Goal: Task Accomplishment & Management: Complete application form

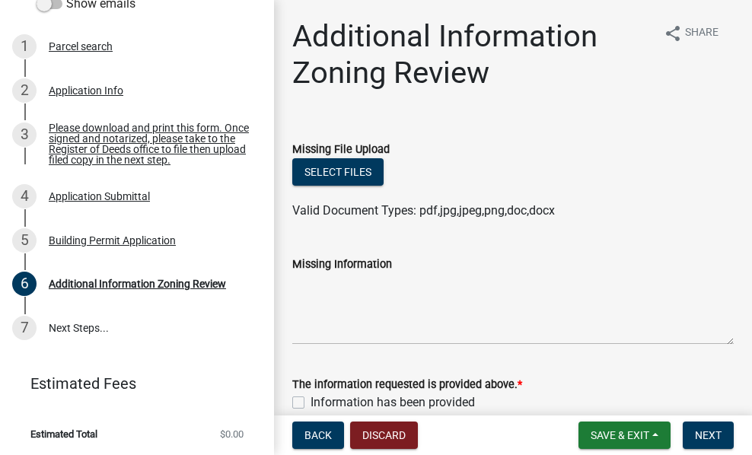
scroll to position [272, 0]
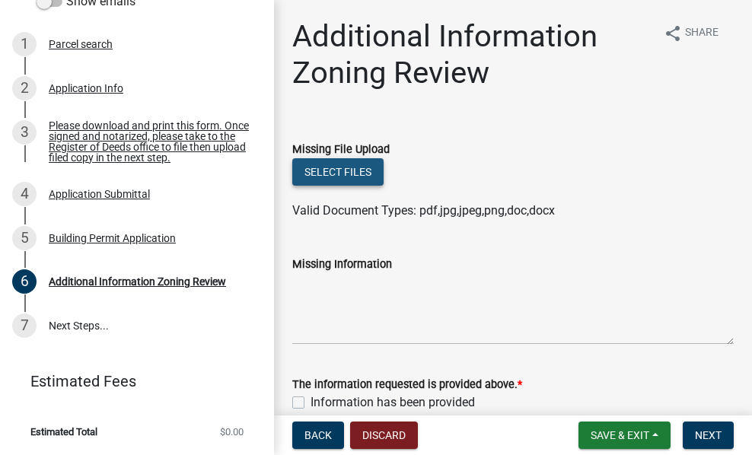
click at [364, 174] on button "Select files" at bounding box center [337, 171] width 91 height 27
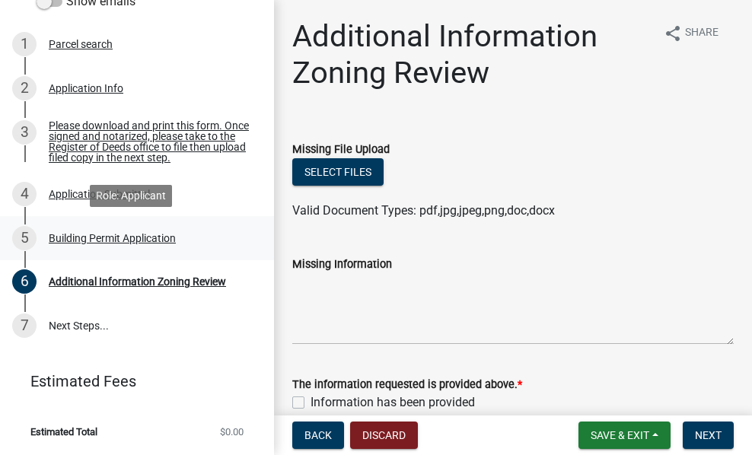
click at [165, 238] on div "Building Permit Application" at bounding box center [112, 238] width 127 height 11
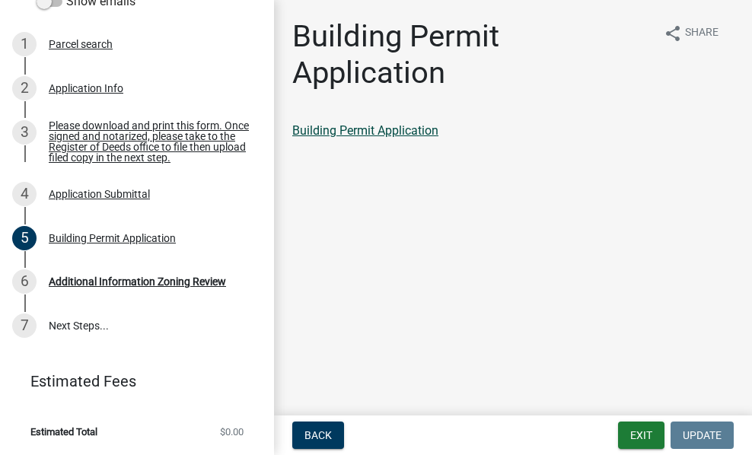
click at [404, 126] on link "Building Permit Application" at bounding box center [365, 130] width 146 height 14
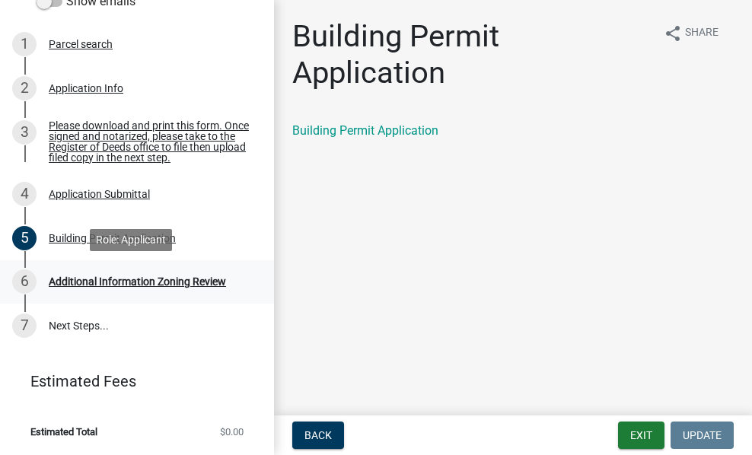
click at [193, 282] on div "Additional Information Zoning Review" at bounding box center [137, 281] width 177 height 11
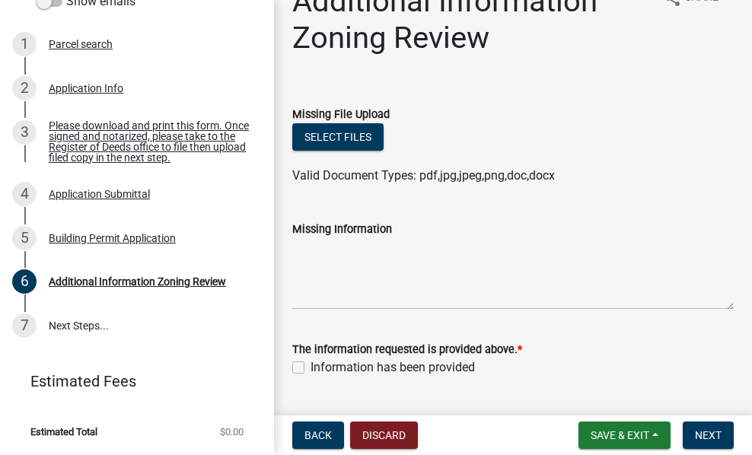
scroll to position [0, 0]
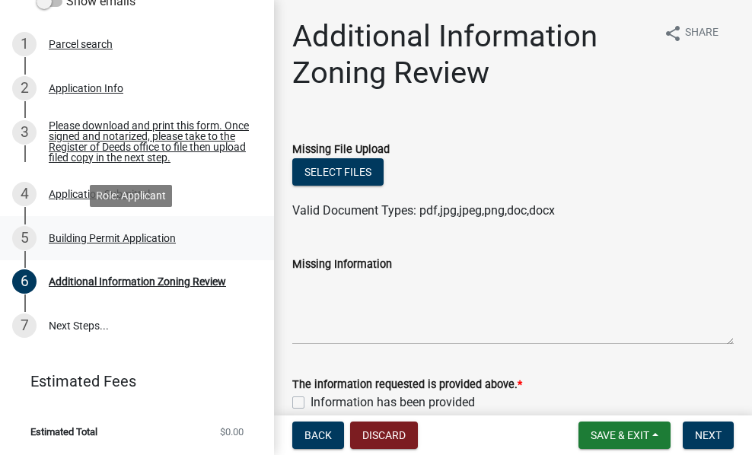
click at [139, 241] on div "Building Permit Application" at bounding box center [112, 238] width 127 height 11
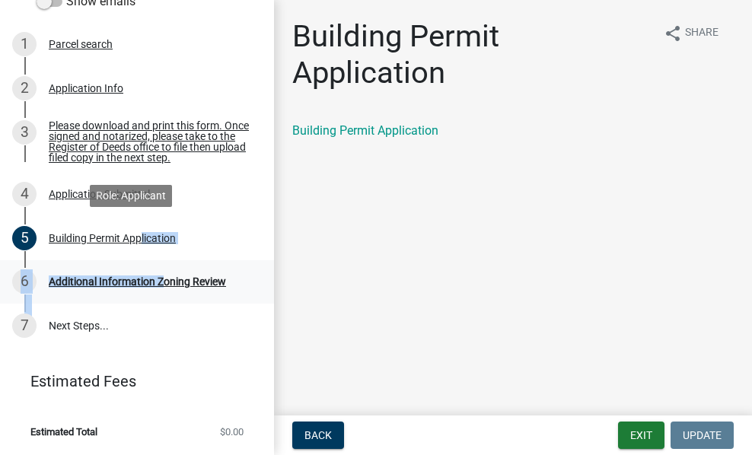
drag, startPoint x: 139, startPoint y: 241, endPoint x: 202, endPoint y: 271, distance: 70.2
click at [202, 271] on ul "1 Parcel search 2 Application Info 3 Please download and print this form. Once …" at bounding box center [137, 185] width 274 height 337
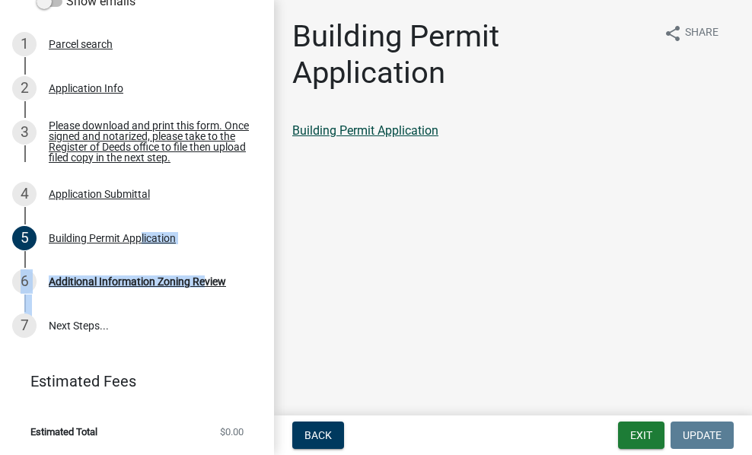
click at [381, 128] on link "Building Permit Application" at bounding box center [365, 130] width 146 height 14
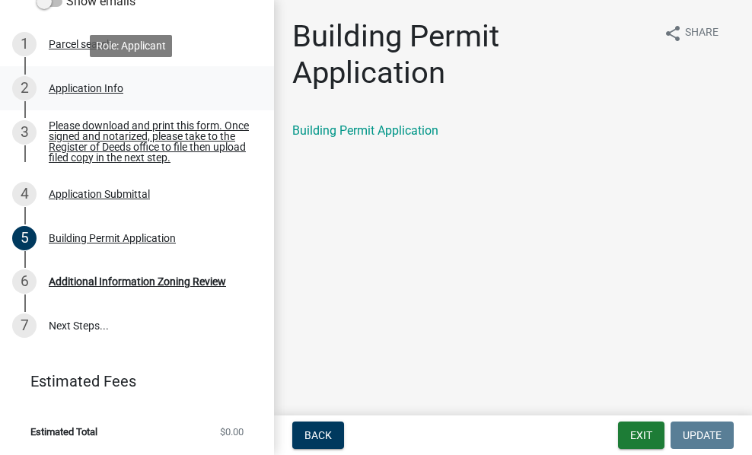
click at [76, 88] on div "Application Info" at bounding box center [86, 88] width 75 height 11
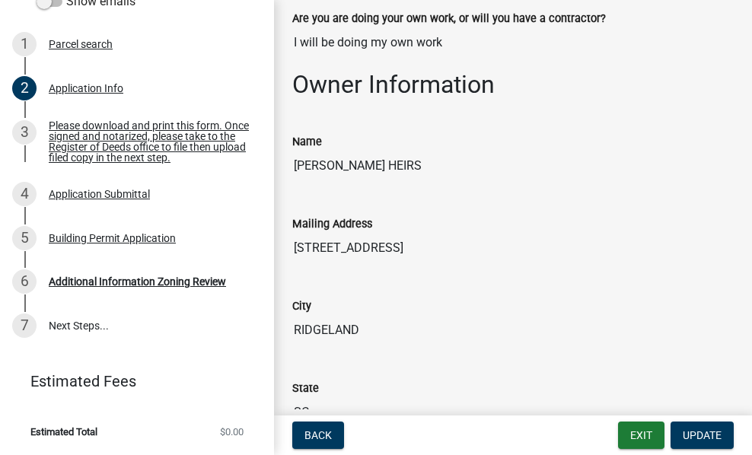
scroll to position [186, 0]
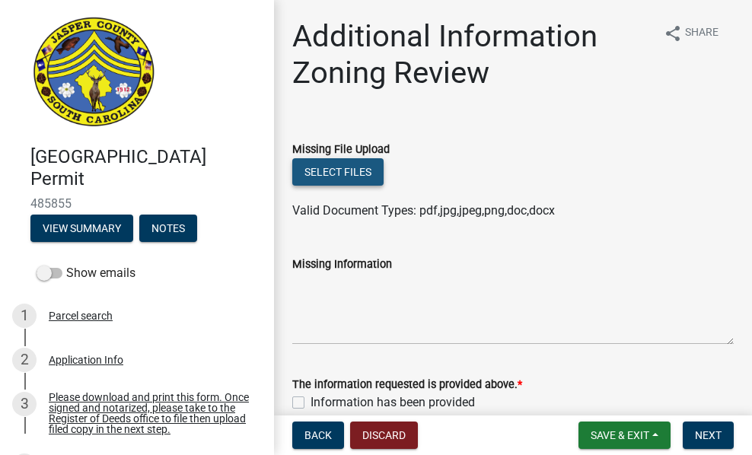
click at [367, 170] on button "Select files" at bounding box center [337, 171] width 91 height 27
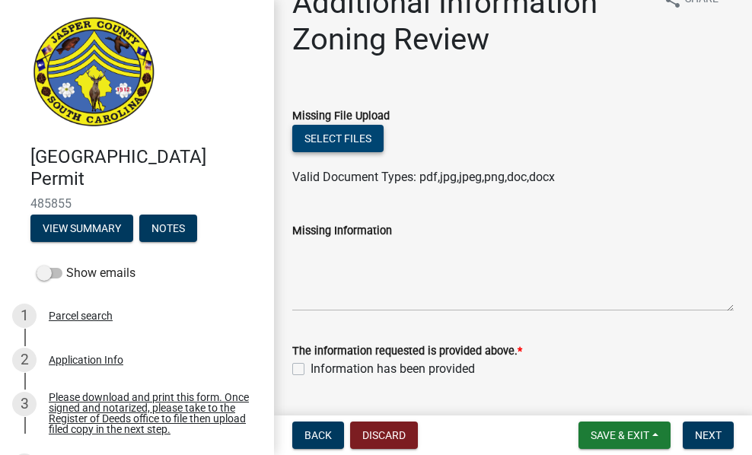
scroll to position [35, 0]
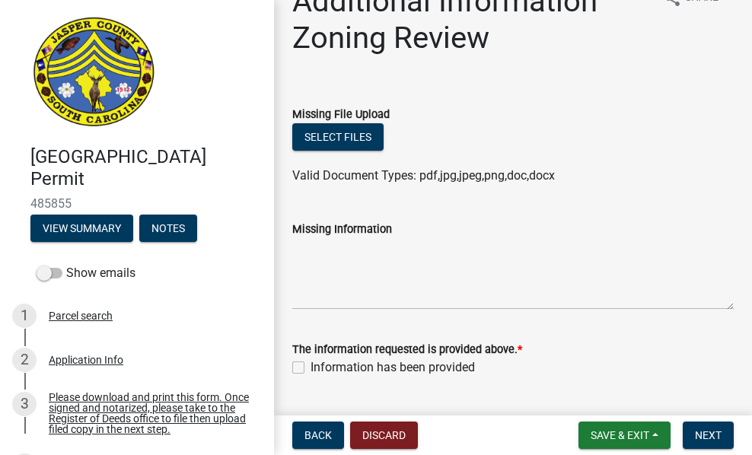
drag, startPoint x: 716, startPoint y: 135, endPoint x: 745, endPoint y: 133, distance: 29.0
click at [745, 133] on main "Additional Information Zoning Review share Share Missing File Upload Select fil…" at bounding box center [513, 205] width 478 height 410
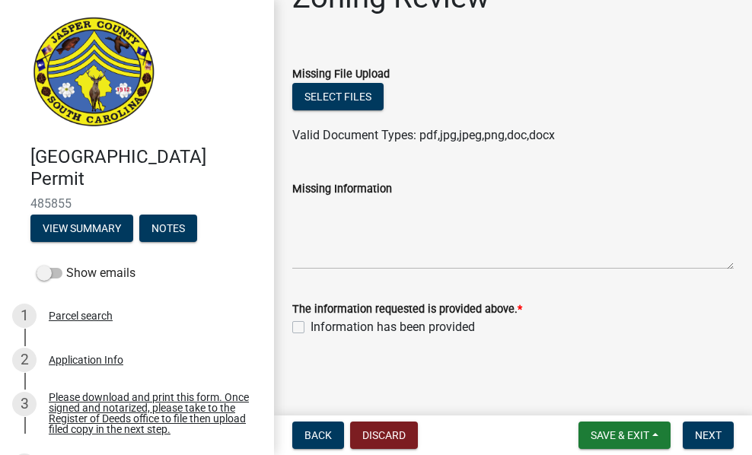
scroll to position [0, 0]
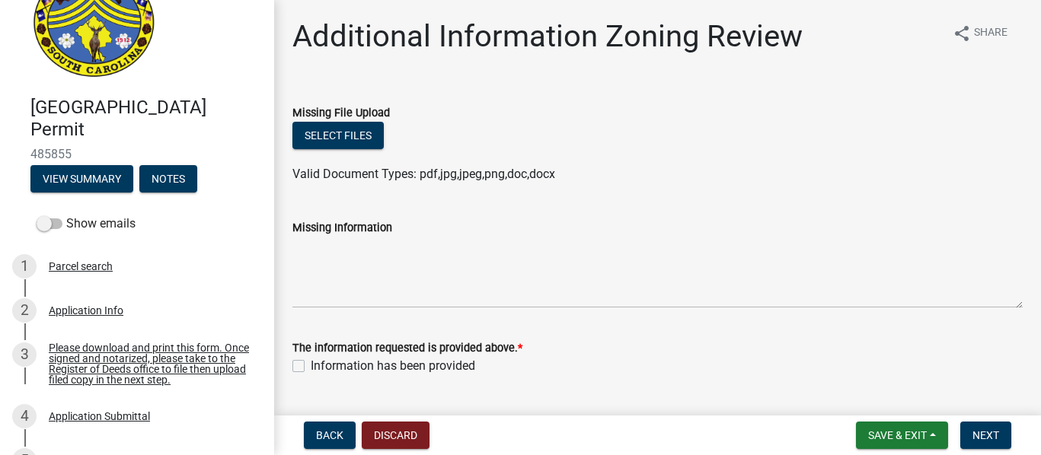
scroll to position [76, 0]
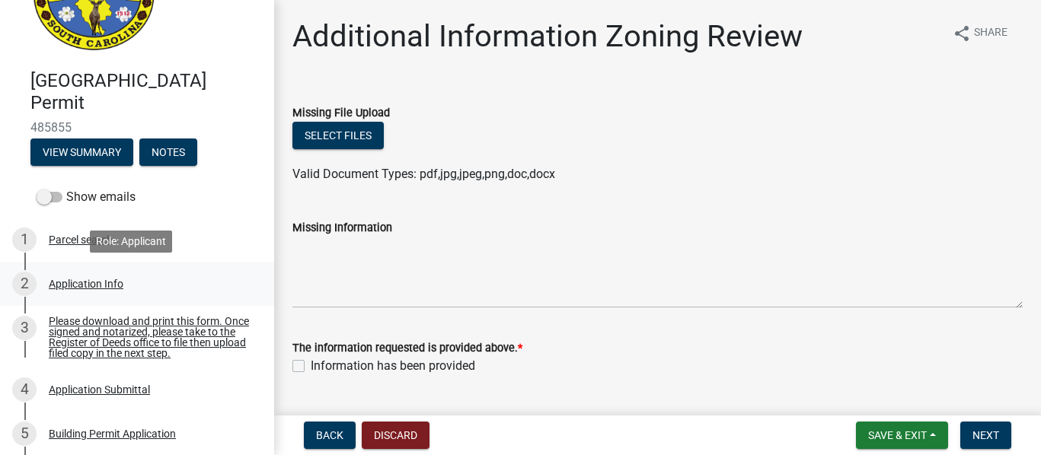
click at [110, 281] on div "Application Info" at bounding box center [86, 284] width 75 height 11
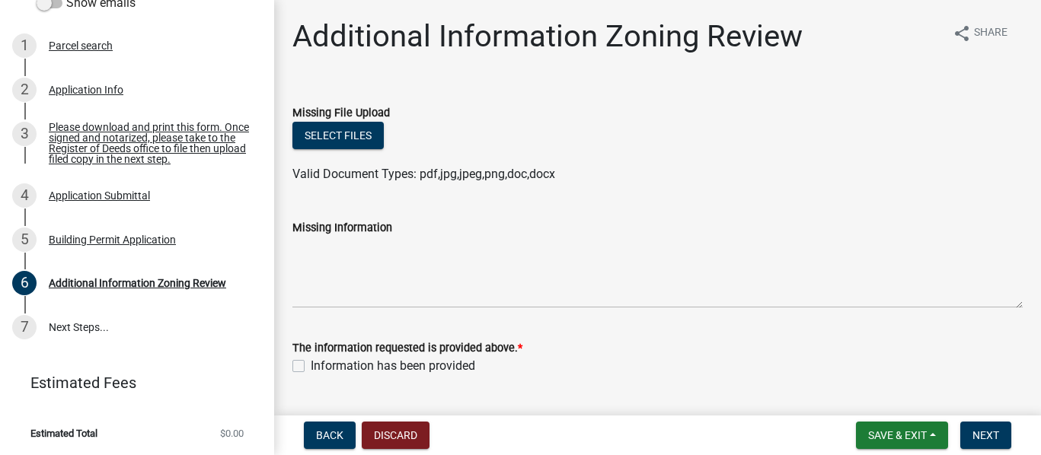
scroll to position [272, 0]
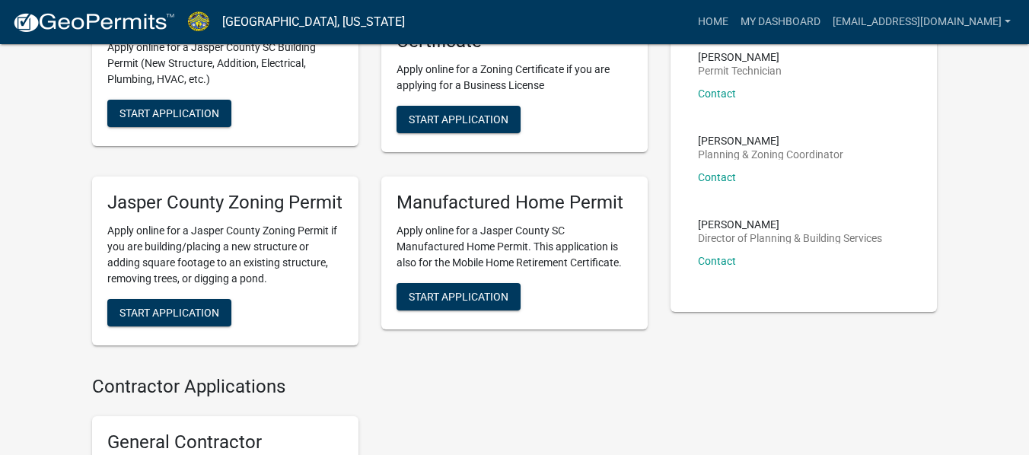
scroll to position [460, 0]
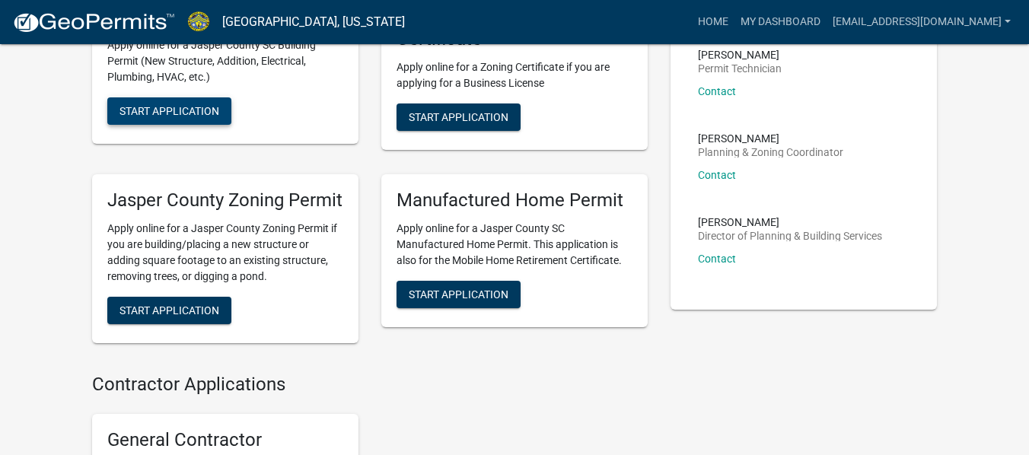
click at [174, 117] on span "Start Application" at bounding box center [170, 111] width 100 height 12
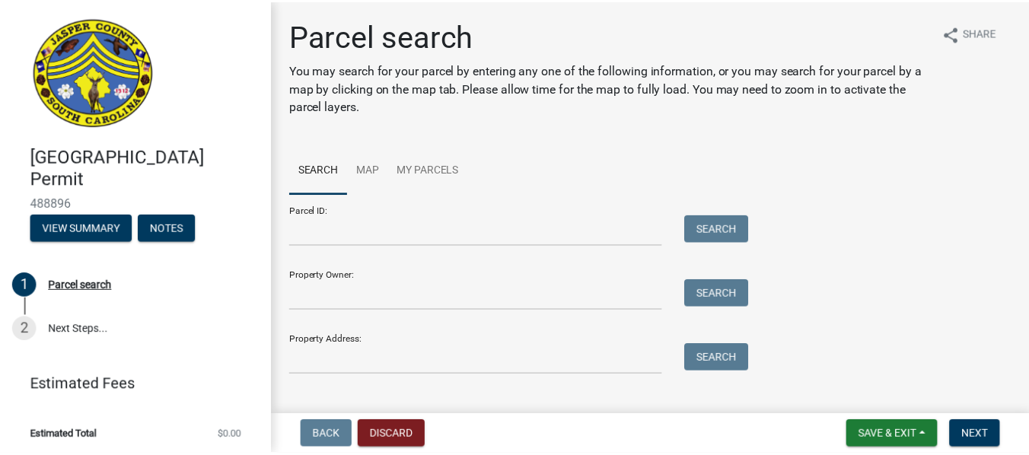
scroll to position [4, 0]
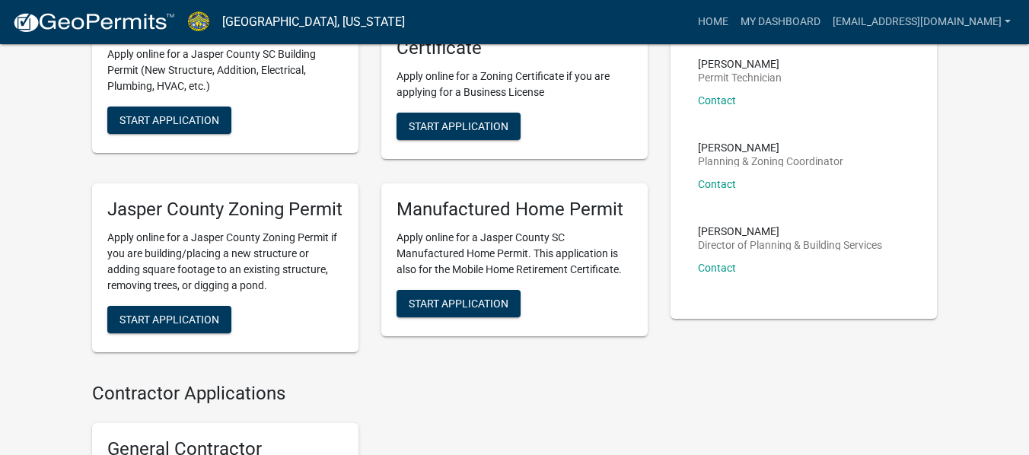
scroll to position [460, 0]
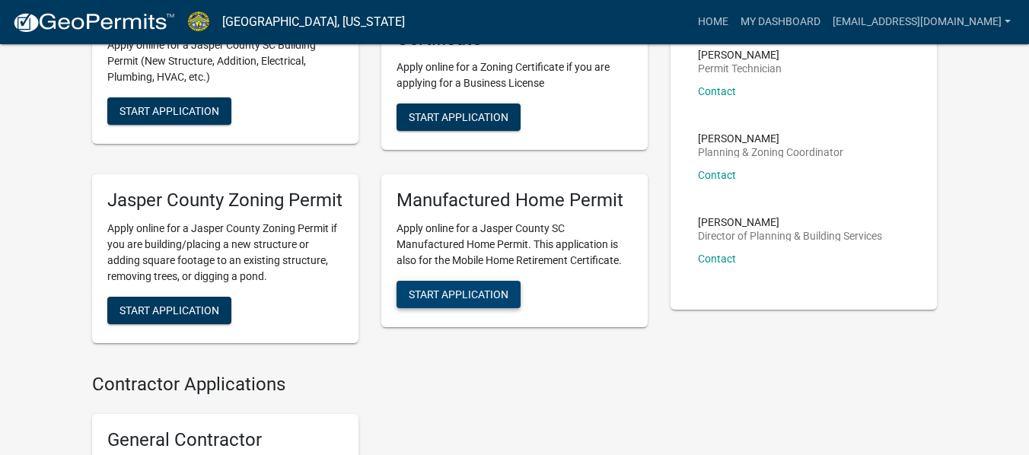
click at [447, 308] on button "Start Application" at bounding box center [459, 294] width 124 height 27
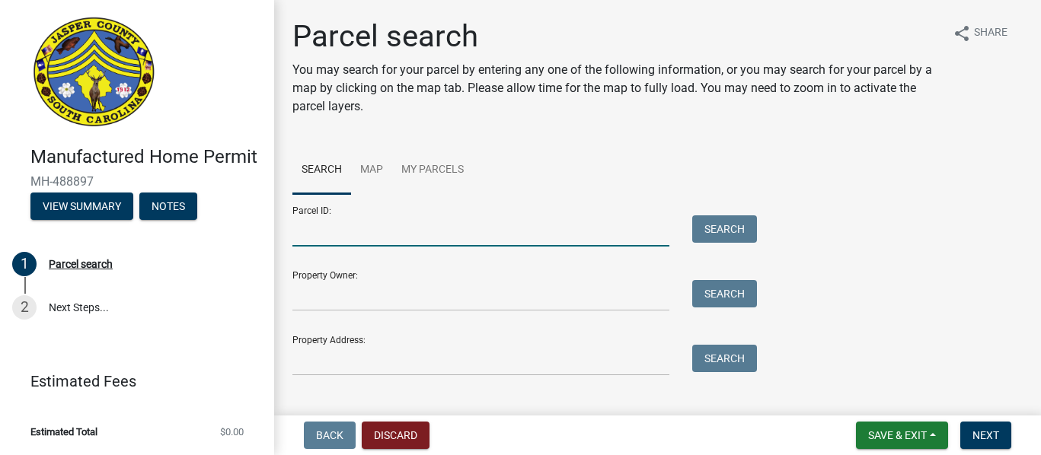
click at [465, 218] on input "Parcel ID:" at bounding box center [480, 230] width 377 height 31
type input "082-00-02-002"
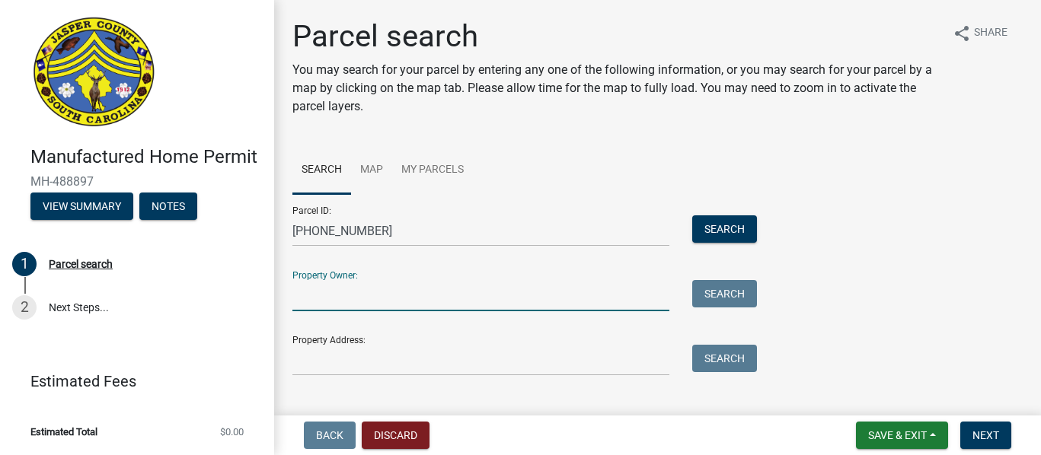
click at [418, 295] on input "Property Owner:" at bounding box center [480, 295] width 377 height 31
type input "j"
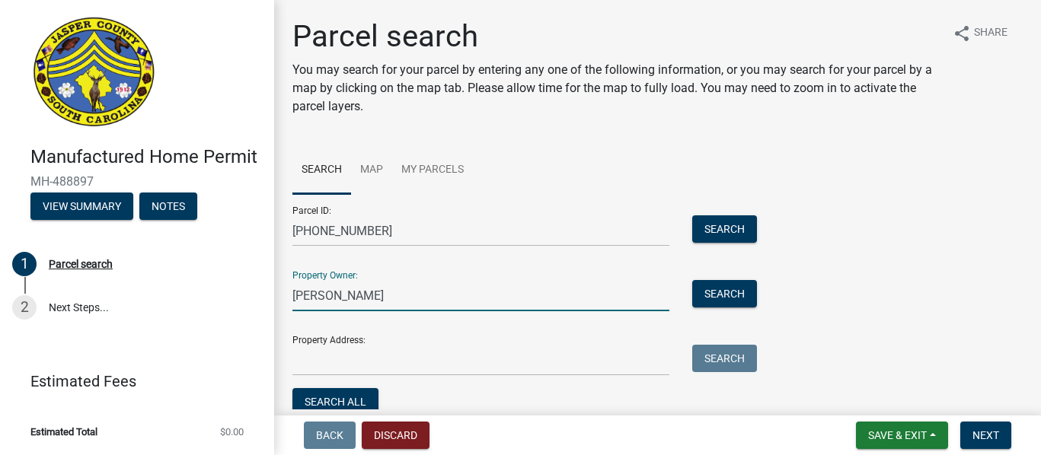
click at [336, 296] on input "Julia Mccdonald" at bounding box center [480, 295] width 377 height 31
click at [350, 295] on input "Julia Macdonald" at bounding box center [480, 295] width 377 height 31
click at [410, 297] on input "Julia MacDonald" at bounding box center [480, 295] width 377 height 31
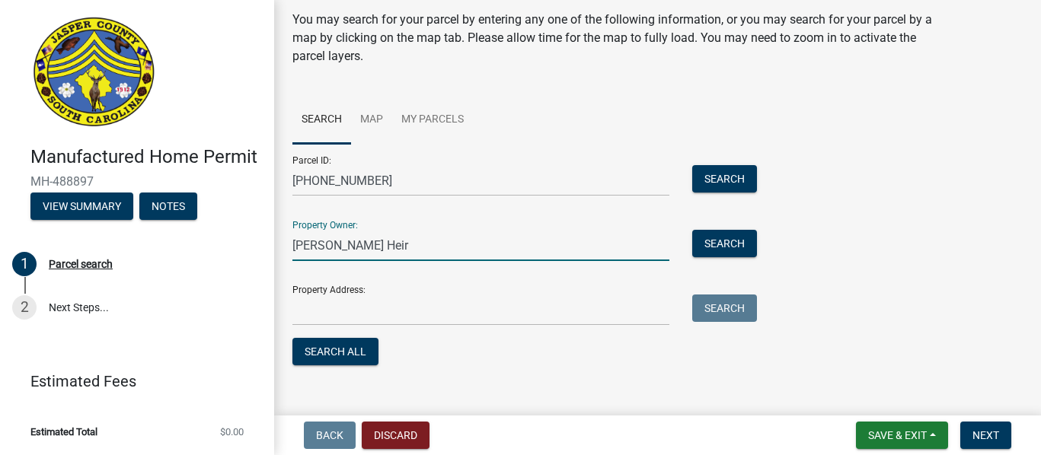
scroll to position [69, 0]
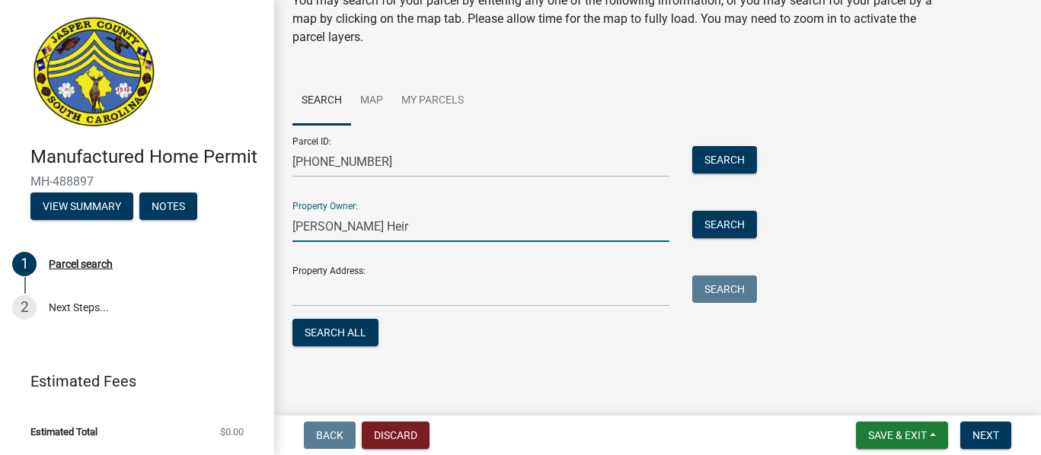
type input "Julia MacDonald Heir"
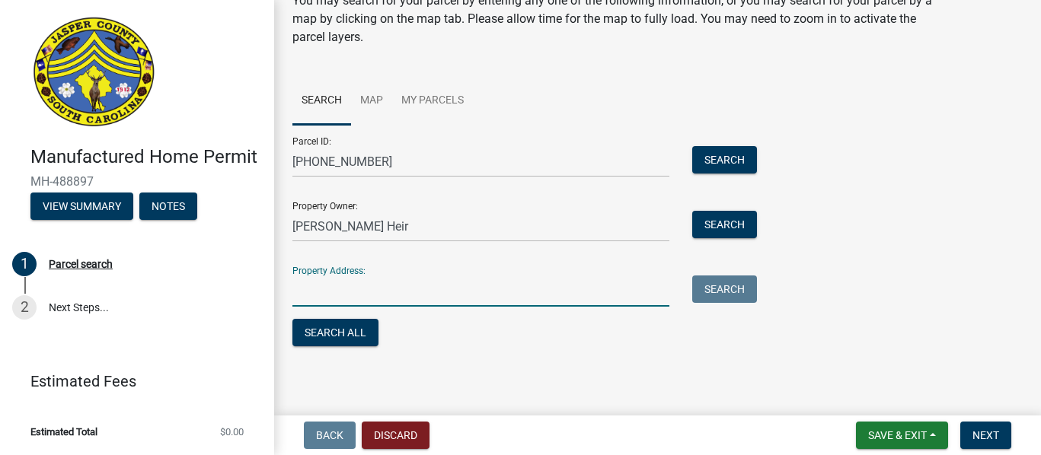
click at [311, 295] on input "Property Address:" at bounding box center [480, 291] width 377 height 31
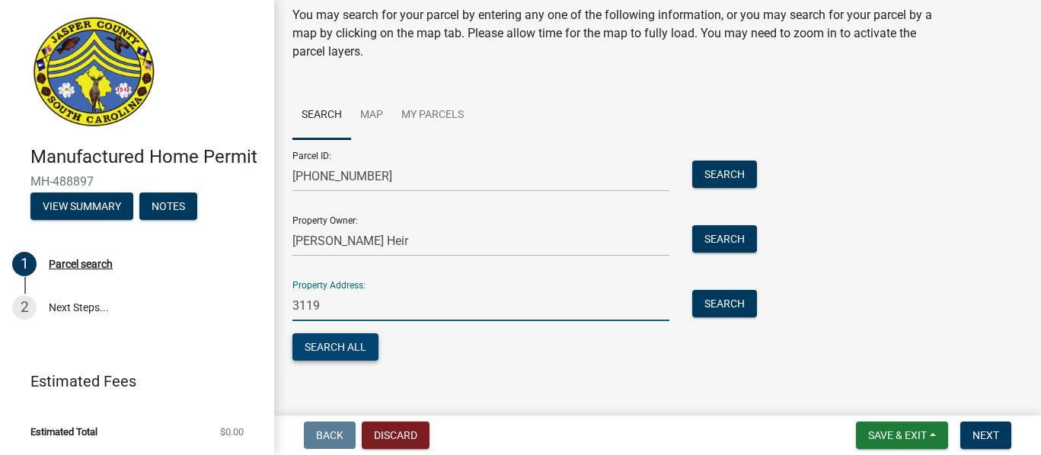
click at [351, 344] on button "Search All" at bounding box center [335, 346] width 86 height 27
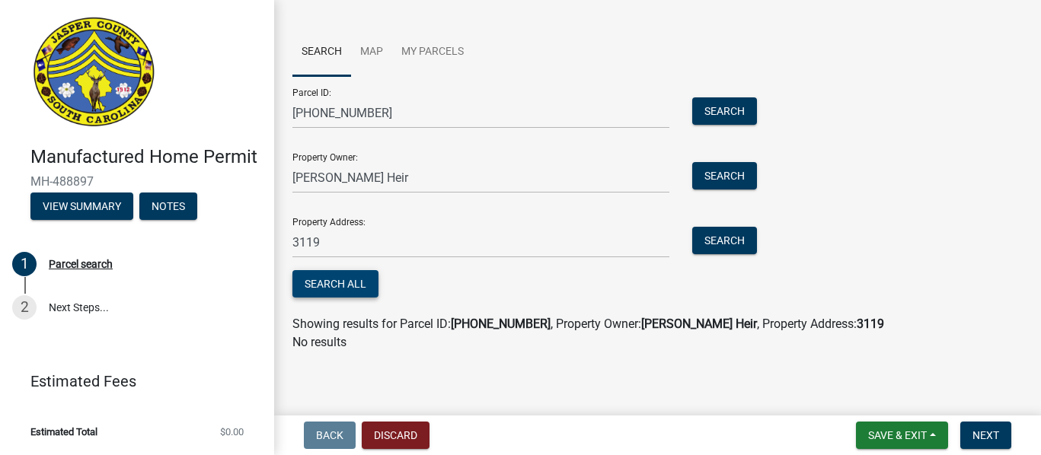
scroll to position [120, 0]
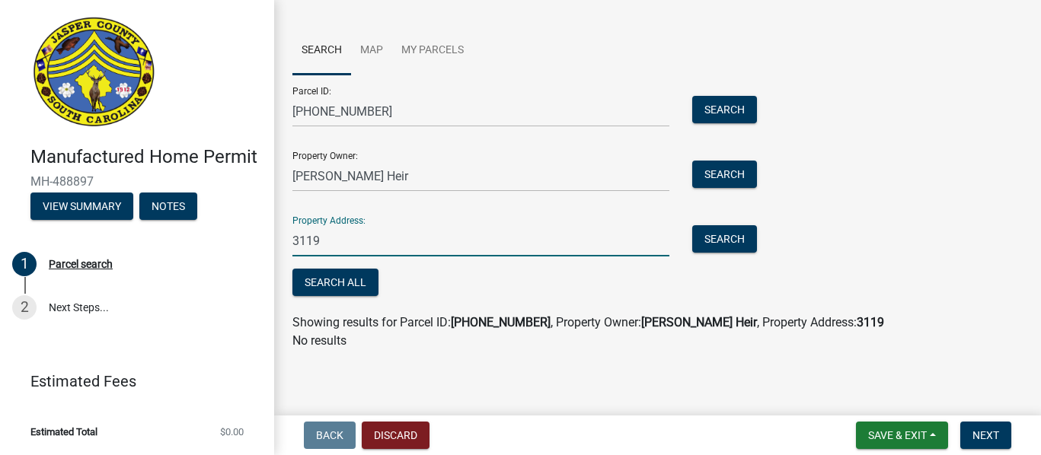
drag, startPoint x: 324, startPoint y: 245, endPoint x: 275, endPoint y: 240, distance: 49.0
click at [275, 240] on div "Parcel search You may search for your parcel by entering any one of the followi…" at bounding box center [657, 131] width 767 height 465
click at [723, 236] on button "Search" at bounding box center [724, 238] width 65 height 27
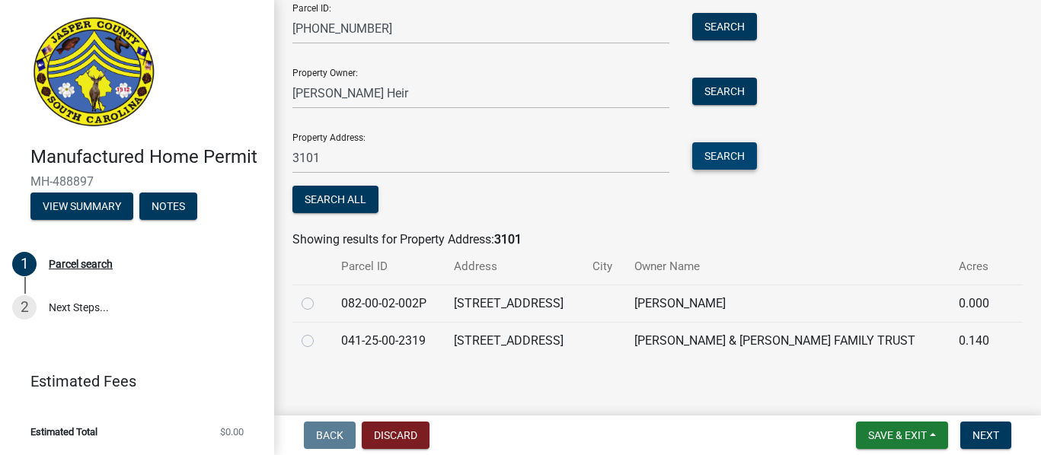
scroll to position [212, 0]
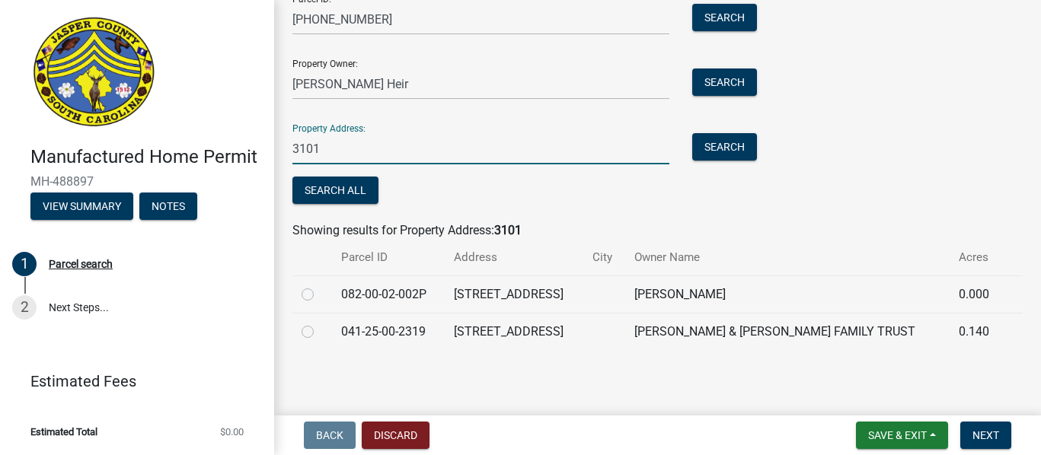
drag, startPoint x: 359, startPoint y: 148, endPoint x: 296, endPoint y: 159, distance: 63.5
click at [296, 159] on input "3101" at bounding box center [480, 148] width 377 height 31
type input "3"
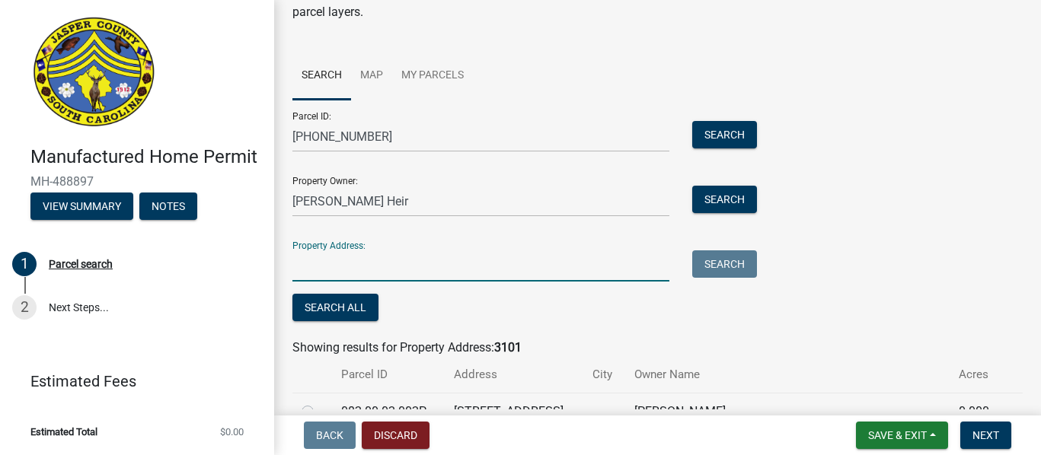
scroll to position [88, 0]
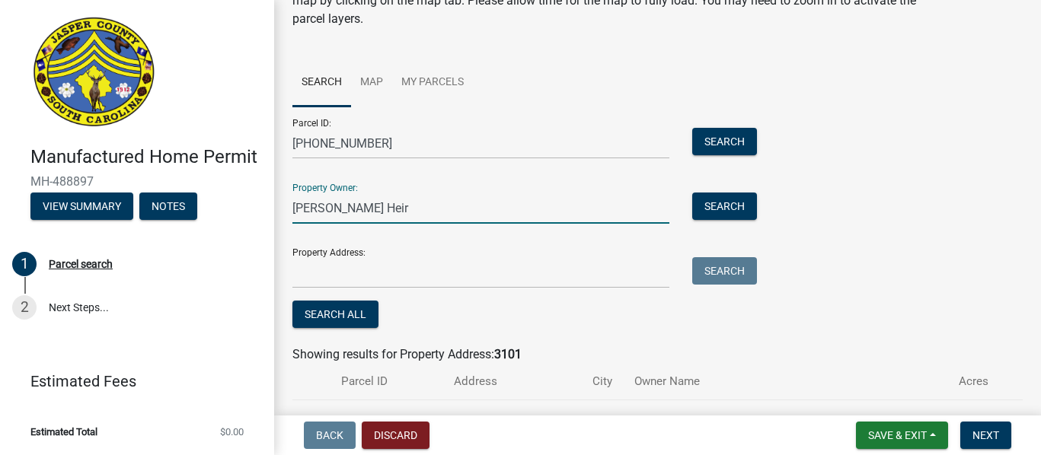
drag, startPoint x: 410, startPoint y: 205, endPoint x: 297, endPoint y: 224, distance: 115.0
drag, startPoint x: 297, startPoint y: 224, endPoint x: 560, endPoint y: 203, distance: 263.5
click at [560, 203] on input "Julia MacDonald Heir" at bounding box center [480, 208] width 377 height 31
click at [424, 199] on input "Julia MacDonald Heir" at bounding box center [480, 208] width 377 height 31
type input "J"
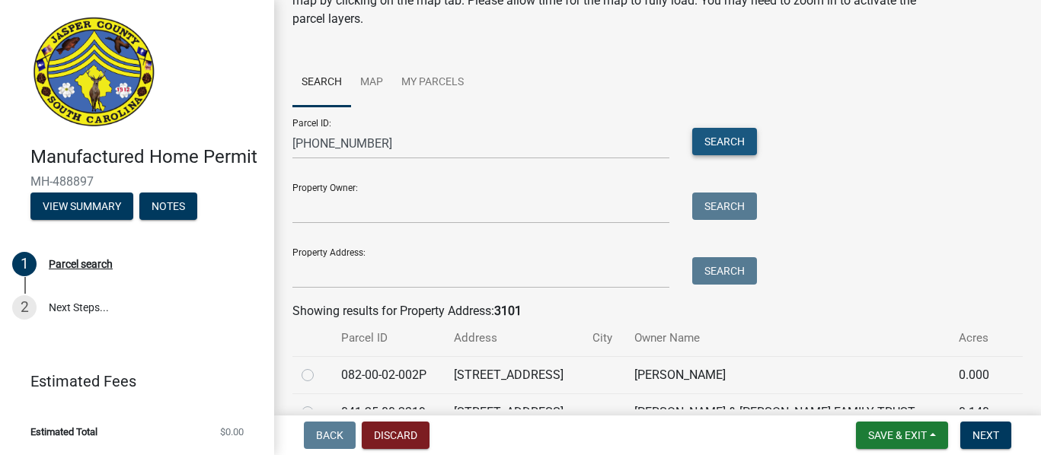
click at [711, 134] on button "Search" at bounding box center [724, 141] width 65 height 27
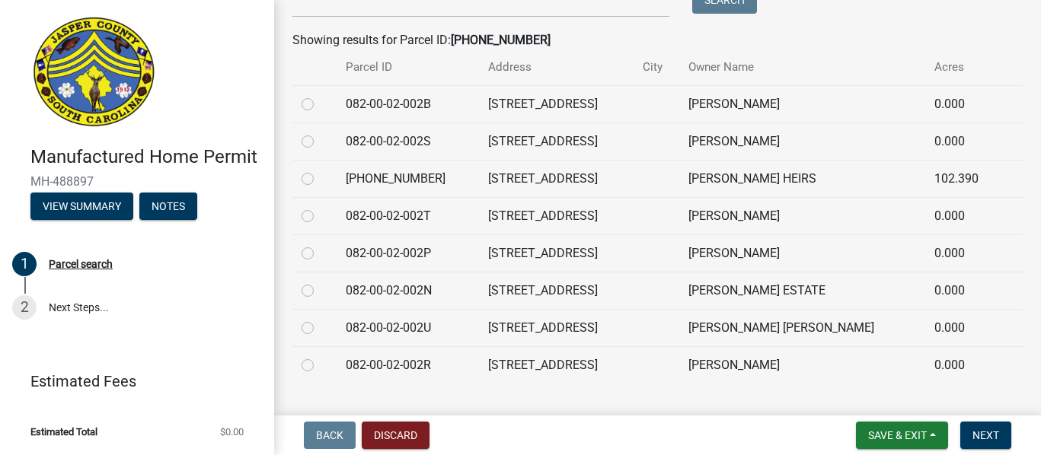
scroll to position [392, 0]
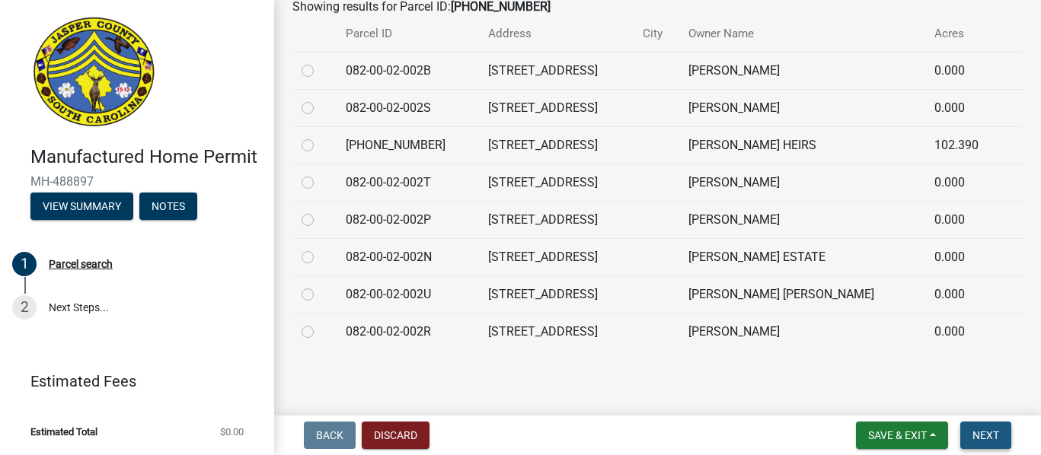
click at [983, 431] on span "Next" at bounding box center [985, 435] width 27 height 12
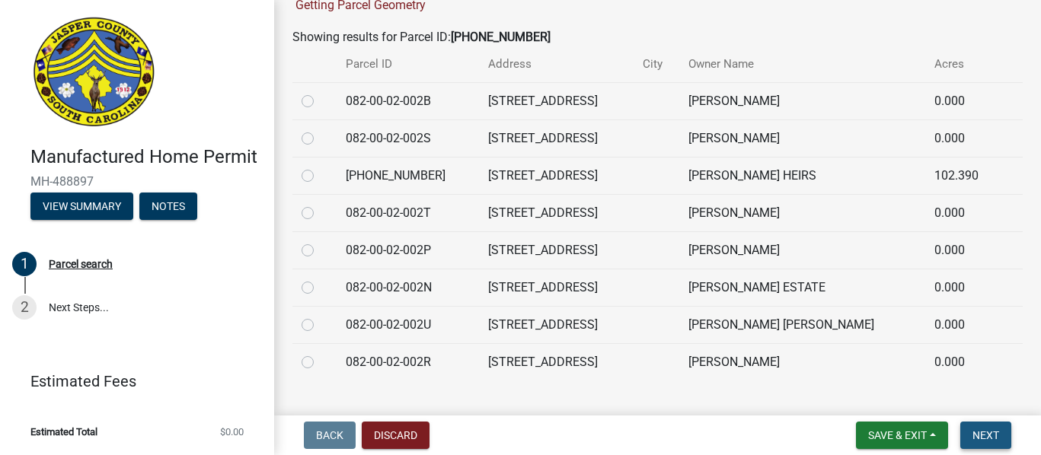
scroll to position [423, 0]
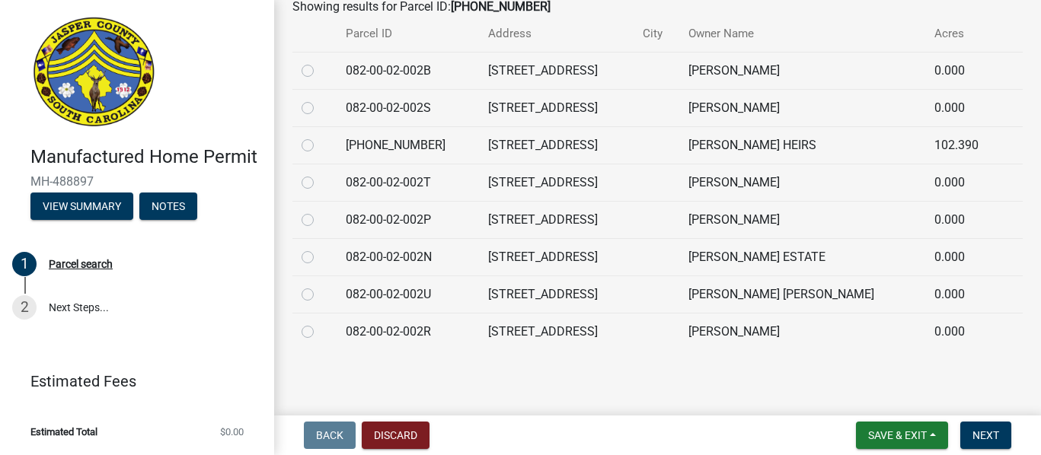
click at [320, 136] on label at bounding box center [320, 136] width 0 height 0
click at [320, 146] on input "radio" at bounding box center [325, 141] width 10 height 10
radio input "true"
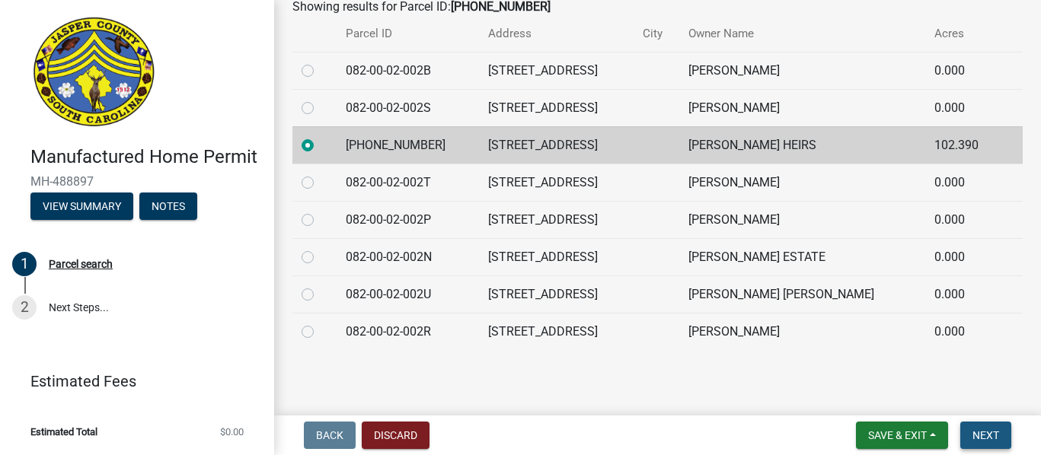
click at [984, 432] on span "Next" at bounding box center [985, 435] width 27 height 12
click at [978, 435] on span "Next" at bounding box center [985, 435] width 27 height 12
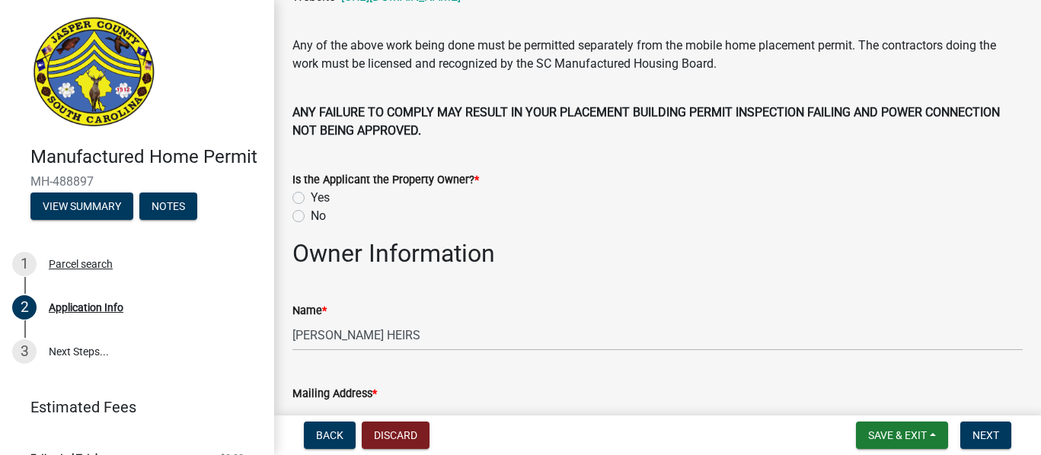
scroll to position [524, 0]
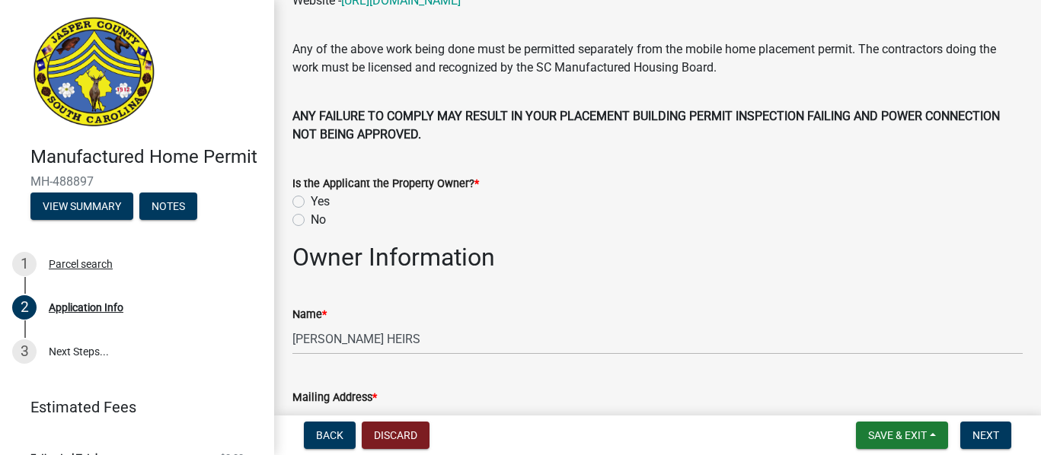
click at [311, 203] on label "Yes" at bounding box center [320, 202] width 19 height 18
click at [311, 203] on input "Yes" at bounding box center [316, 198] width 10 height 10
radio input "true"
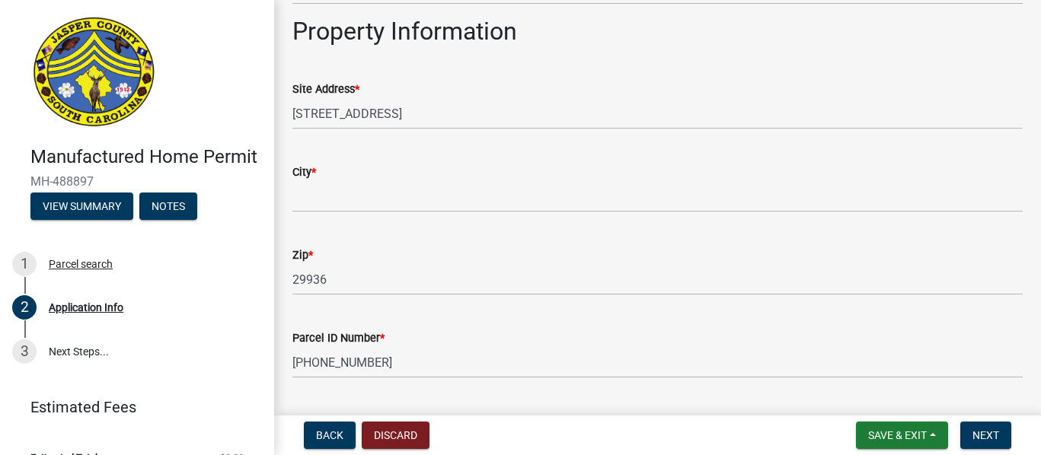
scroll to position [1367, 0]
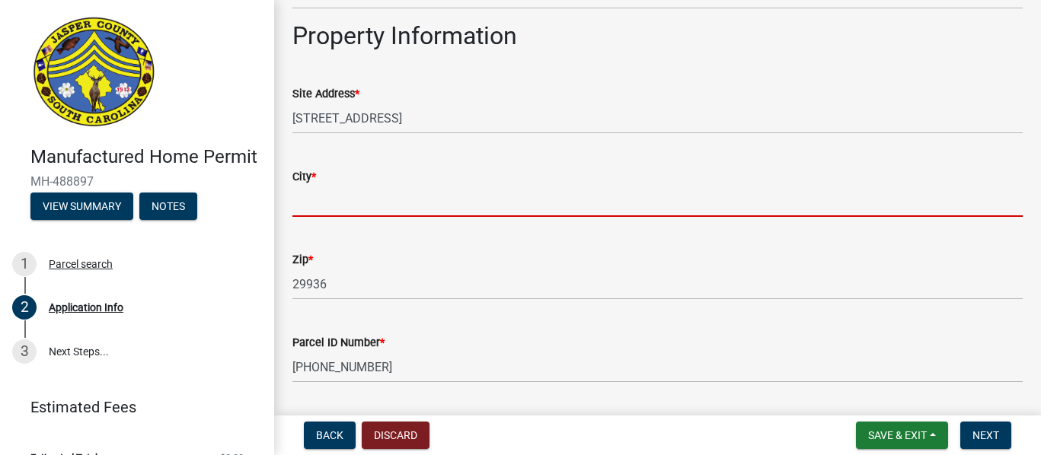
click at [295, 209] on input "City *" at bounding box center [657, 201] width 730 height 31
type input "Ridgeland"
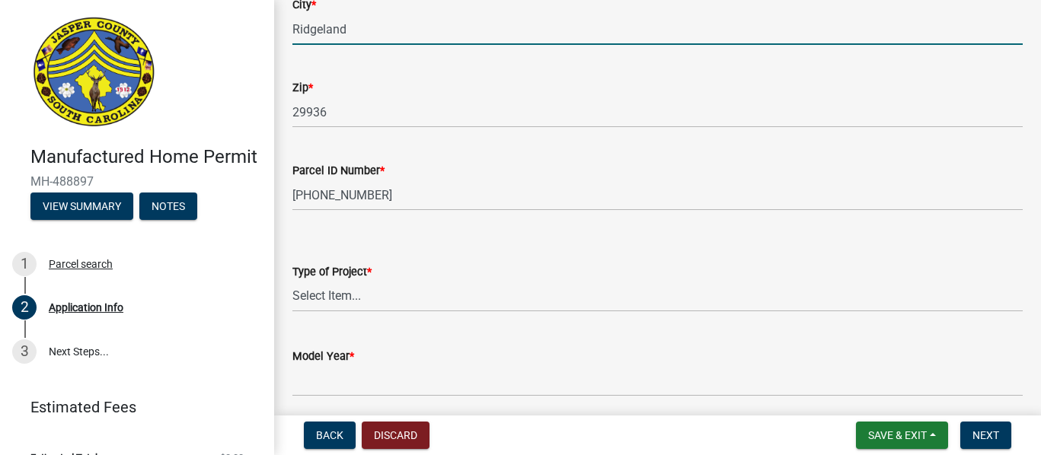
scroll to position [1543, 0]
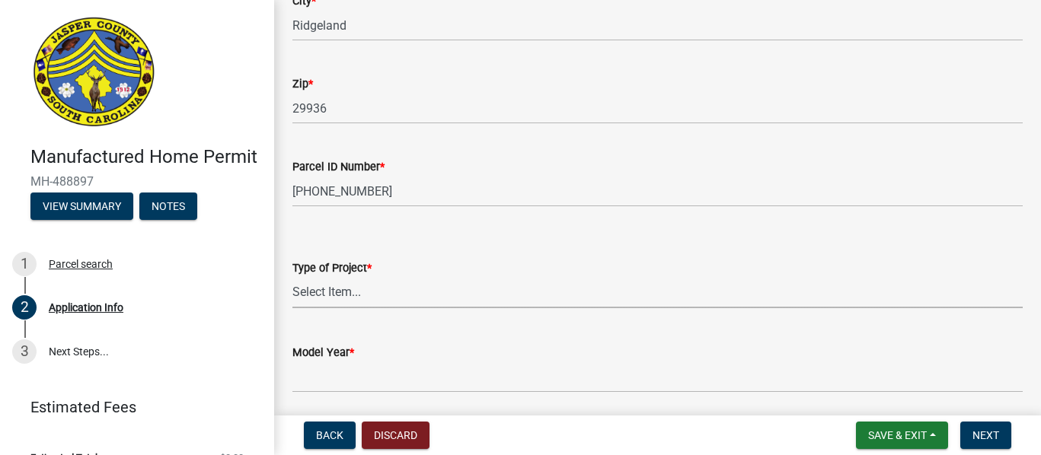
click at [365, 287] on select "Select Item... Manufactured Home Installation Mobile Home Retirement - Certific…" at bounding box center [657, 292] width 730 height 31
click at [292, 277] on select "Select Item... Manufactured Home Installation Mobile Home Retirement - Certific…" at bounding box center [657, 292] width 730 height 31
select select "00748aa1-56c2-4786-b7ff-9b3cb1d8d455"
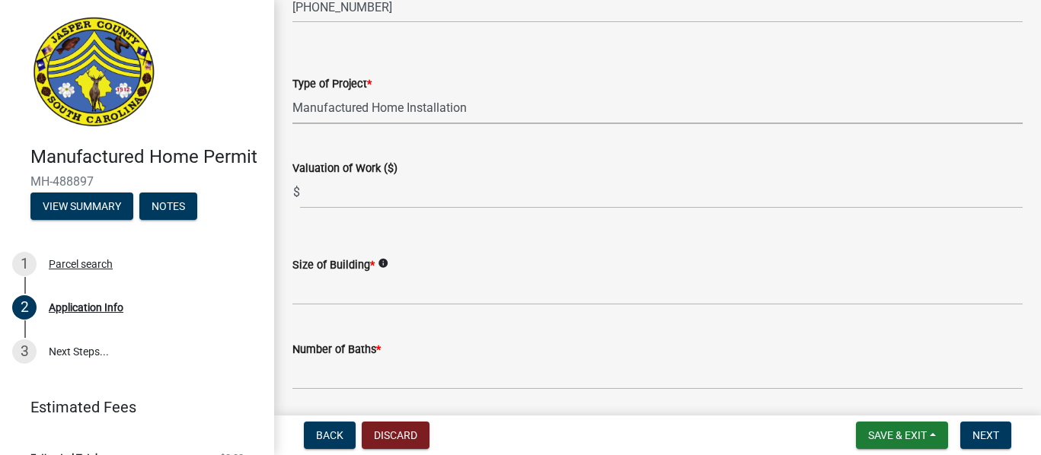
scroll to position [1737, 0]
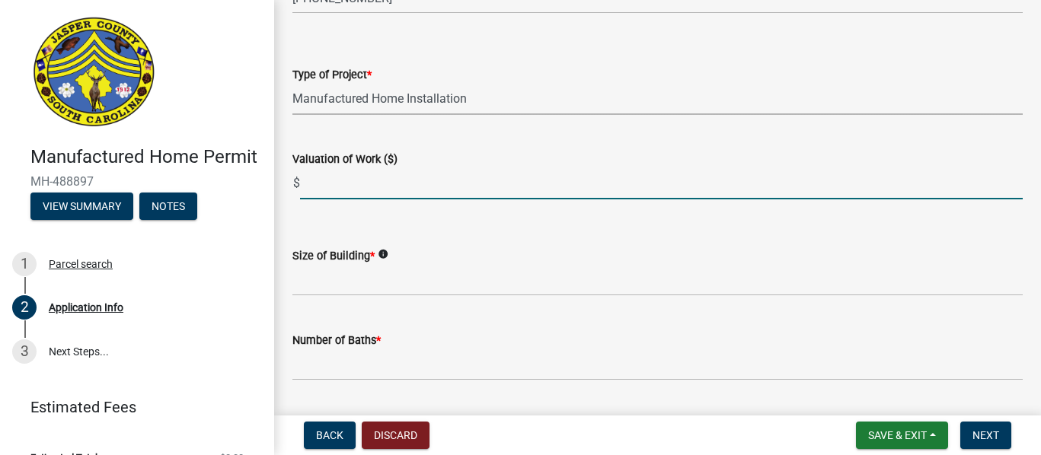
click at [349, 186] on input "text" at bounding box center [661, 183] width 723 height 31
type input "0"
click at [382, 257] on icon "info" at bounding box center [383, 254] width 11 height 11
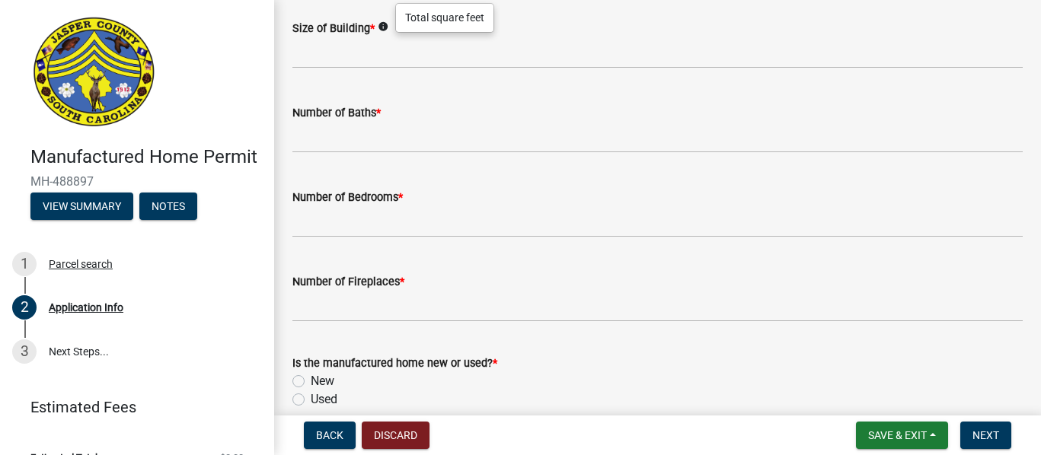
scroll to position [1973, 0]
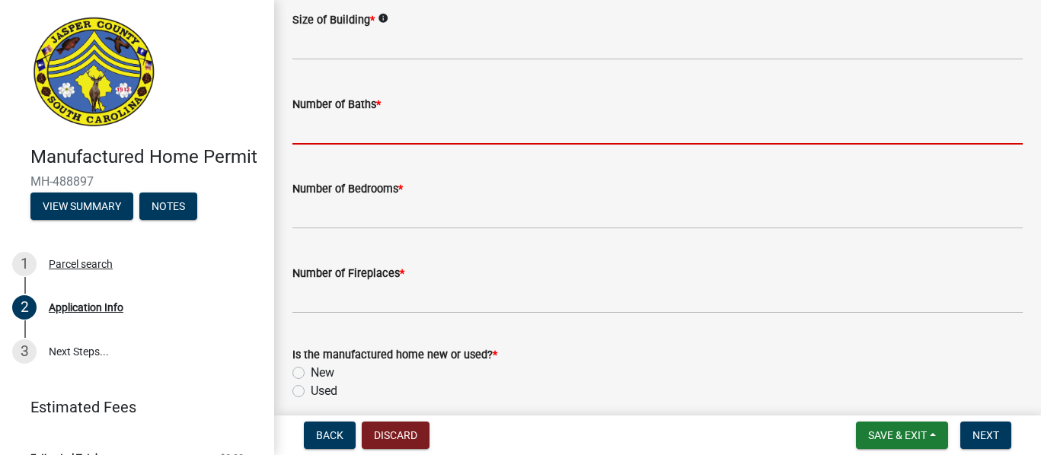
click at [380, 134] on input "text" at bounding box center [657, 128] width 730 height 31
type input "1"
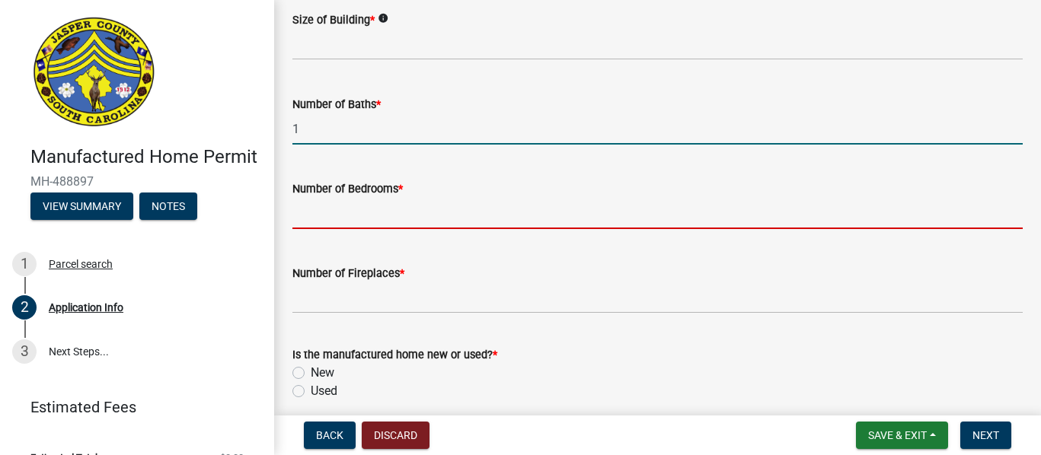
click at [373, 217] on input "text" at bounding box center [657, 213] width 730 height 31
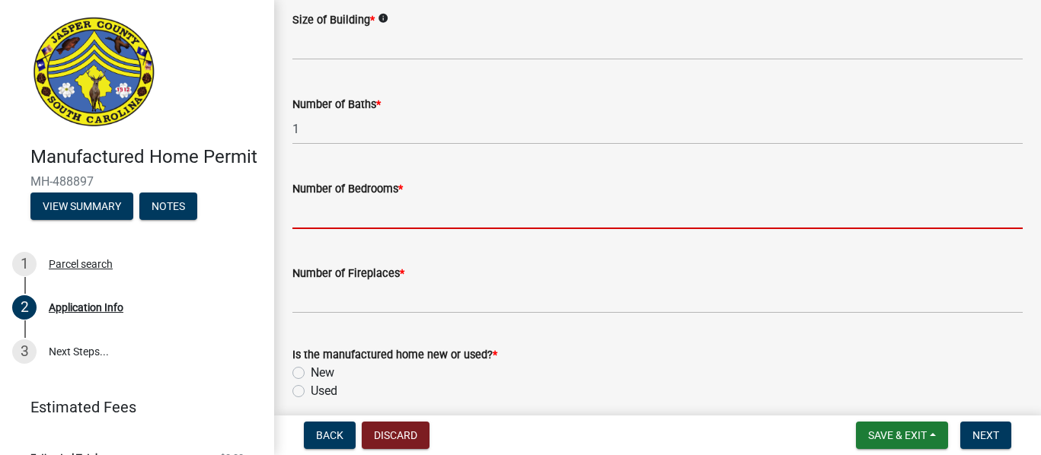
type input "1"
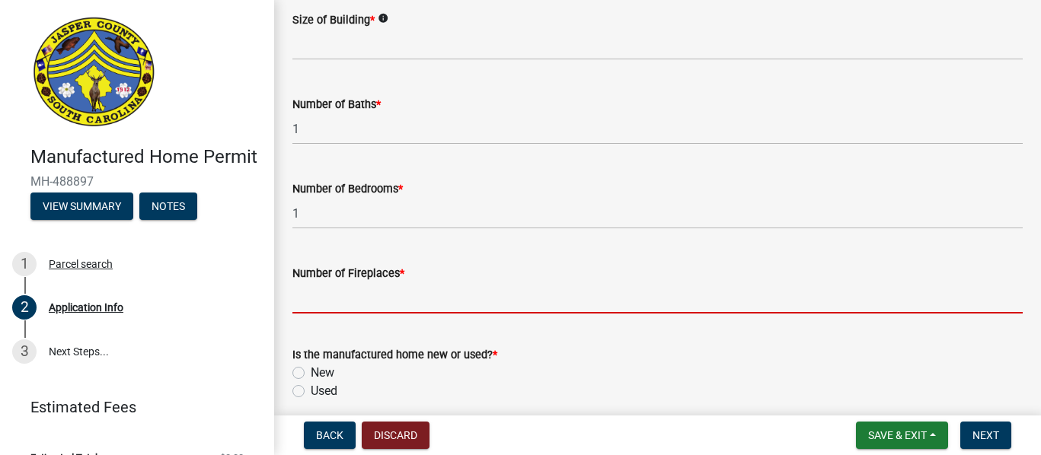
click at [370, 293] on input "text" at bounding box center [657, 297] width 730 height 31
type input "0"
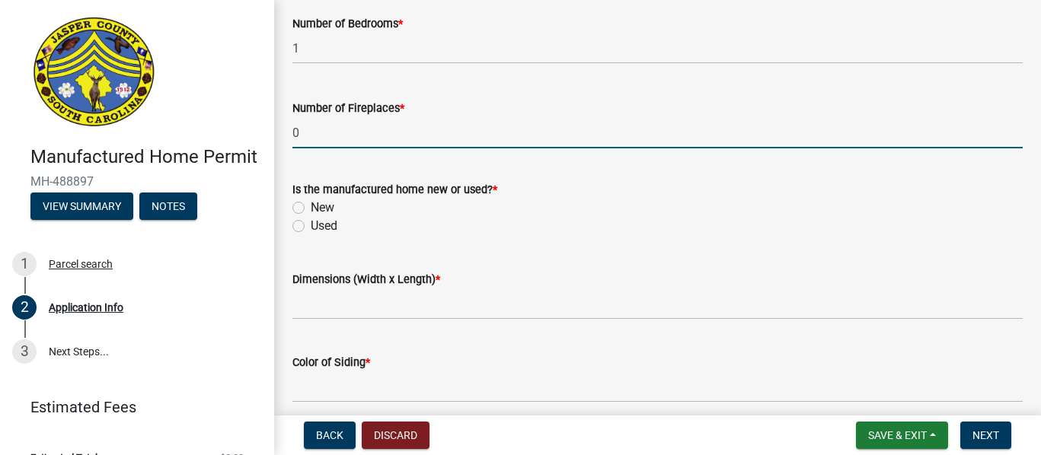
scroll to position [2147, 0]
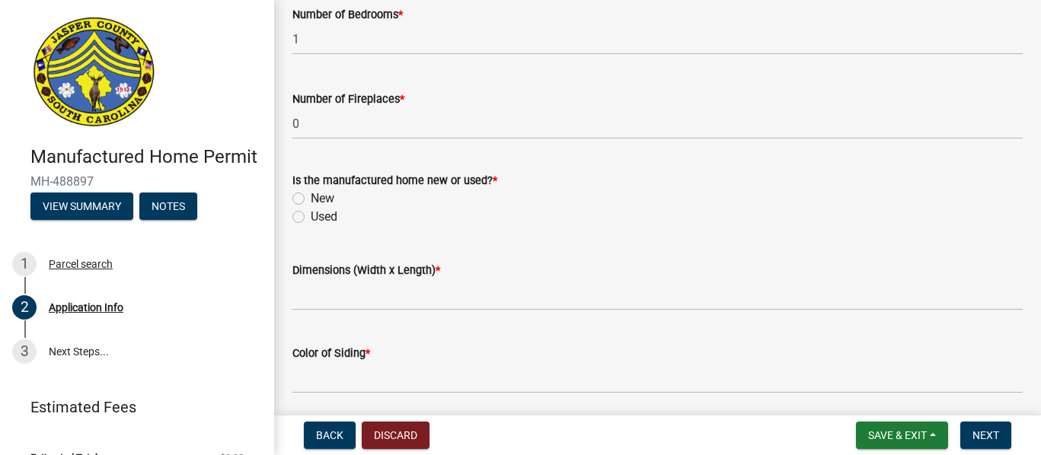
click at [311, 215] on label "Used" at bounding box center [324, 217] width 27 height 18
click at [311, 215] on input "Used" at bounding box center [316, 213] width 10 height 10
radio input "true"
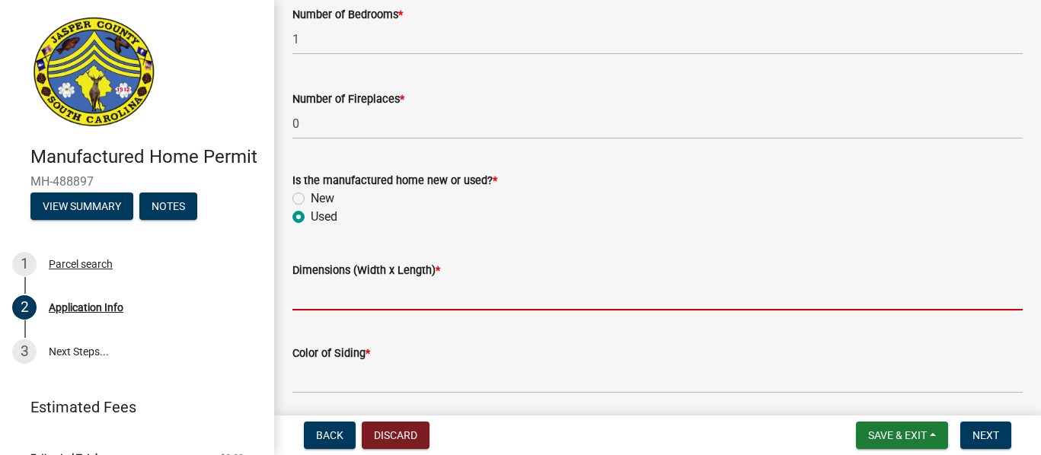
click at [311, 285] on input "Dimensions (Width x Length) *" at bounding box center [657, 294] width 730 height 31
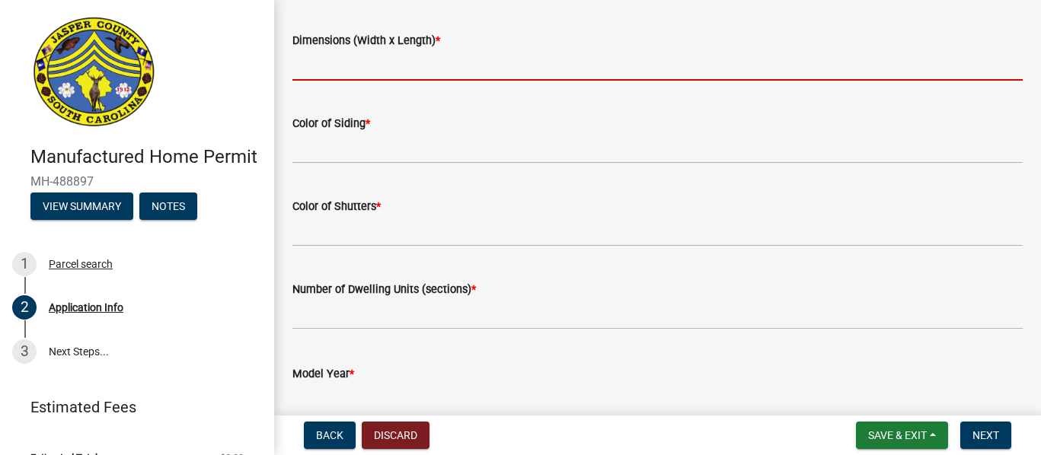
scroll to position [2386, 0]
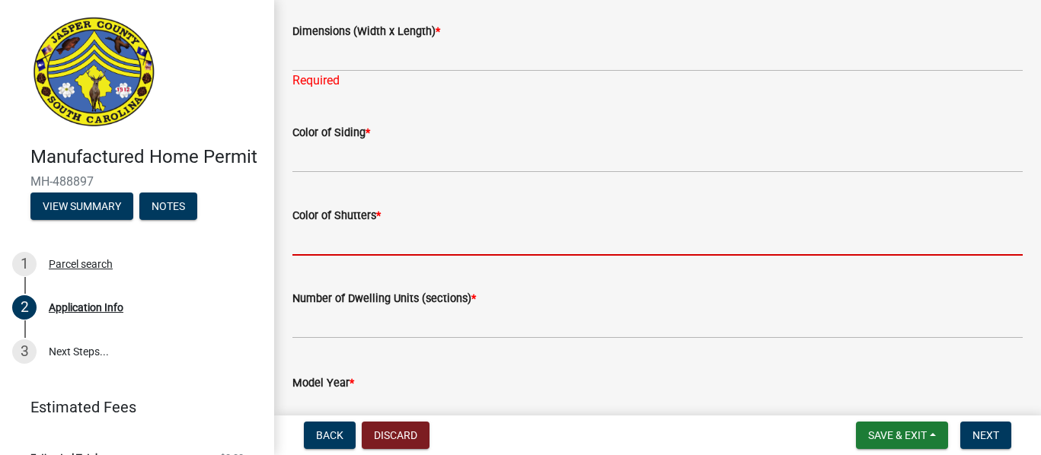
click at [380, 231] on input "Color of Shutters *" at bounding box center [657, 240] width 730 height 31
click at [379, 226] on input "Color of Shutters *" at bounding box center [657, 240] width 730 height 31
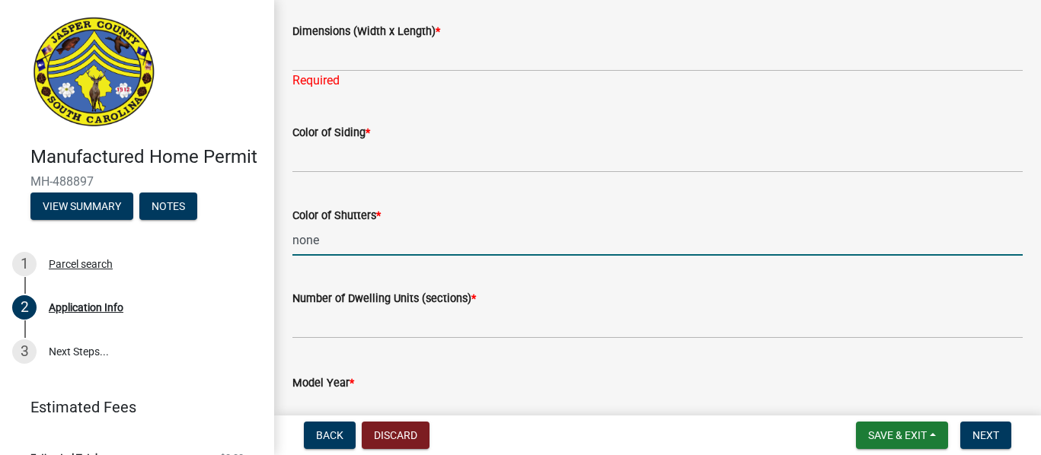
type input "none"
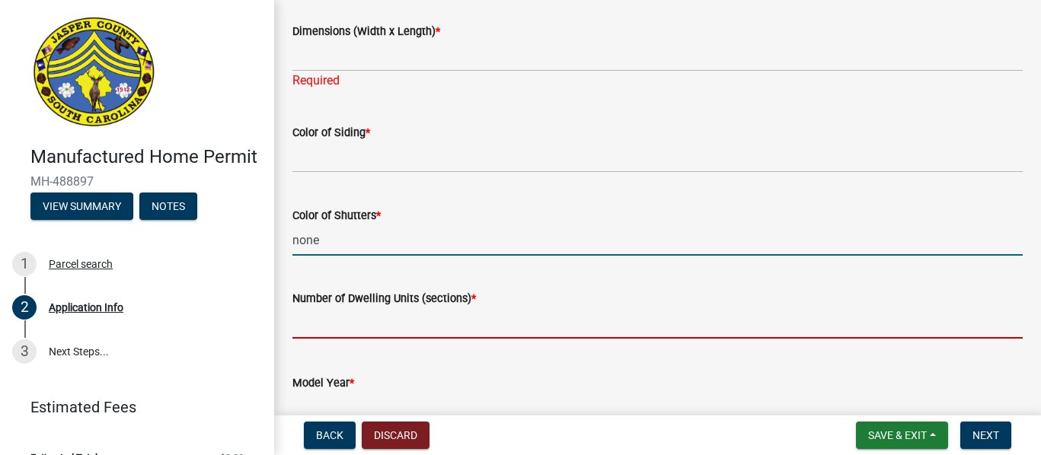
click at [341, 337] on input "text" at bounding box center [657, 323] width 730 height 31
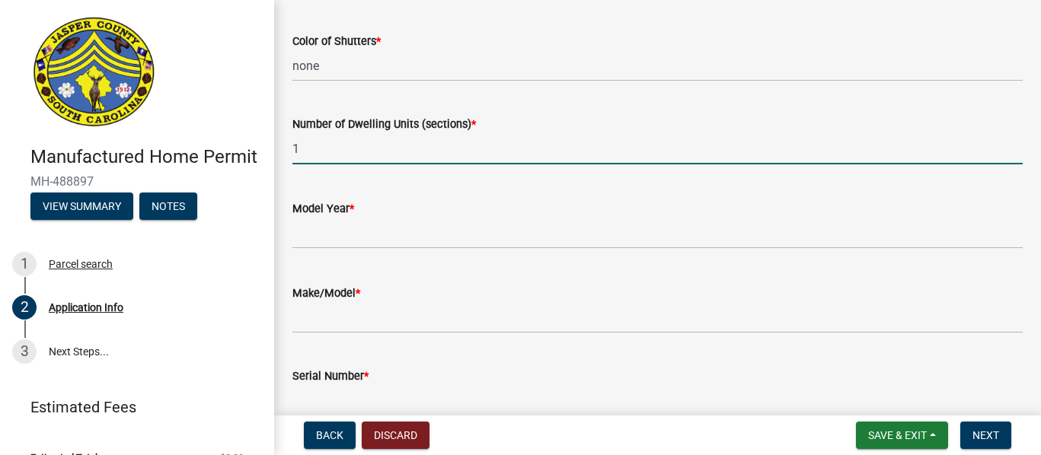
scroll to position [2607, 0]
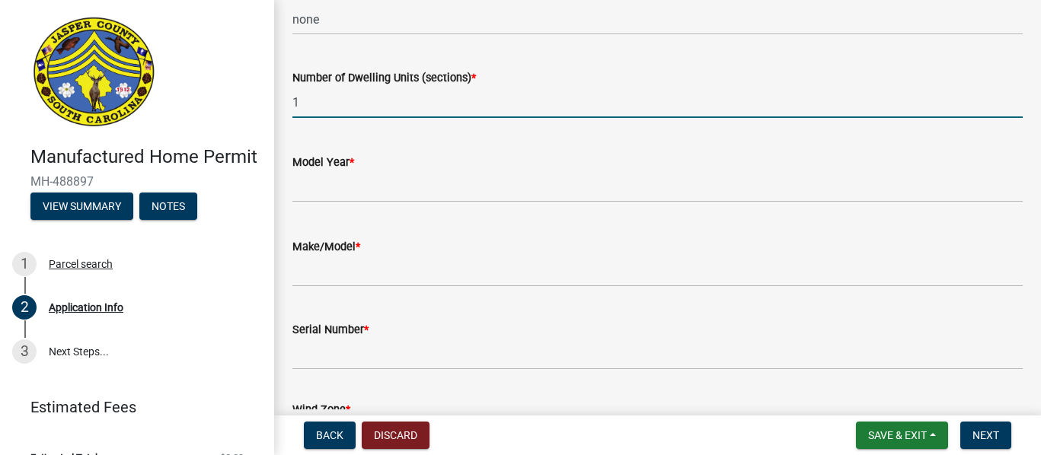
type input "1"
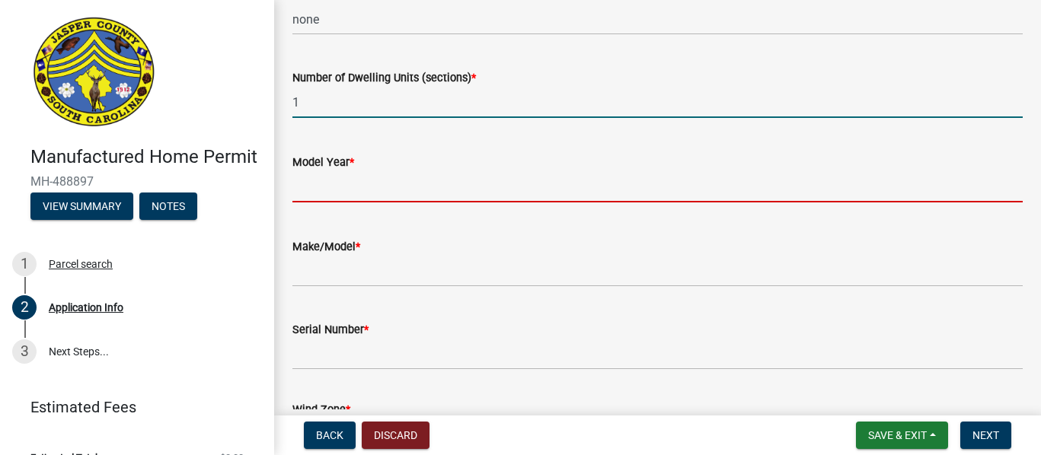
click at [321, 186] on input "text" at bounding box center [657, 186] width 730 height 31
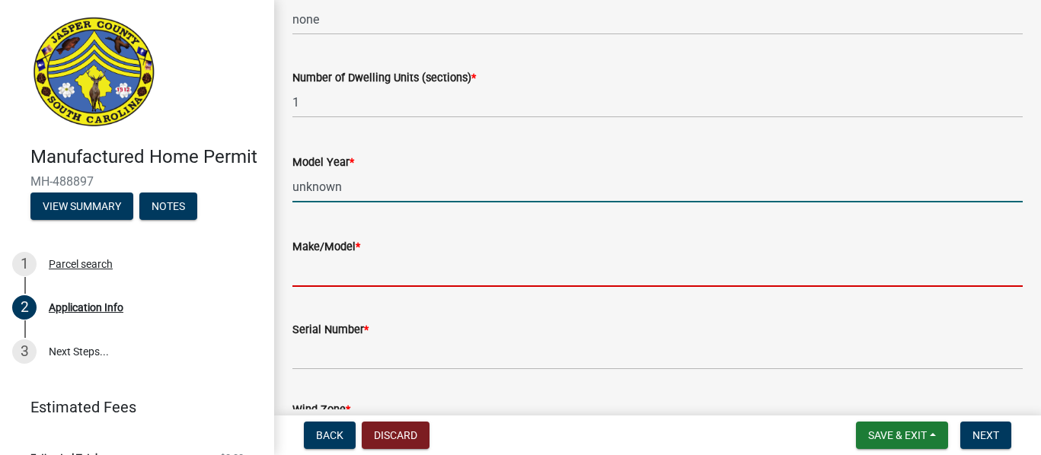
type input "0"
click at [319, 272] on form "Make/Model *" at bounding box center [657, 262] width 730 height 49
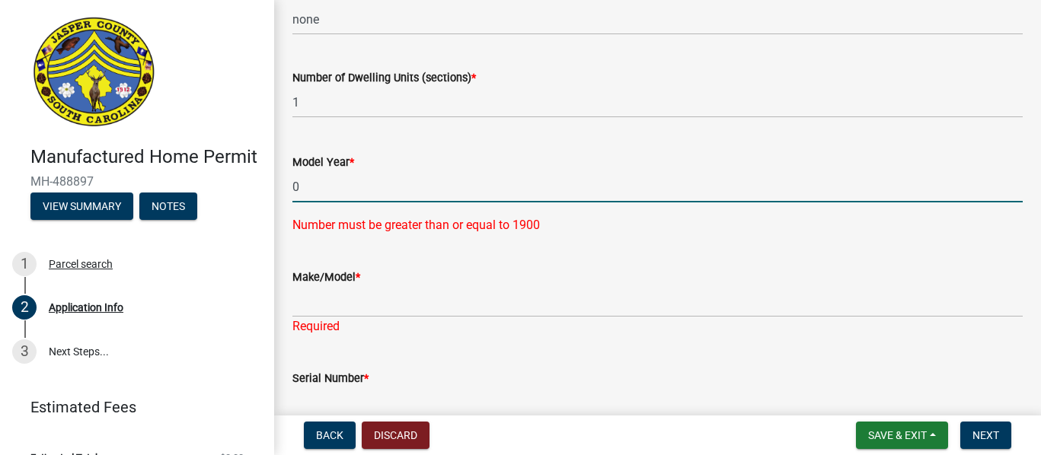
drag, startPoint x: 296, startPoint y: 191, endPoint x: 287, endPoint y: 190, distance: 9.3
click at [287, 190] on div "Model Year * 0 Number must be greater than or equal to 1900" at bounding box center [657, 183] width 753 height 103
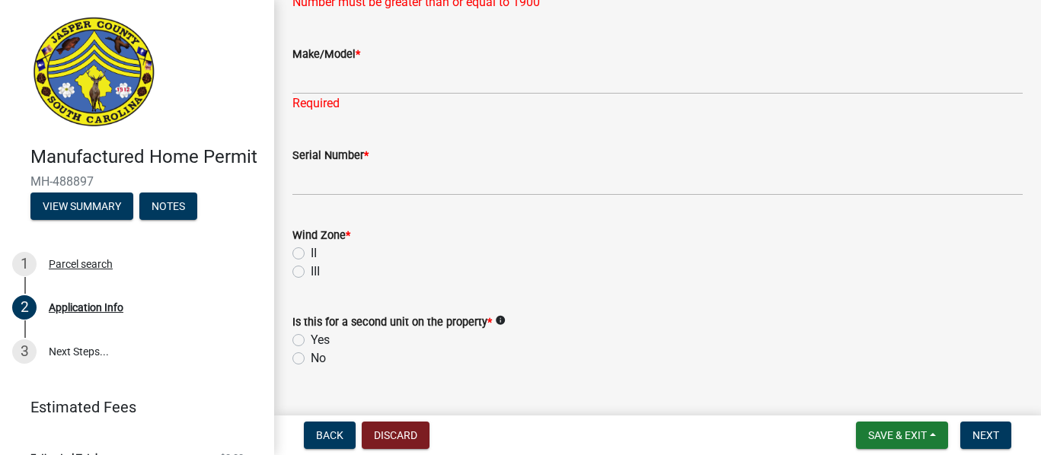
scroll to position [2839, 0]
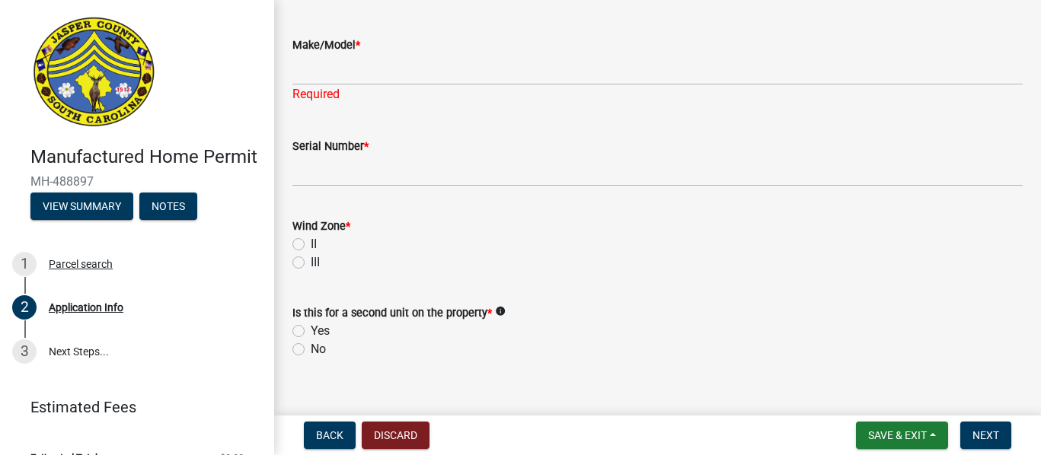
click at [311, 351] on label "No" at bounding box center [318, 349] width 15 height 18
click at [311, 350] on input "No" at bounding box center [316, 345] width 10 height 10
radio input "true"
drag, startPoint x: 1029, startPoint y: 263, endPoint x: 1043, endPoint y: 295, distance: 34.4
click at [1029, 295] on html "Internet Explorer does NOT work with GeoPermits. Get a new browser for more sec…" at bounding box center [520, 227] width 1041 height 455
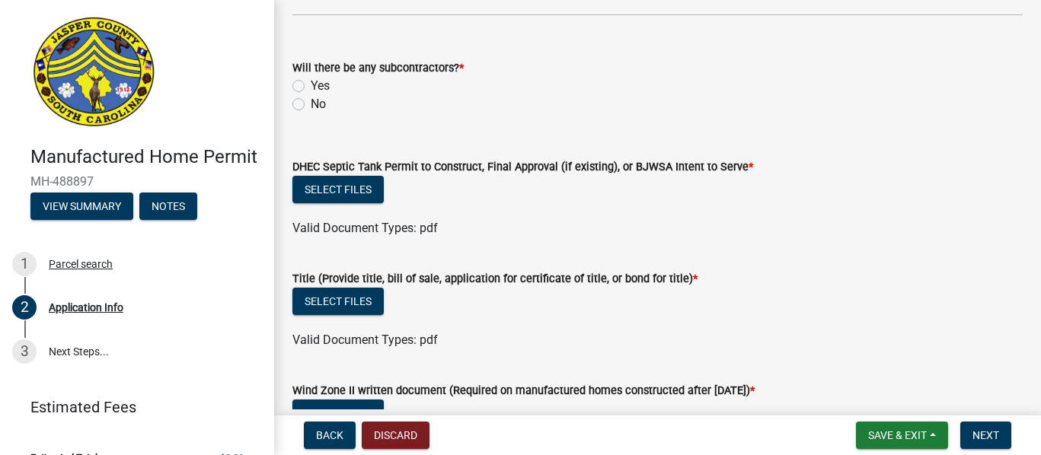
scroll to position [3798, 0]
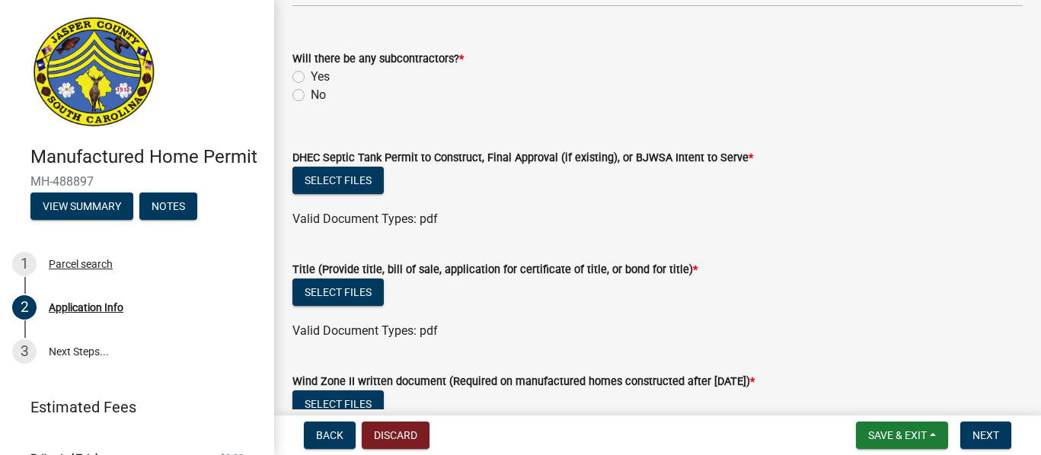
click at [936, 282] on div "Select files" at bounding box center [657, 294] width 730 height 31
click at [959, 217] on div "Valid Document Types: pdf" at bounding box center [657, 219] width 753 height 18
click at [311, 95] on label "No" at bounding box center [318, 95] width 15 height 18
click at [311, 95] on input "No" at bounding box center [316, 91] width 10 height 10
radio input "true"
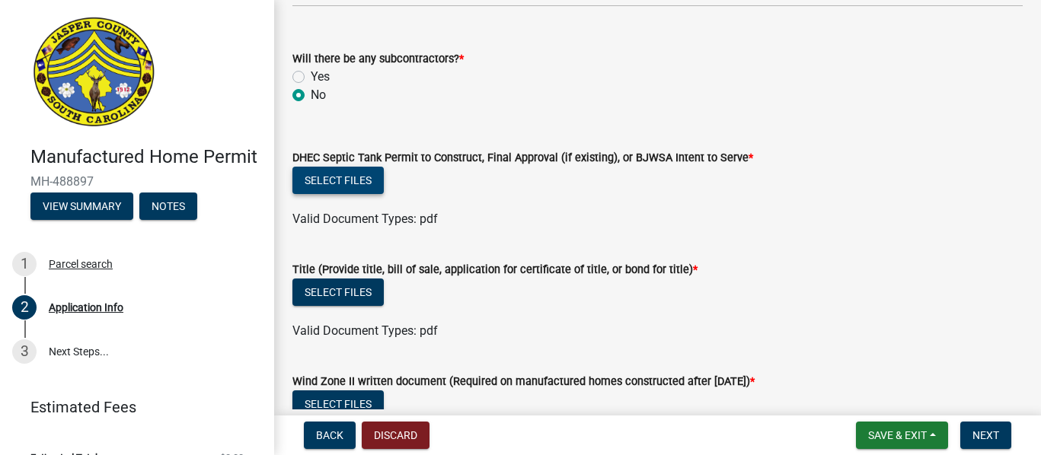
click at [367, 186] on button "Select files" at bounding box center [337, 180] width 91 height 27
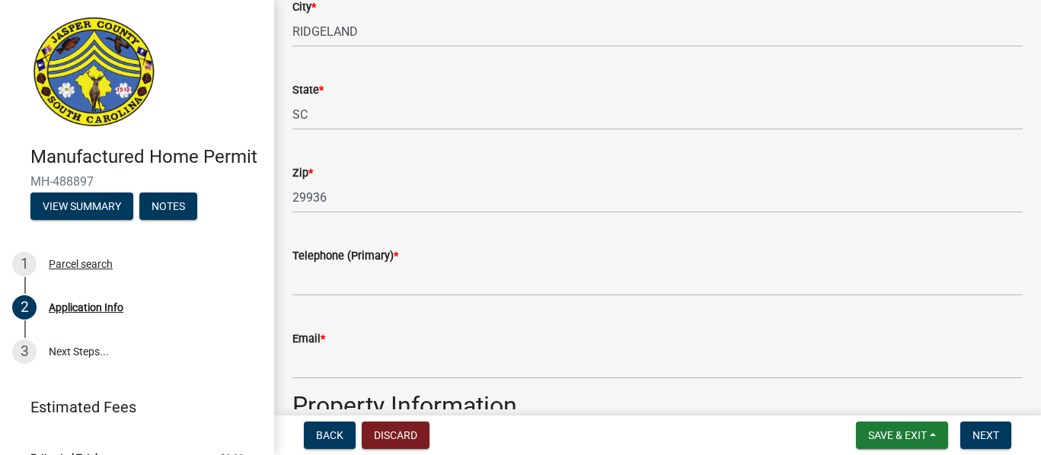
scroll to position [1007, 0]
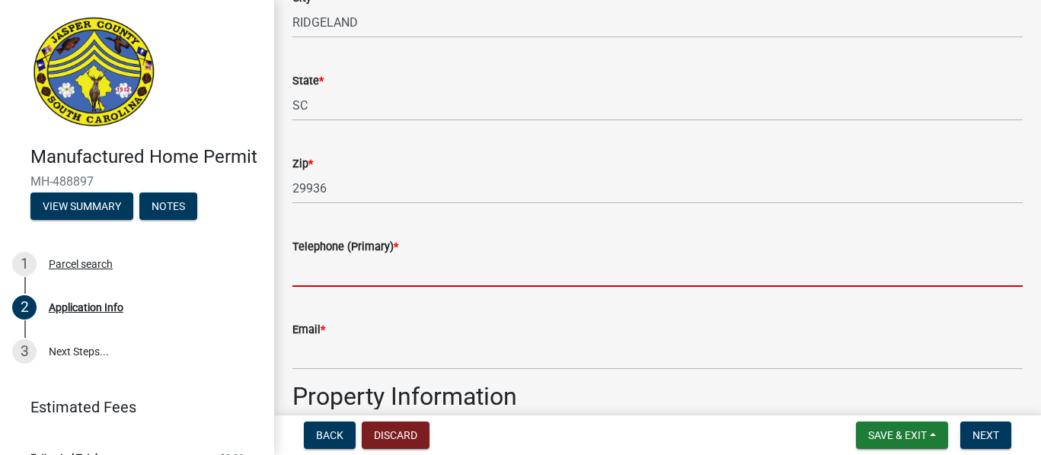
click at [306, 276] on input "Telephone (Primary) *" at bounding box center [657, 271] width 730 height 31
type input "404-245-0033"
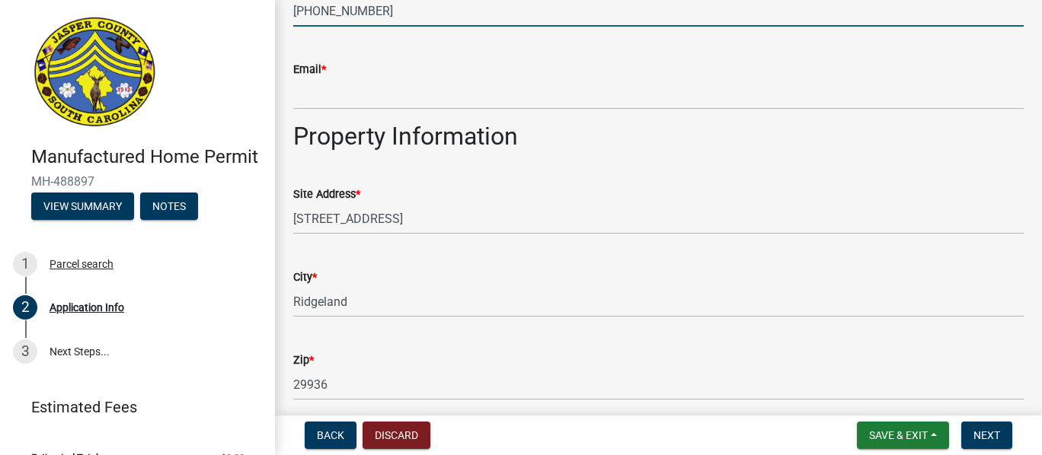
scroll to position [1230, 0]
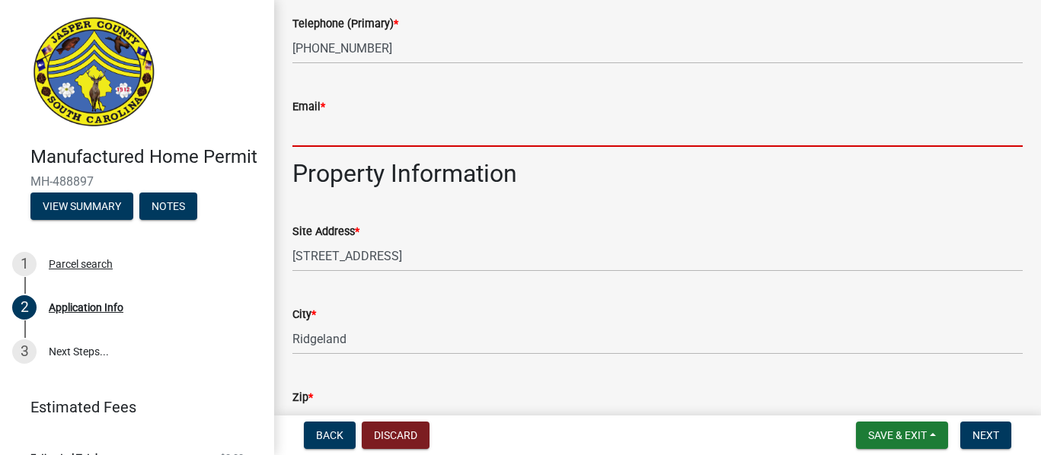
click at [459, 130] on input "Email *" at bounding box center [657, 131] width 730 height 31
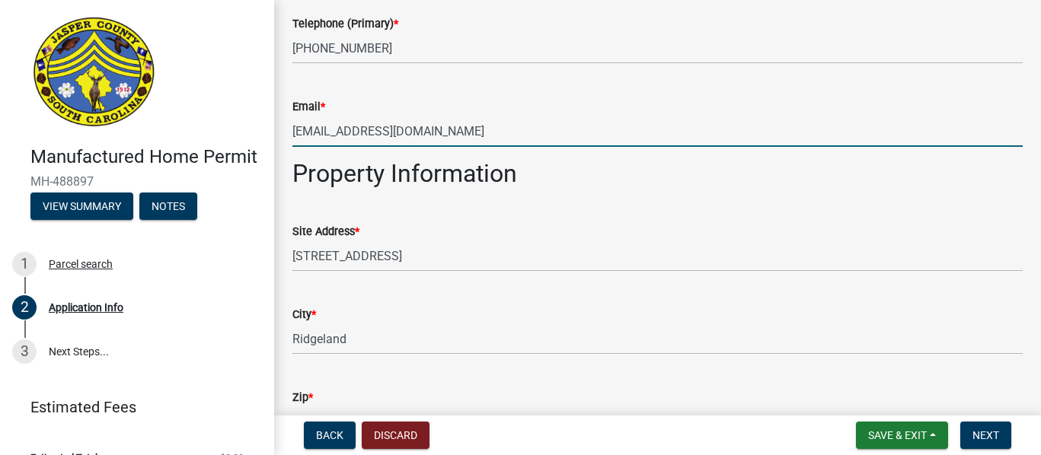
click at [353, 131] on input "telltjan30@tahoo.com" at bounding box center [657, 131] width 730 height 31
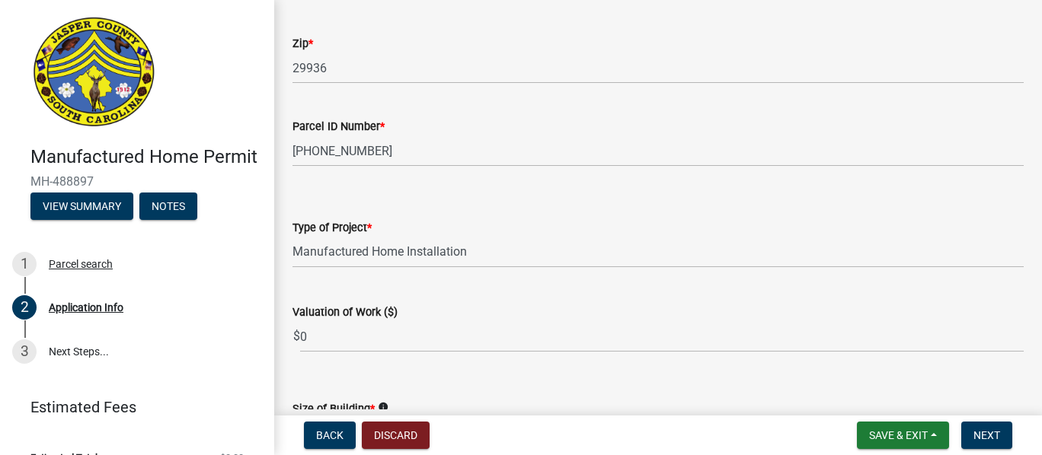
scroll to position [1593, 0]
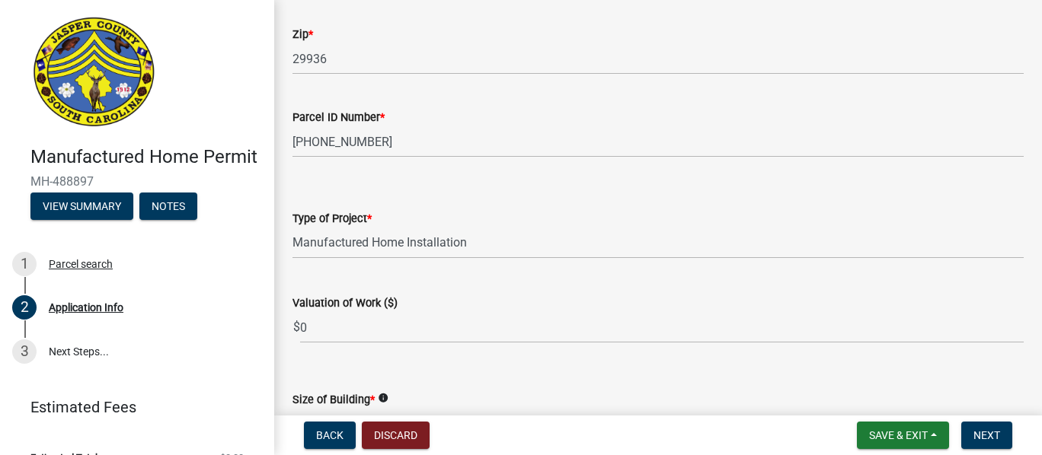
type input "telltjan30@yahoo.com"
click at [497, 241] on select "Select Item... Manufactured Home Installation Mobile Home Retirement - Certific…" at bounding box center [657, 243] width 731 height 31
click at [366, 257] on select "Select Item... Manufactured Home Installation Mobile Home Retirement - Certific…" at bounding box center [657, 243] width 731 height 31
click at [466, 243] on select "Select Item... Manufactured Home Installation Mobile Home Retirement - Certific…" at bounding box center [657, 243] width 731 height 31
drag, startPoint x: 470, startPoint y: 245, endPoint x: 344, endPoint y: 250, distance: 125.7
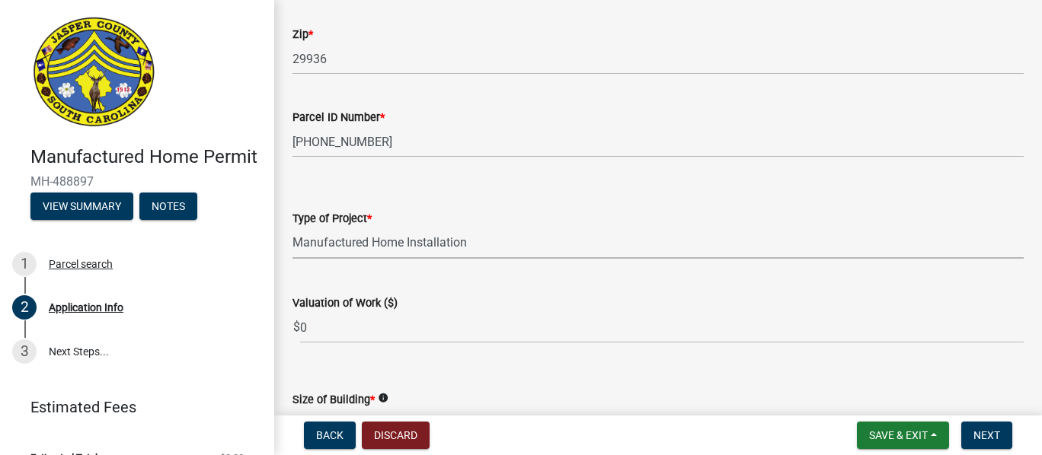
click at [344, 250] on select "Select Item... Manufactured Home Installation Mobile Home Retirement - Certific…" at bounding box center [657, 243] width 731 height 31
click at [294, 246] on select "Select Item... Manufactured Home Installation Mobile Home Retirement - Certific…" at bounding box center [657, 243] width 731 height 31
click at [292, 228] on select "Select Item... Manufactured Home Installation Mobile Home Retirement - Certific…" at bounding box center [657, 243] width 731 height 31
select select "3d2007da-25bb-4e50-9e52-879bc2fe14a7"
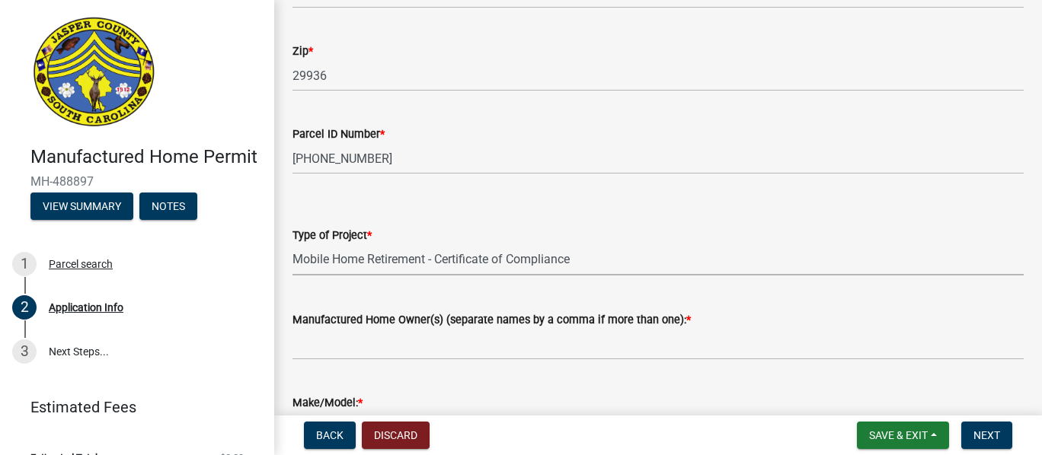
scroll to position [1599, 0]
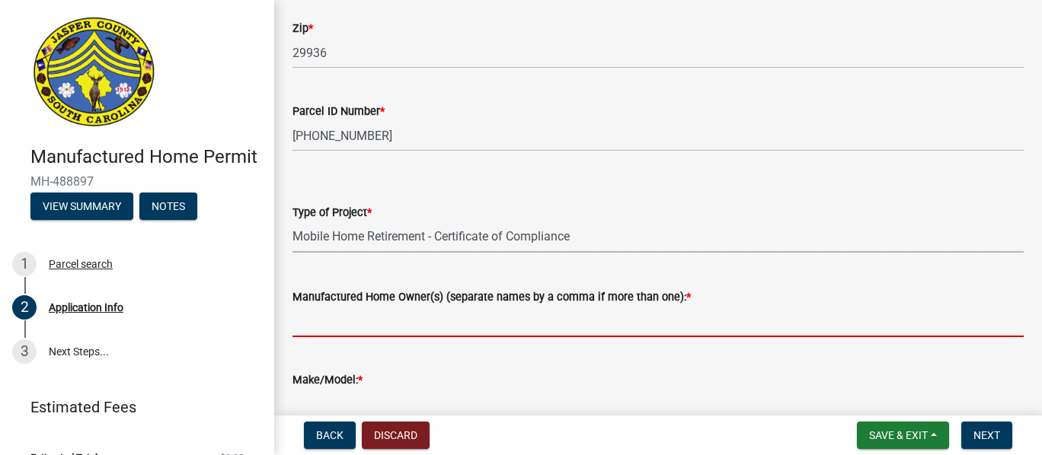
click at [309, 326] on input "Manufactured Home Owner(s) (separate names by a comma if more than one): *" at bounding box center [657, 321] width 731 height 31
type input "j"
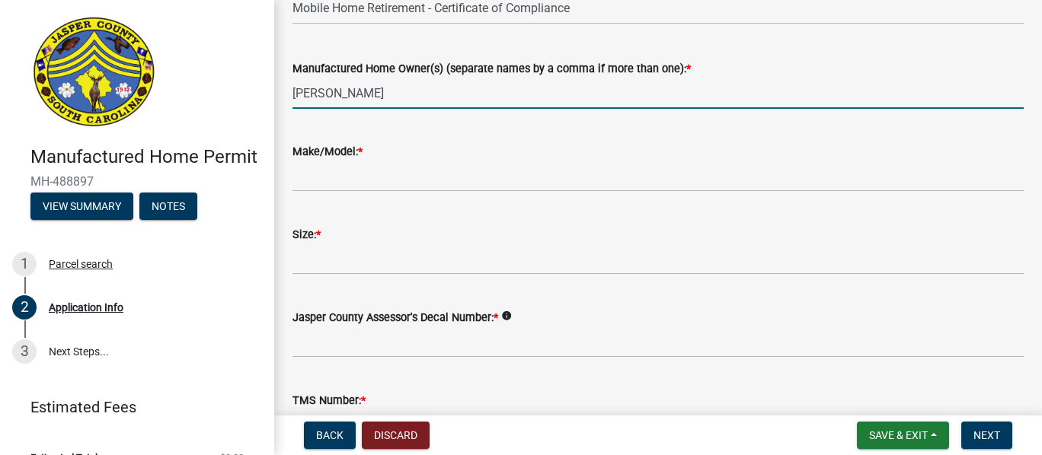
scroll to position [1832, 0]
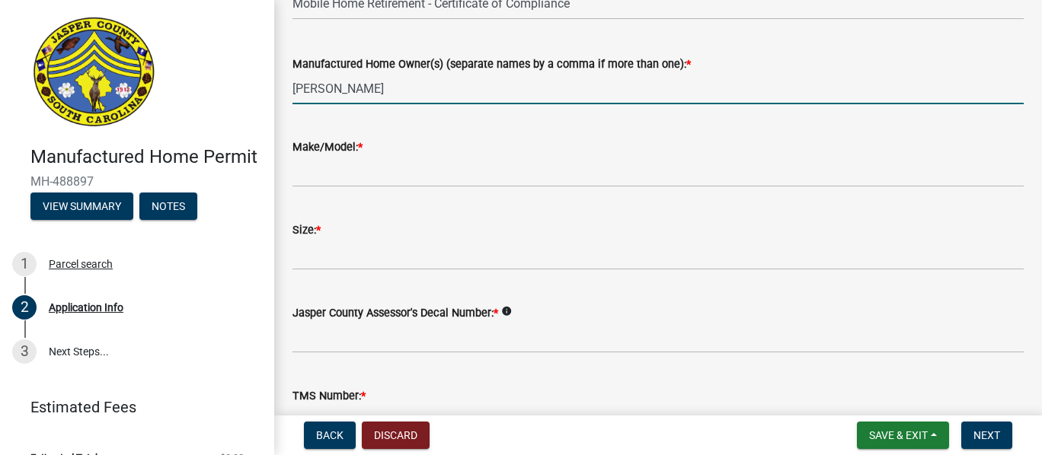
type input "Johnny Heyward"
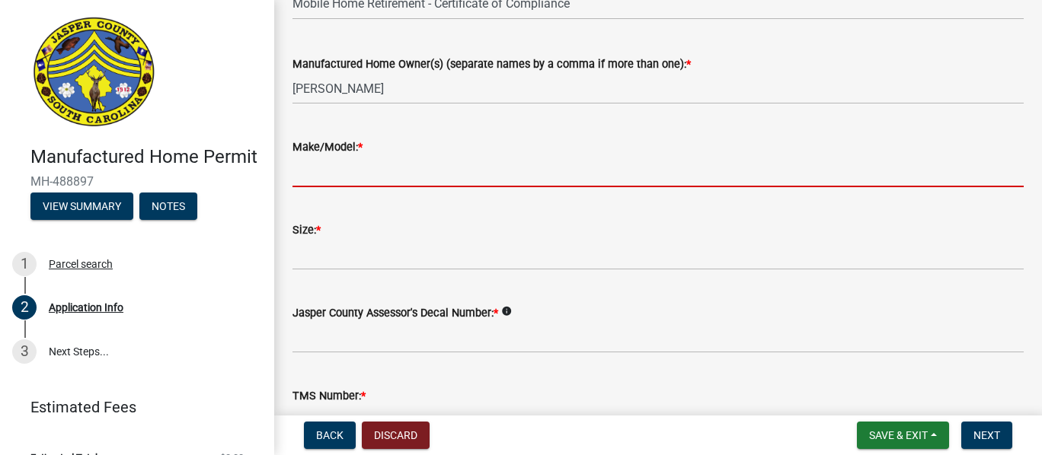
click at [316, 181] on input "Make/Model: *" at bounding box center [657, 171] width 731 height 31
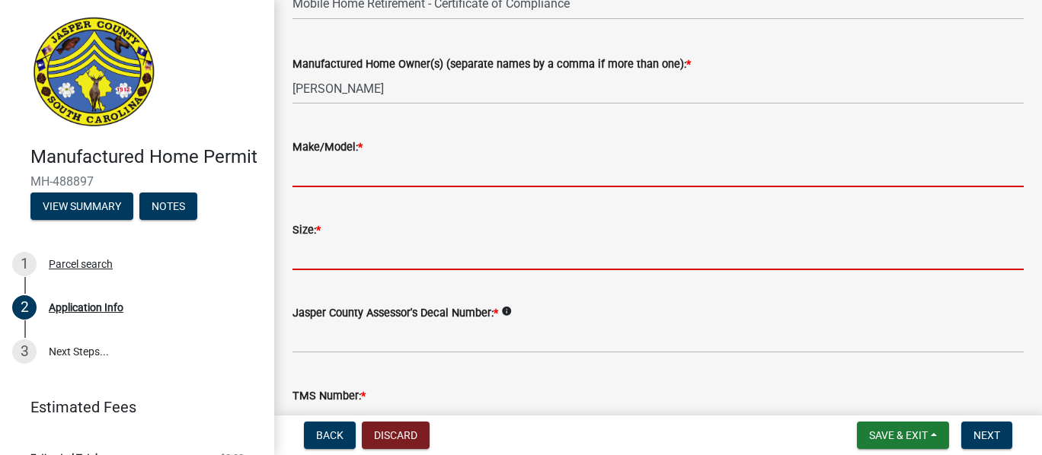
click at [313, 244] on form "Size: *" at bounding box center [657, 245] width 731 height 49
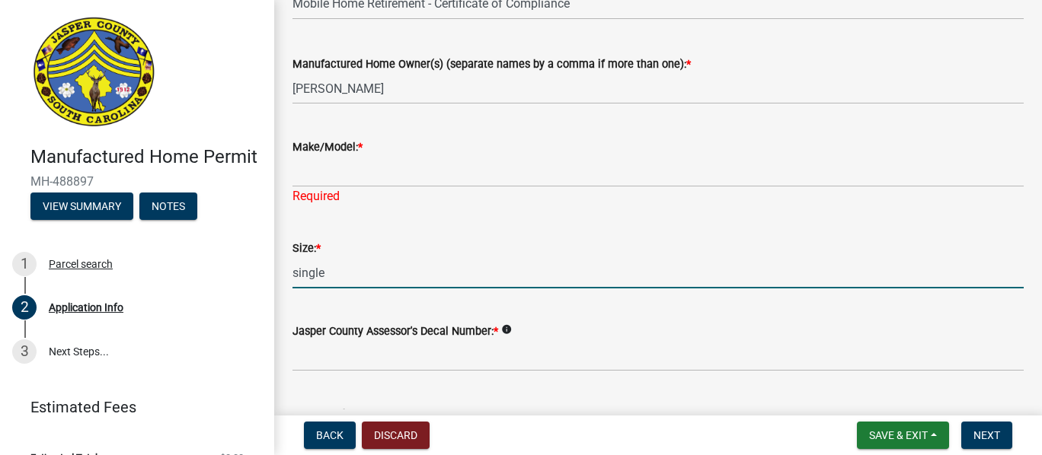
type input "single"
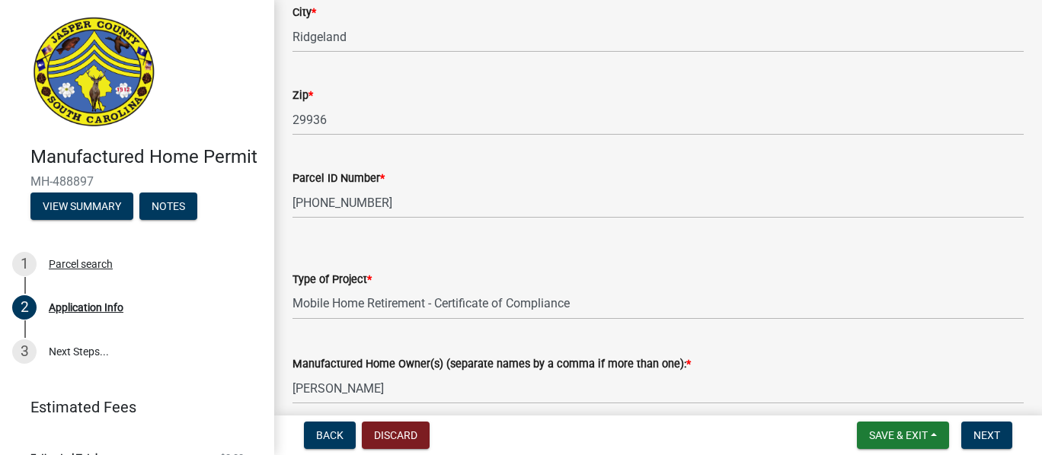
scroll to position [1546, 0]
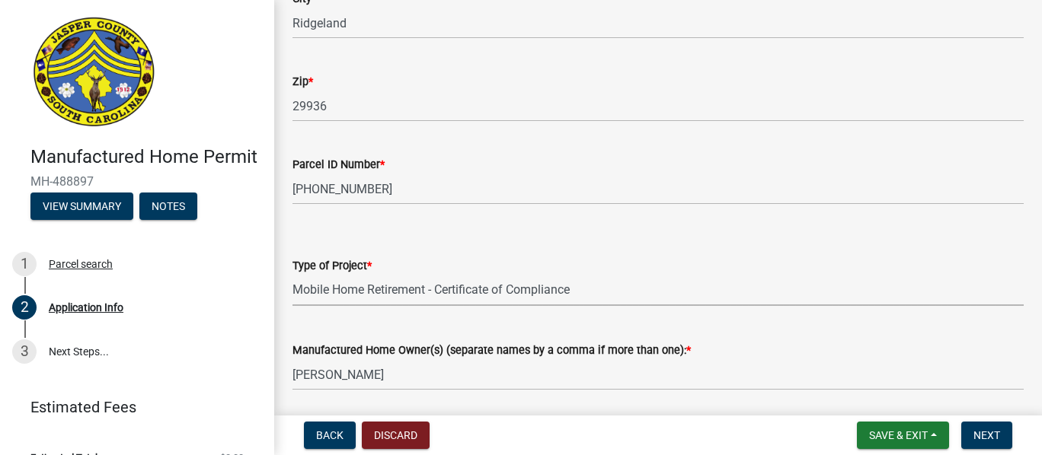
click at [586, 288] on select "Select Item... Manufactured Home Installation Mobile Home Retirement - Certific…" at bounding box center [657, 290] width 731 height 31
drag, startPoint x: 582, startPoint y: 287, endPoint x: 392, endPoint y: 295, distance: 190.5
click at [392, 295] on select "Select Item... Manufactured Home Installation Mobile Home Retirement - Certific…" at bounding box center [657, 290] width 731 height 31
click at [315, 299] on select "Select Item... Manufactured Home Installation Mobile Home Retirement - Certific…" at bounding box center [657, 290] width 731 height 31
click at [313, 285] on select "Select Item... Manufactured Home Installation Mobile Home Retirement - Certific…" at bounding box center [657, 290] width 731 height 31
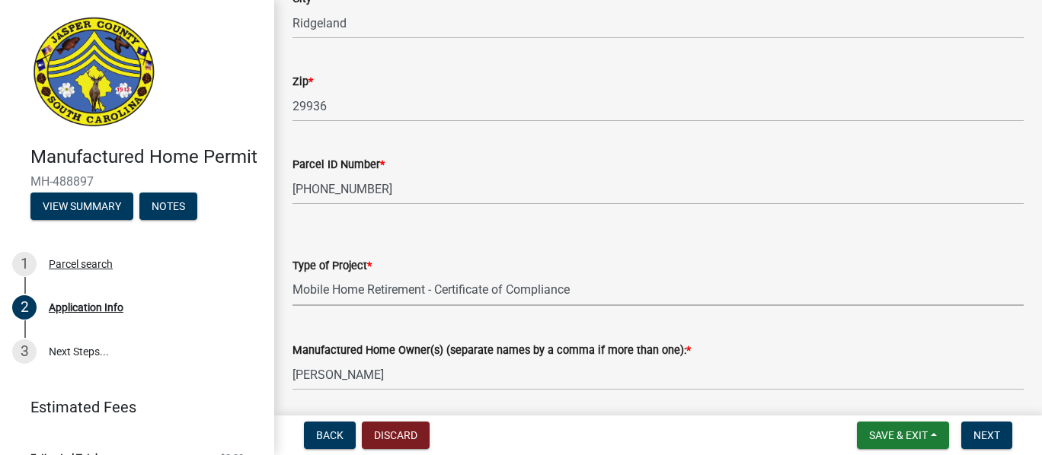
click at [378, 259] on div "Type of Project *" at bounding box center [657, 266] width 731 height 18
click at [296, 289] on select "Select Item... Manufactured Home Installation Mobile Home Retirement - Certific…" at bounding box center [657, 290] width 731 height 31
click at [573, 289] on select "Select Item... Manufactured Home Installation Mobile Home Retirement - Certific…" at bounding box center [657, 290] width 731 height 31
click at [340, 292] on select "Select Item... Manufactured Home Installation Mobile Home Retirement - Certific…" at bounding box center [657, 290] width 731 height 31
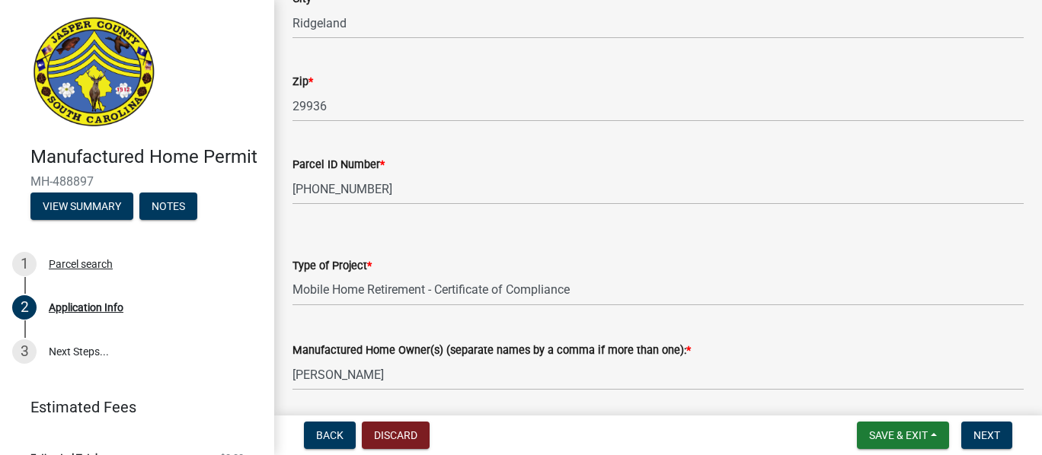
click at [335, 270] on label "Type of Project *" at bounding box center [331, 266] width 79 height 11
click at [335, 275] on select "Select Item... Manufactured Home Installation Mobile Home Retirement - Certific…" at bounding box center [657, 290] width 731 height 31
click at [308, 257] on div "Type of Project *" at bounding box center [657, 266] width 731 height 18
click at [400, 430] on button "Discard" at bounding box center [396, 435] width 68 height 27
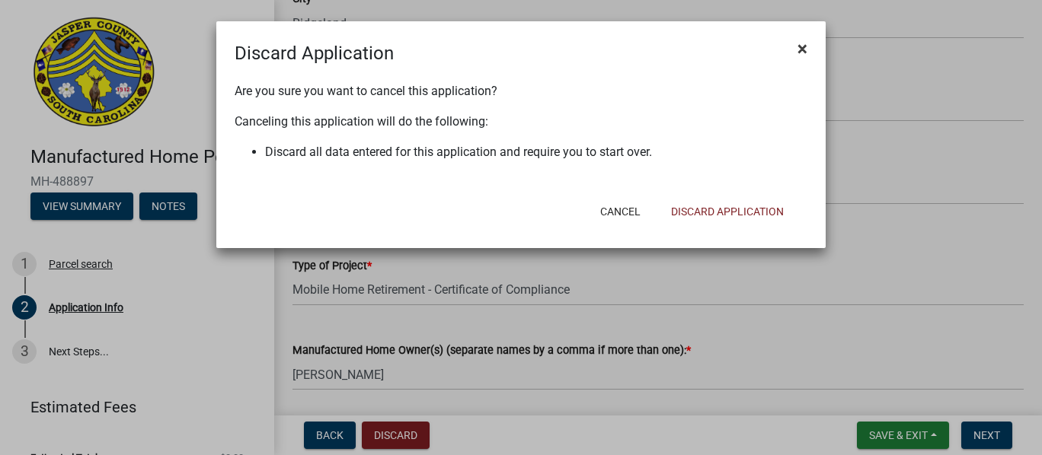
click at [802, 46] on span "×" at bounding box center [802, 48] width 10 height 21
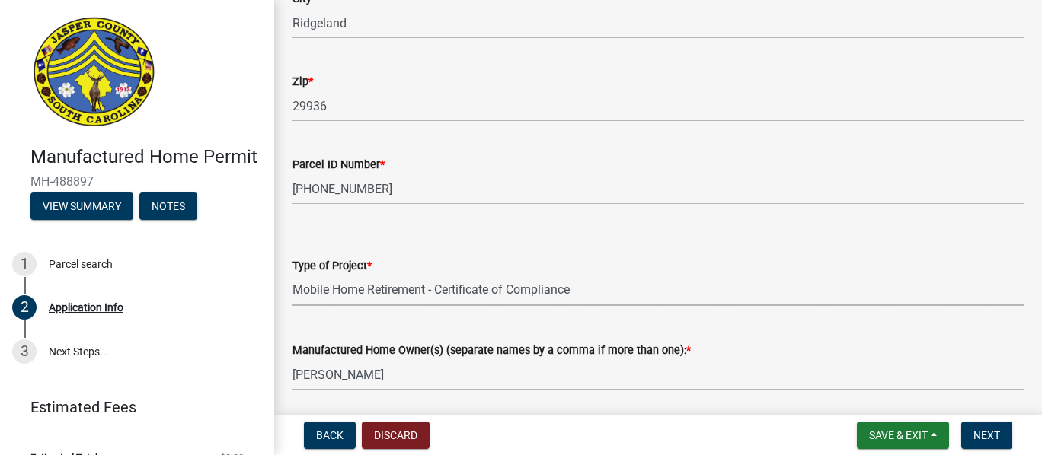
click at [342, 296] on select "Select Item... Manufactured Home Installation Mobile Home Retirement - Certific…" at bounding box center [657, 290] width 731 height 31
click at [292, 275] on select "Select Item... Manufactured Home Installation Mobile Home Retirement - Certific…" at bounding box center [657, 290] width 731 height 31
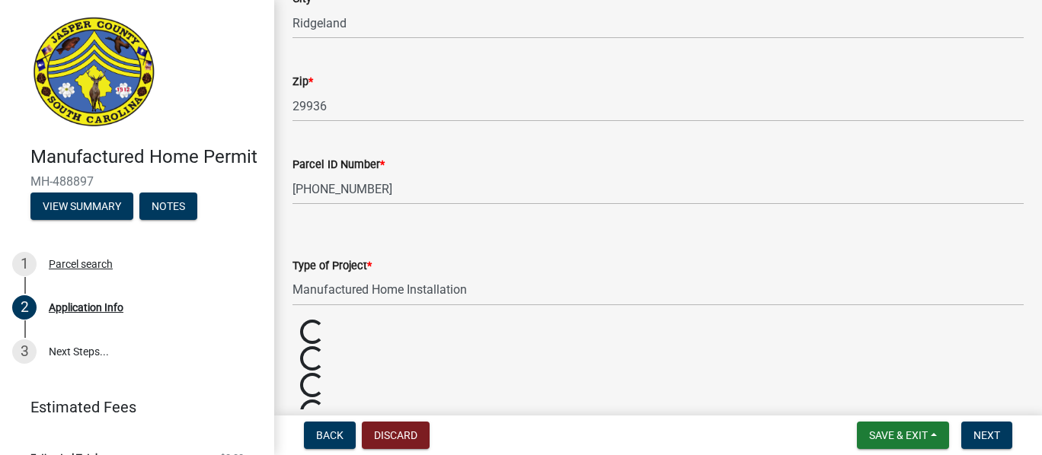
click at [350, 272] on label "Type of Project *" at bounding box center [331, 266] width 79 height 11
click at [350, 275] on select "Select Item... Manufactured Home Installation Mobile Home Retirement - Certific…" at bounding box center [657, 290] width 731 height 31
click at [396, 284] on select "Select Item... Manufactured Home Installation Mobile Home Retirement - Certific…" at bounding box center [657, 290] width 731 height 31
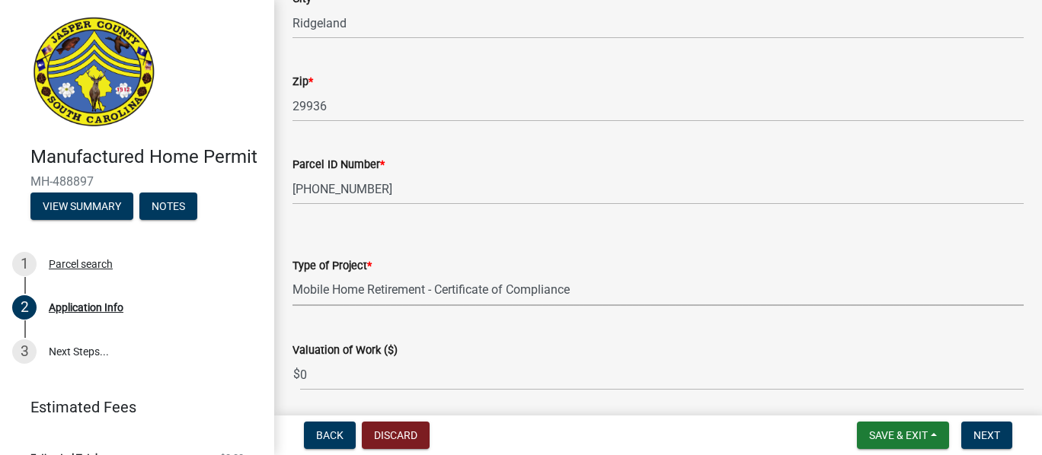
click at [292, 275] on select "Select Item... Manufactured Home Installation Mobile Home Retirement - Certific…" at bounding box center [657, 290] width 731 height 31
select select "3d2007da-25bb-4e50-9e52-879bc2fe14a7"
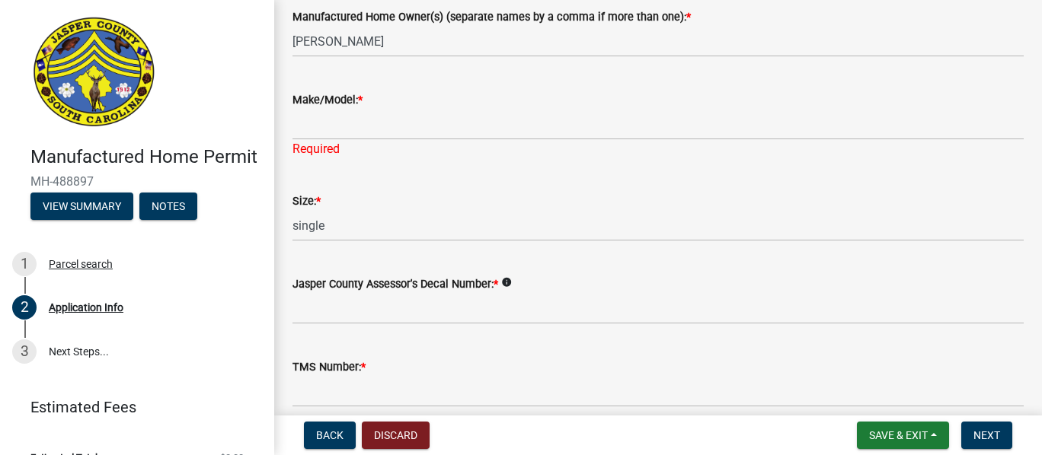
scroll to position [1888, 0]
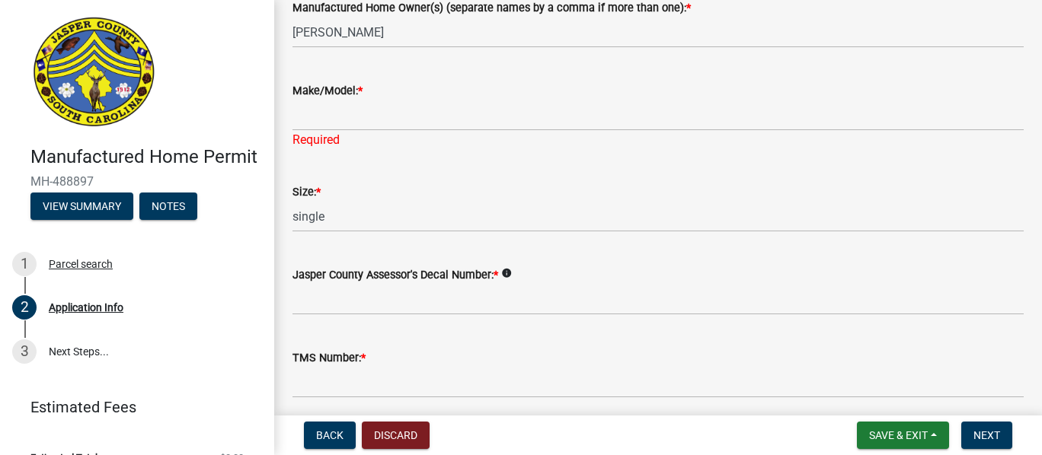
click at [510, 275] on icon "info" at bounding box center [506, 273] width 11 height 11
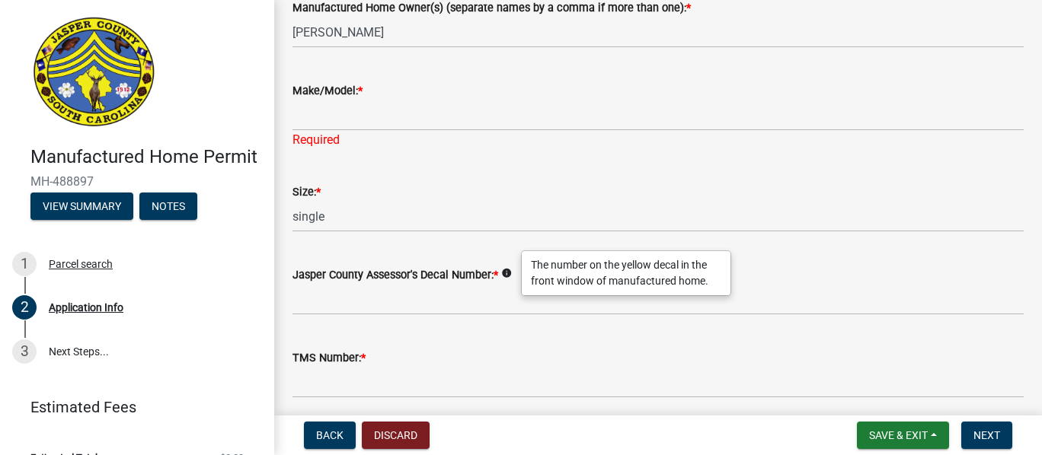
click at [347, 353] on label "TMS Number: *" at bounding box center [328, 358] width 73 height 11
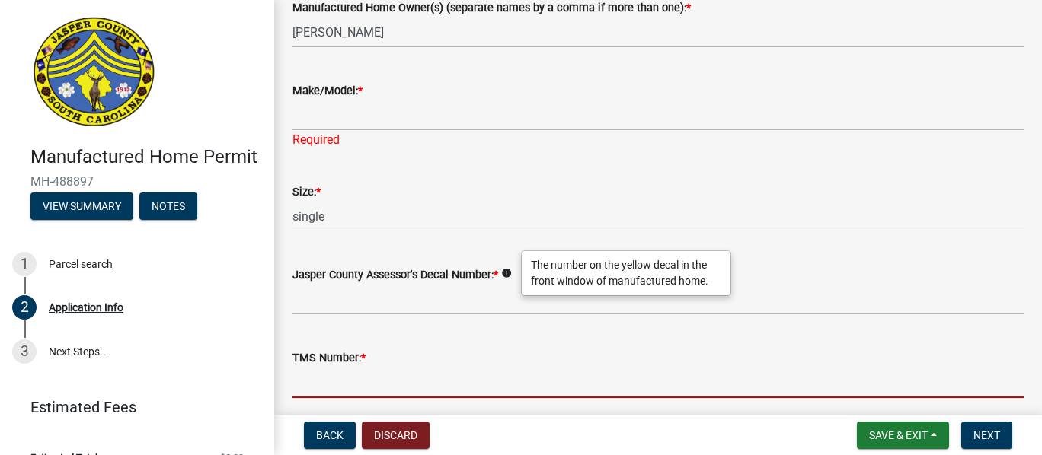
click at [347, 367] on input "TMS Number: *" at bounding box center [657, 382] width 731 height 31
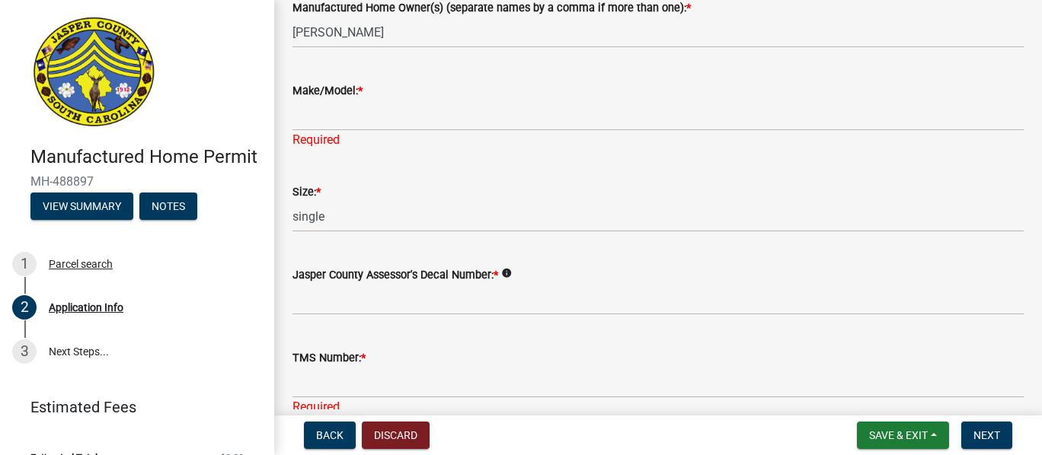
click at [370, 357] on div "TMS Number: *" at bounding box center [657, 358] width 731 height 18
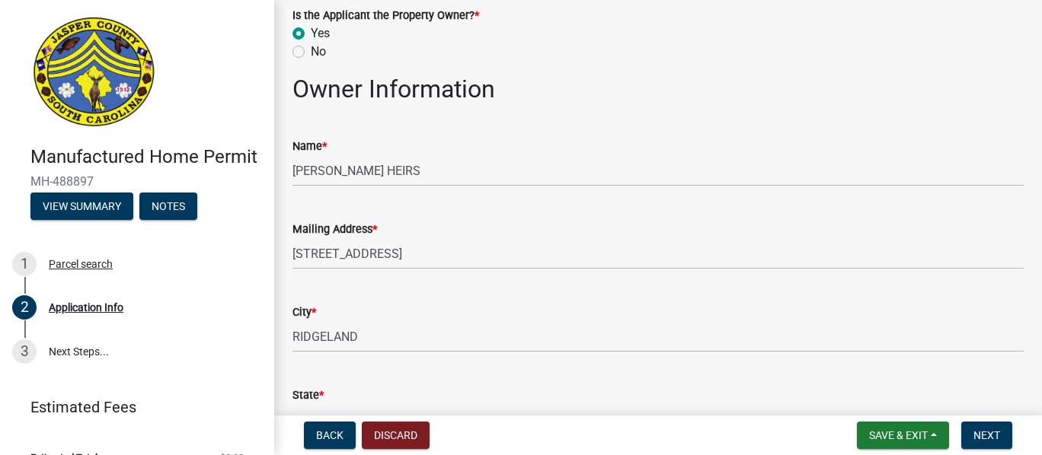
scroll to position [1967, 0]
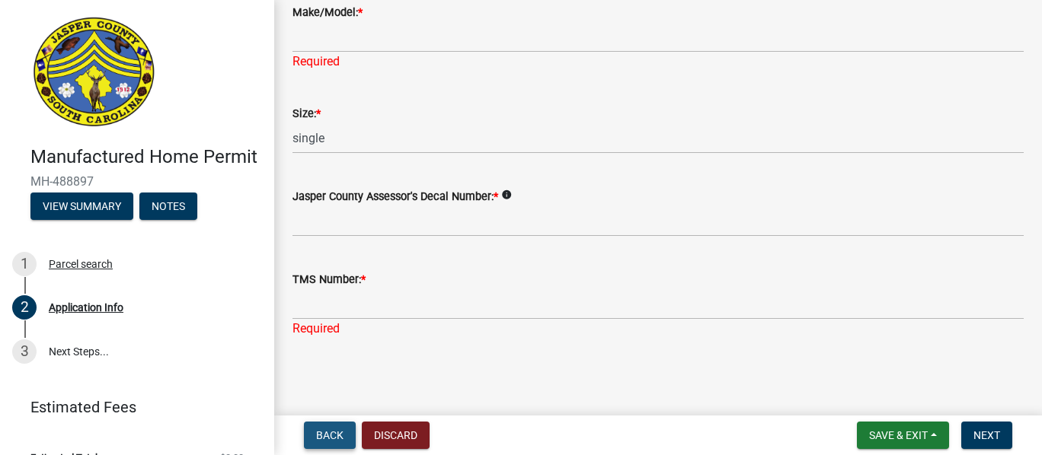
click at [322, 430] on span "Back" at bounding box center [329, 435] width 27 height 12
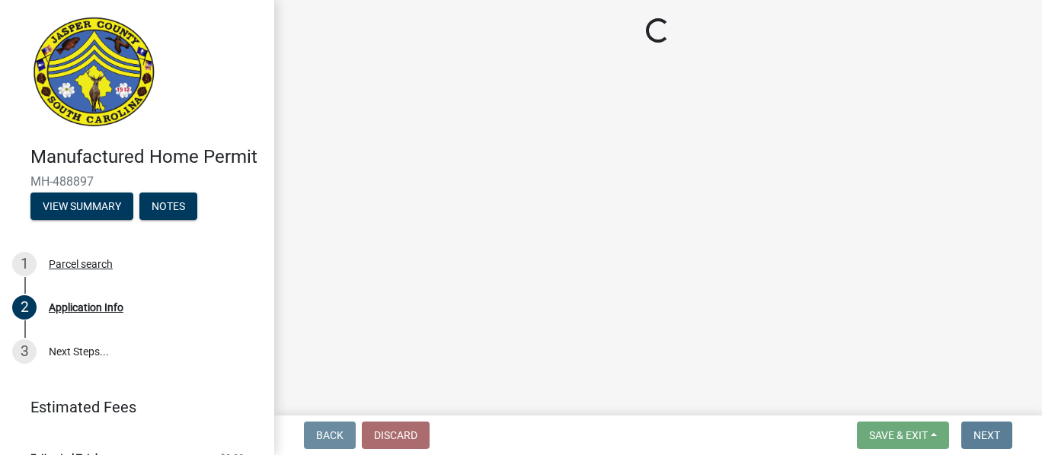
scroll to position [0, 0]
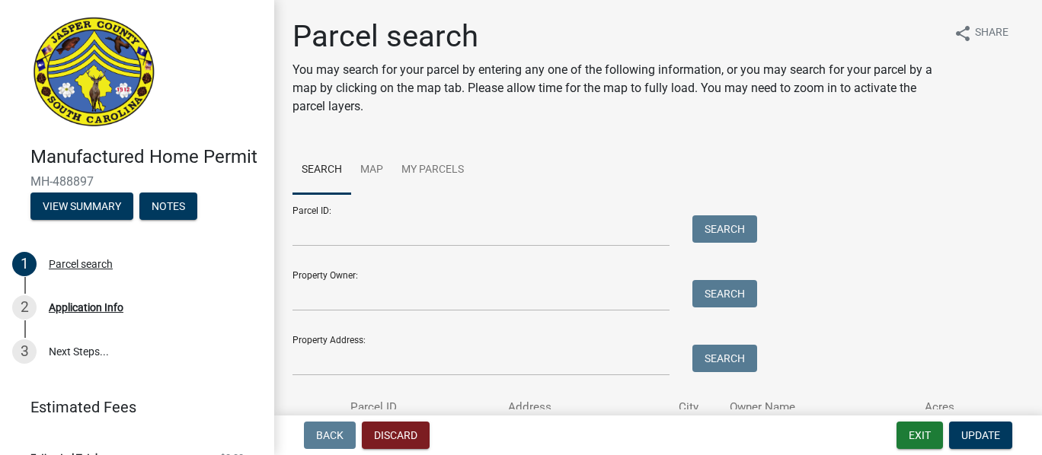
click at [428, 301] on wm-app "Manufactured Home Permit MH-488897 View Summary Notes 1 Parcel search 2 Applica…" at bounding box center [521, 227] width 1042 height 455
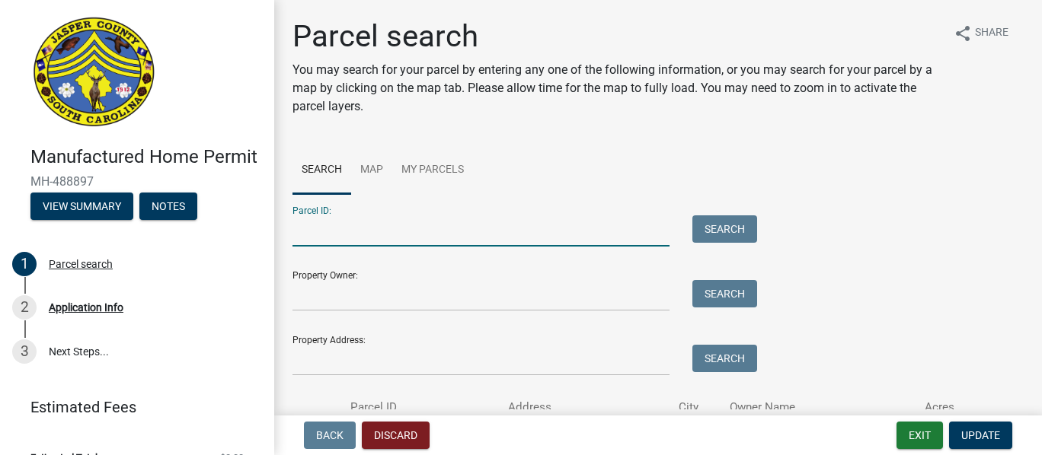
click at [458, 225] on input "Parcel ID:" at bounding box center [480, 230] width 377 height 31
type input "082-00-02-002"
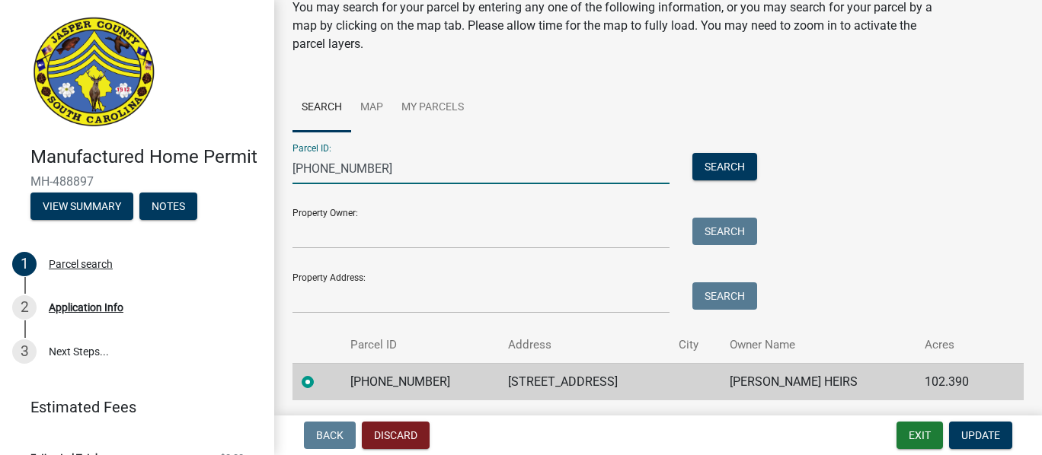
scroll to position [104, 0]
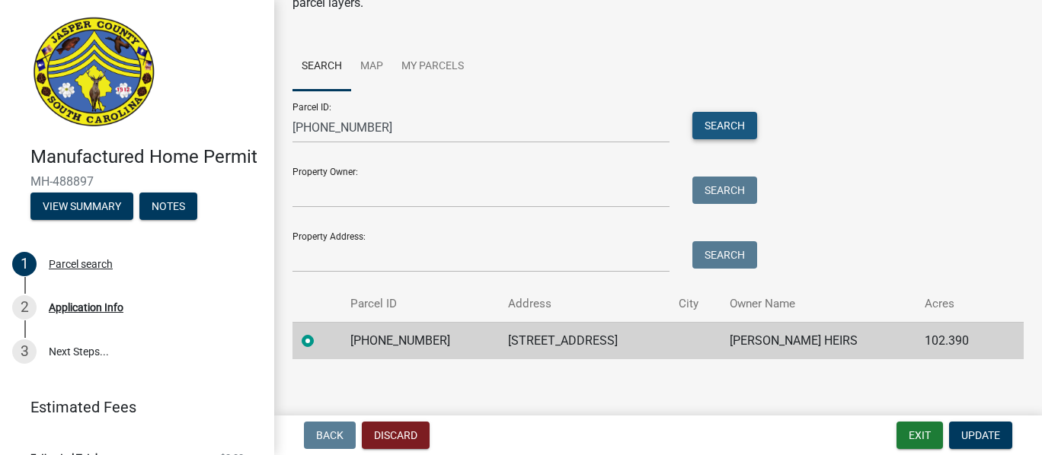
click at [726, 121] on button "Search" at bounding box center [724, 125] width 65 height 27
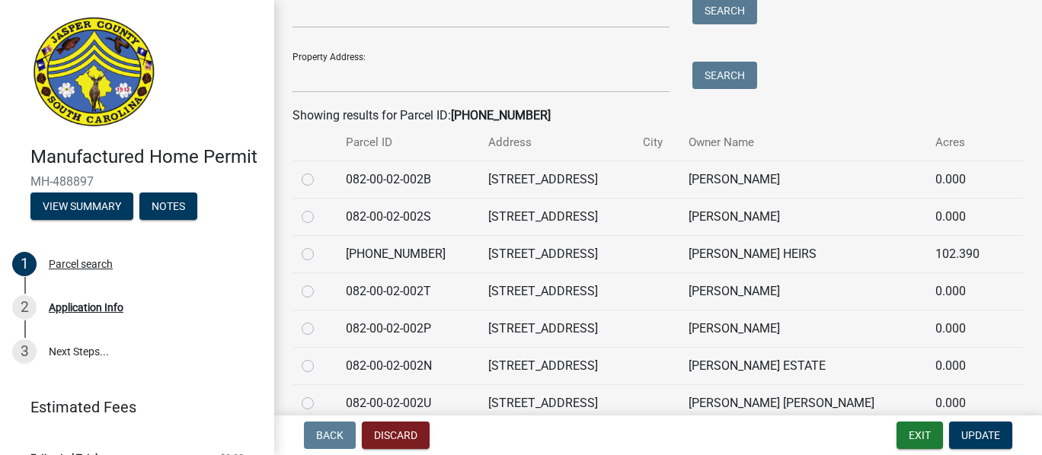
scroll to position [293, 0]
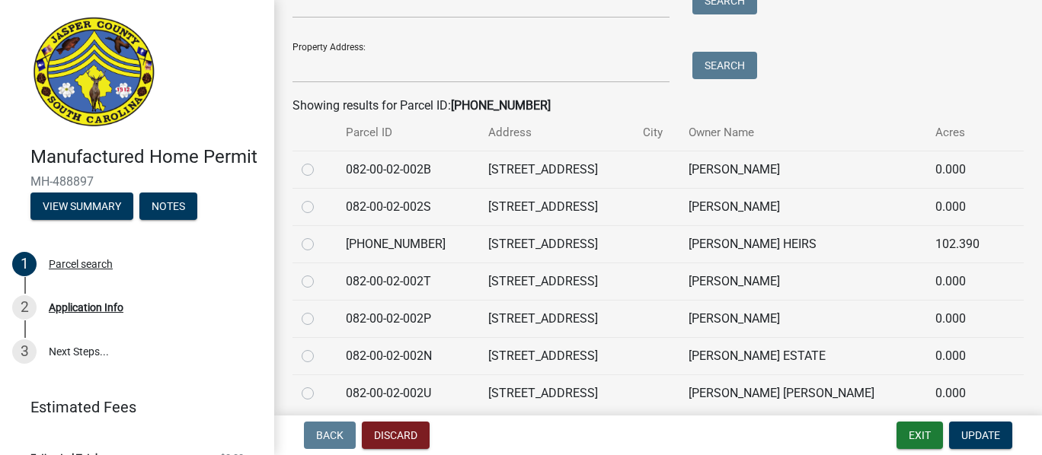
click at [300, 241] on td at bounding box center [314, 243] width 44 height 37
click at [307, 250] on div at bounding box center [315, 244] width 26 height 18
click at [320, 235] on label at bounding box center [320, 235] width 0 height 0
click at [320, 239] on input "radio" at bounding box center [325, 240] width 10 height 10
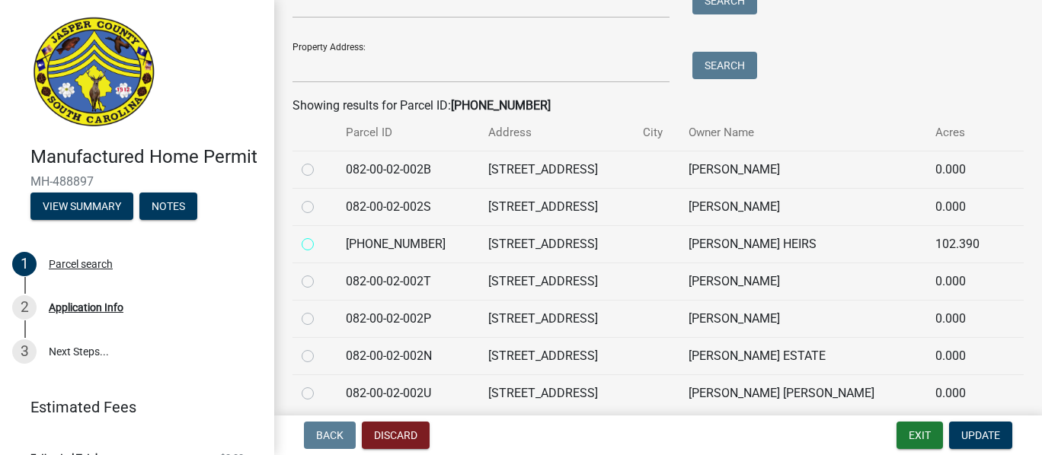
radio input "true"
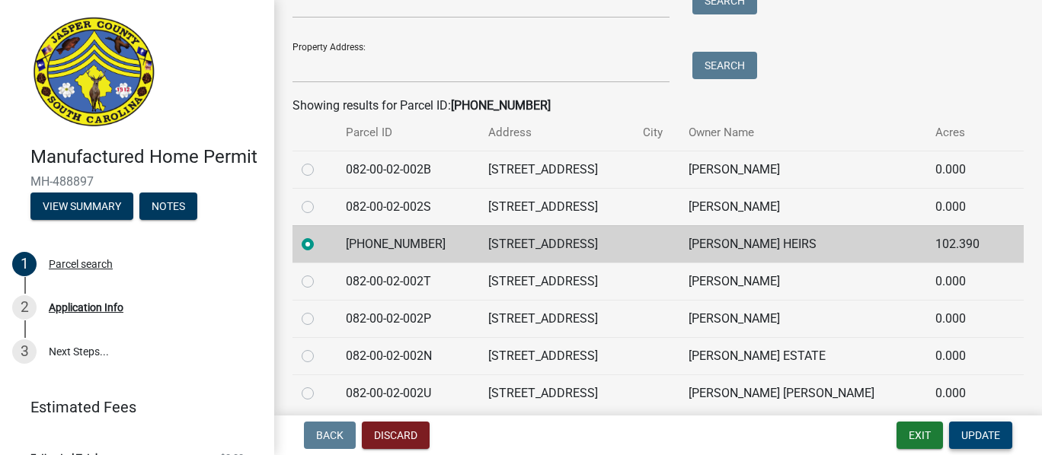
click at [988, 436] on span "Update" at bounding box center [980, 435] width 39 height 12
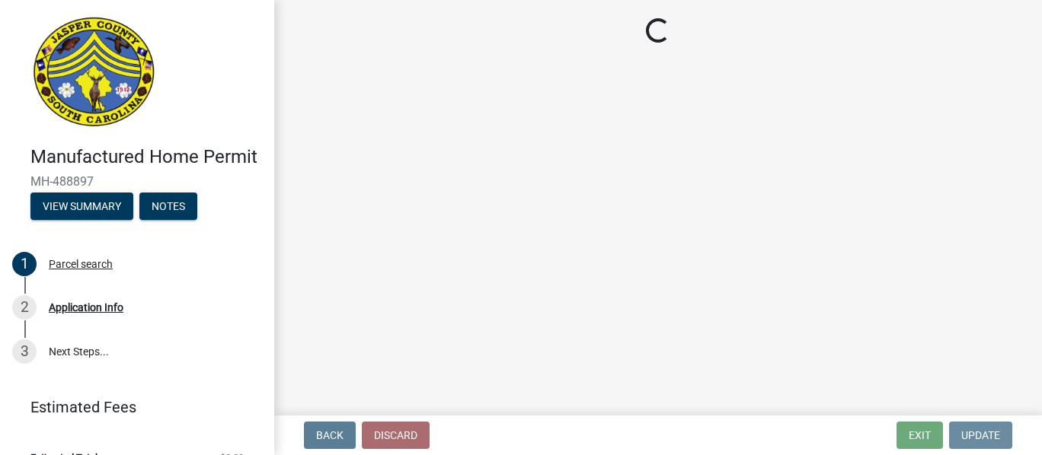
scroll to position [0, 0]
select select "3d2007da-25bb-4e50-9e52-879bc2fe14a7"
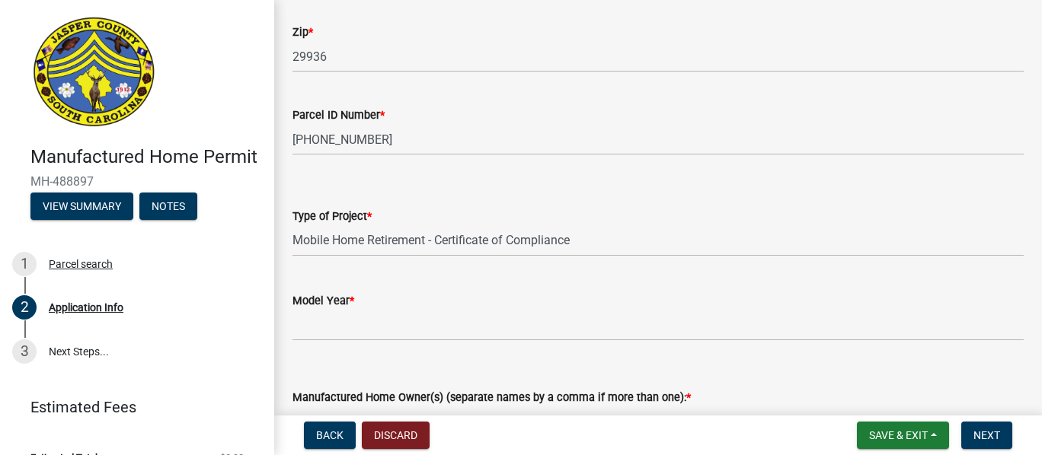
scroll to position [1683, 0]
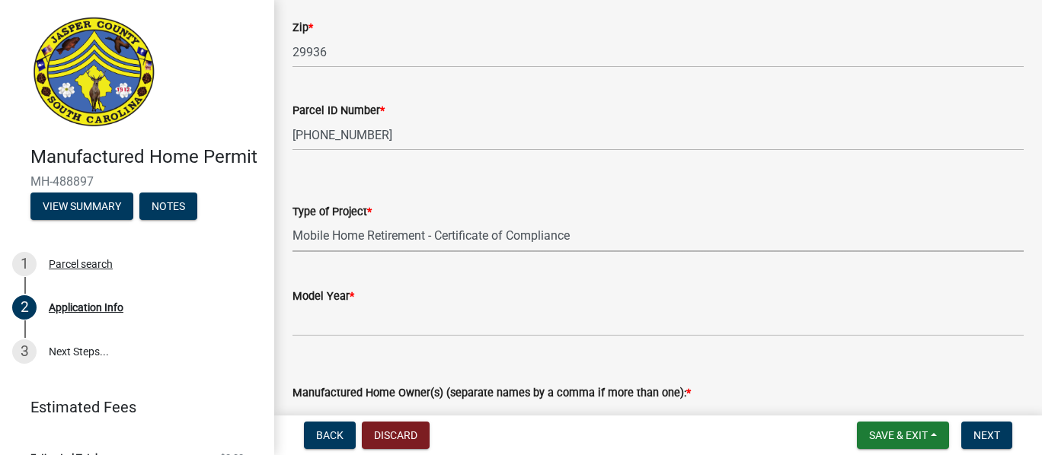
click at [563, 236] on select "Select Item... Manufactured Home Installation Mobile Home Retirement - Certific…" at bounding box center [657, 236] width 731 height 31
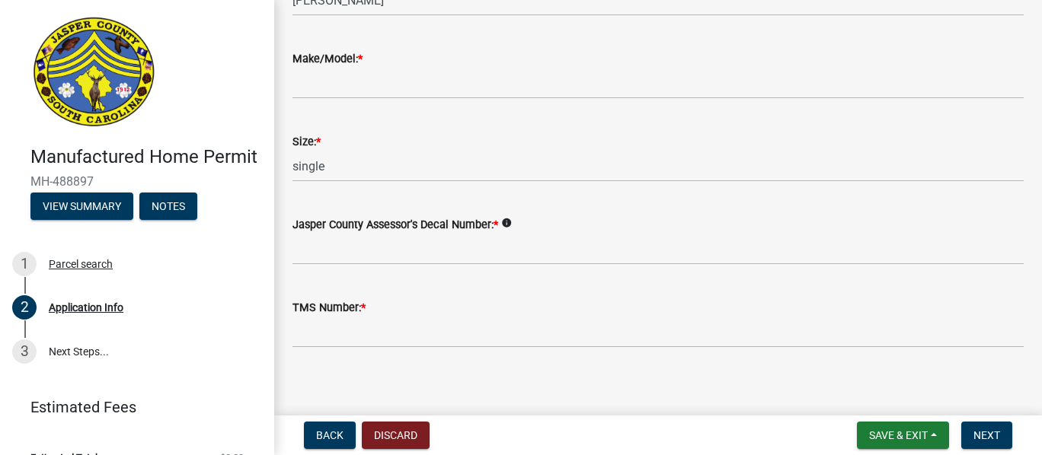
scroll to position [2110, 0]
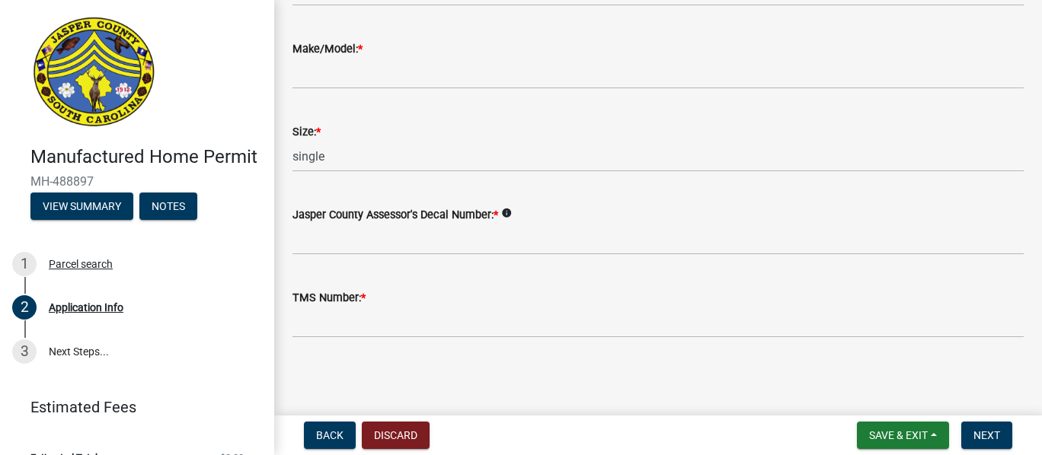
click at [308, 286] on div "TMS Number: *" at bounding box center [657, 302] width 731 height 71
click at [316, 298] on label "TMS Number: *" at bounding box center [328, 298] width 73 height 11
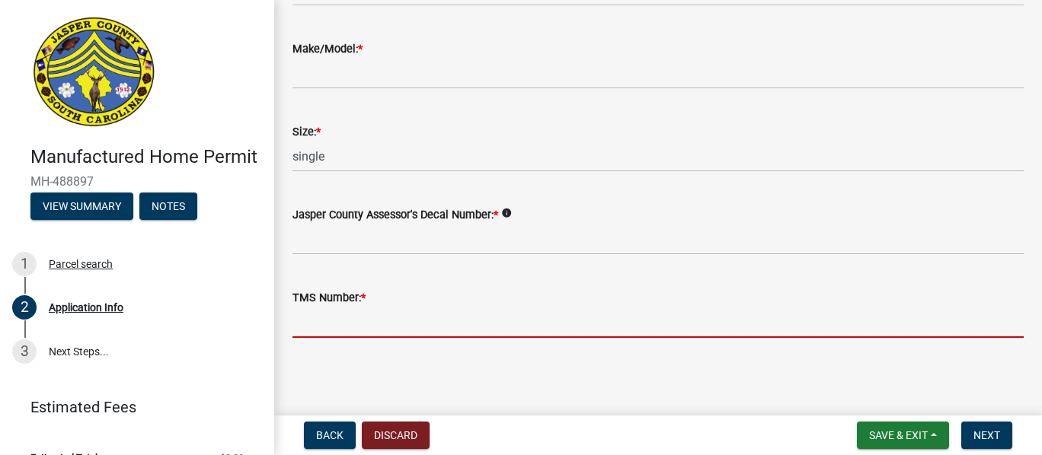
click at [316, 307] on input "TMS Number: *" at bounding box center [657, 322] width 731 height 31
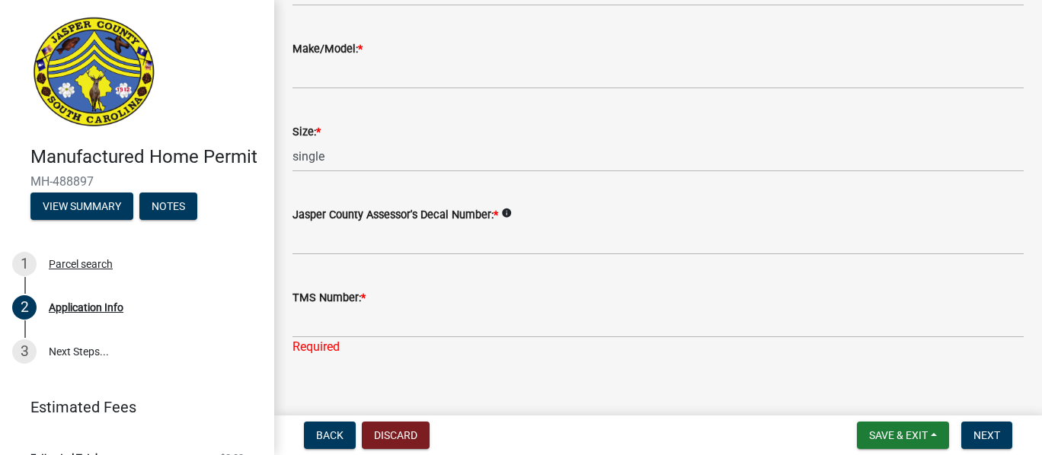
click at [343, 212] on label "Jasper County Assessor's Decal Number: *" at bounding box center [395, 215] width 206 height 11
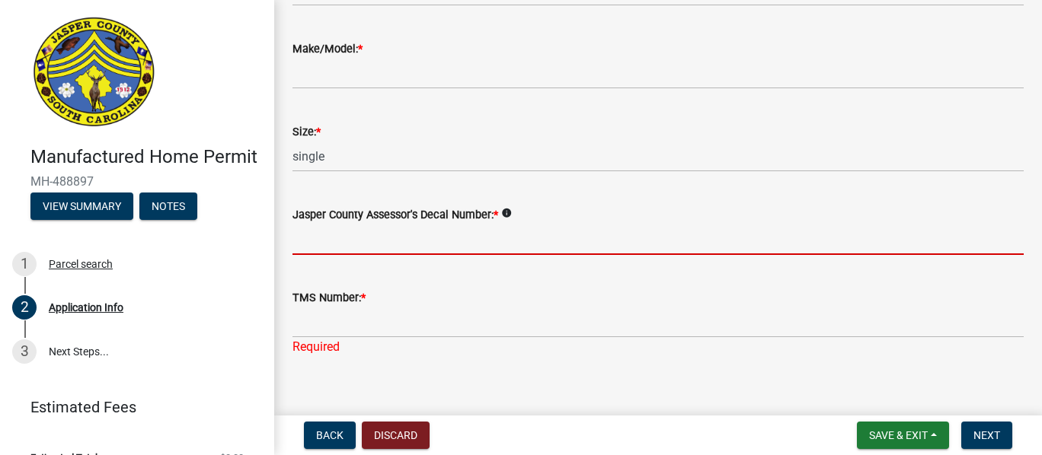
click at [343, 224] on input "Jasper County Assessor's Decal Number: *" at bounding box center [657, 239] width 731 height 31
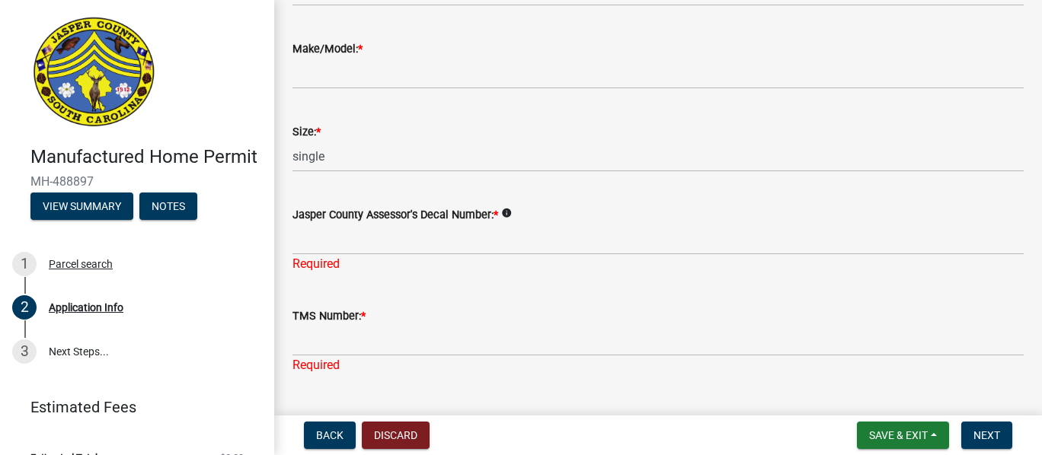
click at [311, 136] on label "Size: *" at bounding box center [306, 132] width 28 height 11
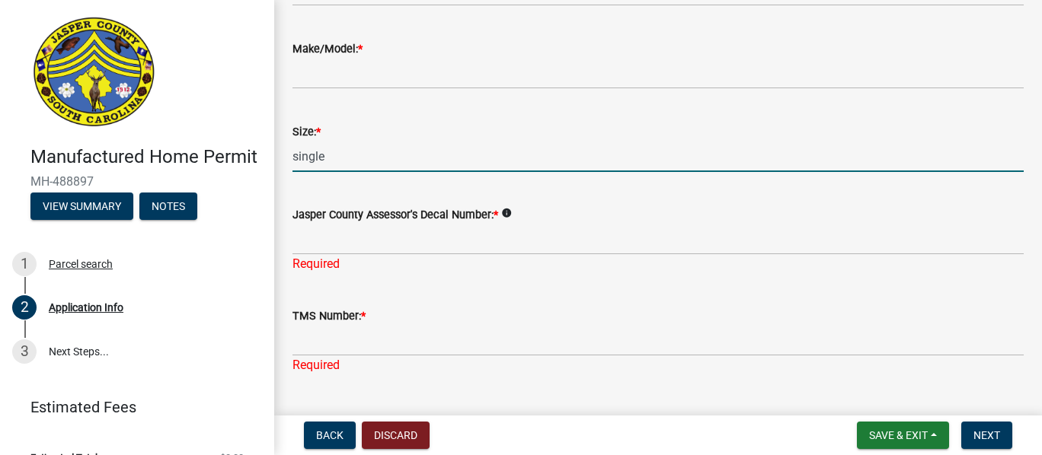
click at [311, 141] on input "single" at bounding box center [657, 156] width 731 height 31
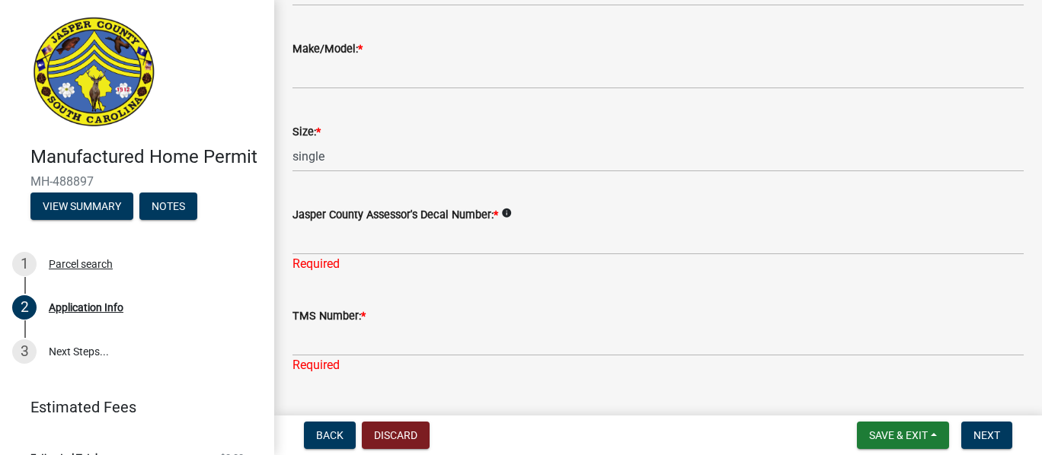
click at [324, 49] on label "Make/Model: *" at bounding box center [327, 49] width 70 height 11
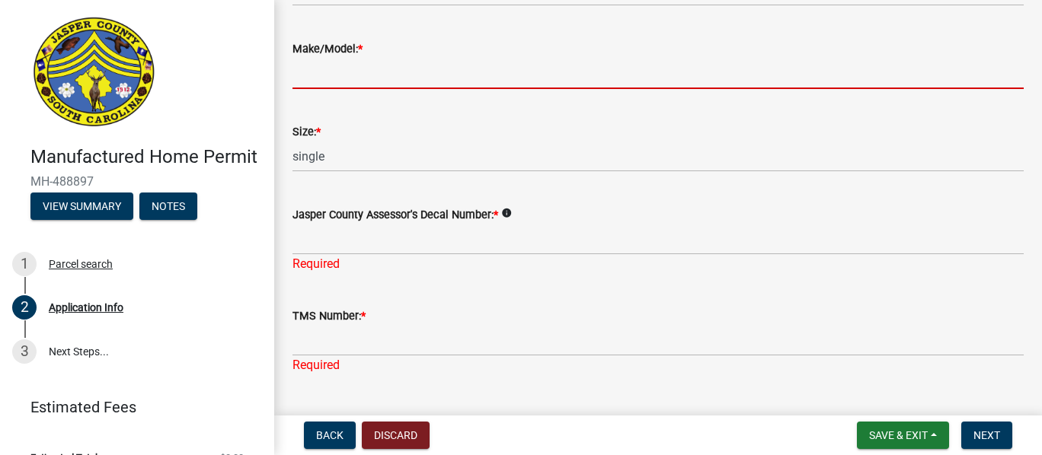
click at [324, 58] on input "Make/Model: *" at bounding box center [657, 73] width 731 height 31
click at [518, 18] on div "Make/Model: *" at bounding box center [657, 53] width 731 height 71
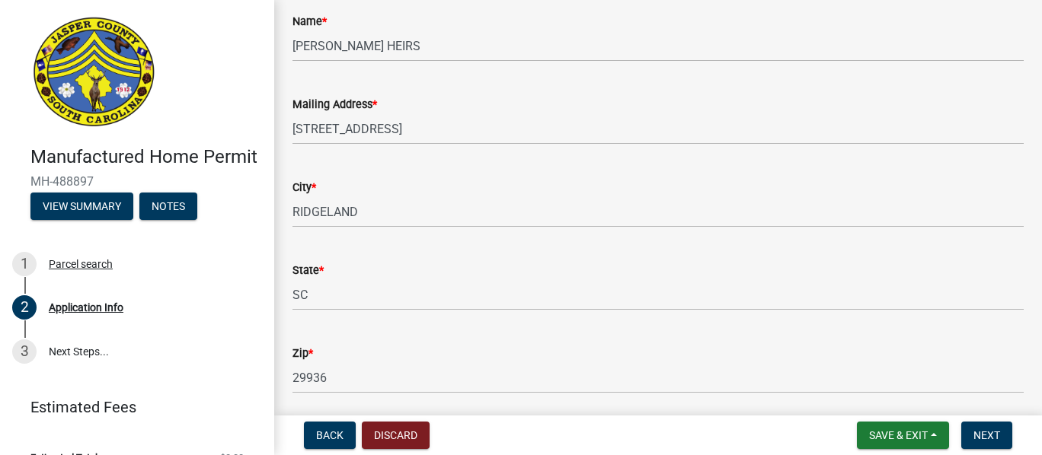
scroll to position [745, 0]
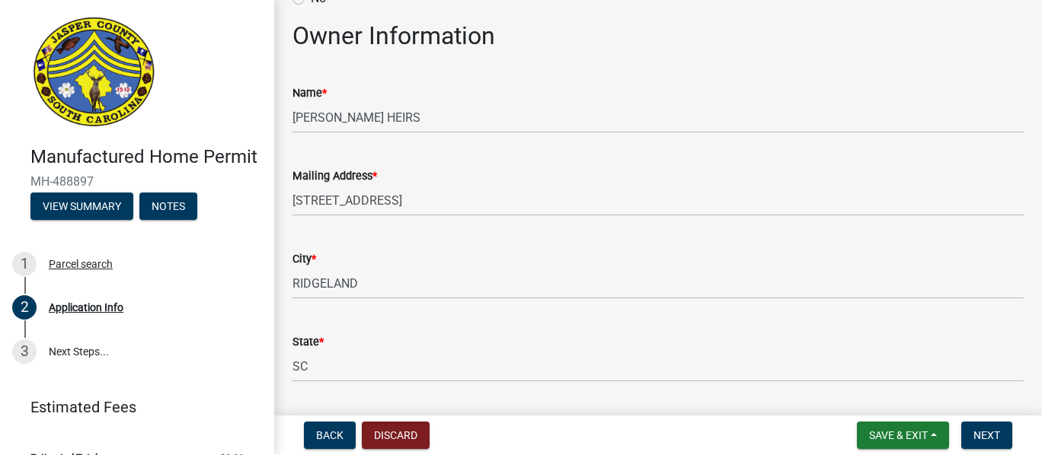
click at [965, 142] on wm-data-entity-input "Name * MCDONALD JULIA HEIRS" at bounding box center [657, 103] width 731 height 83
click at [123, 313] on div "Application Info" at bounding box center [86, 307] width 75 height 11
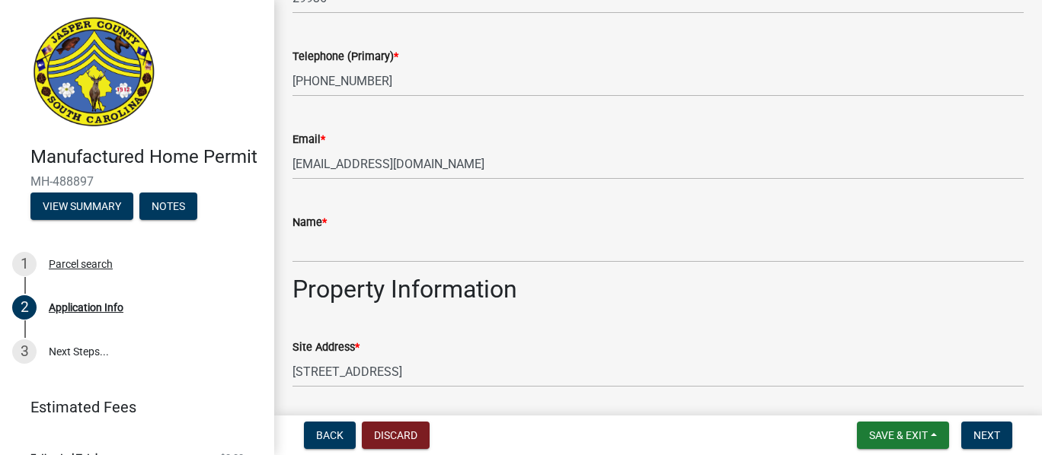
scroll to position [1217, 0]
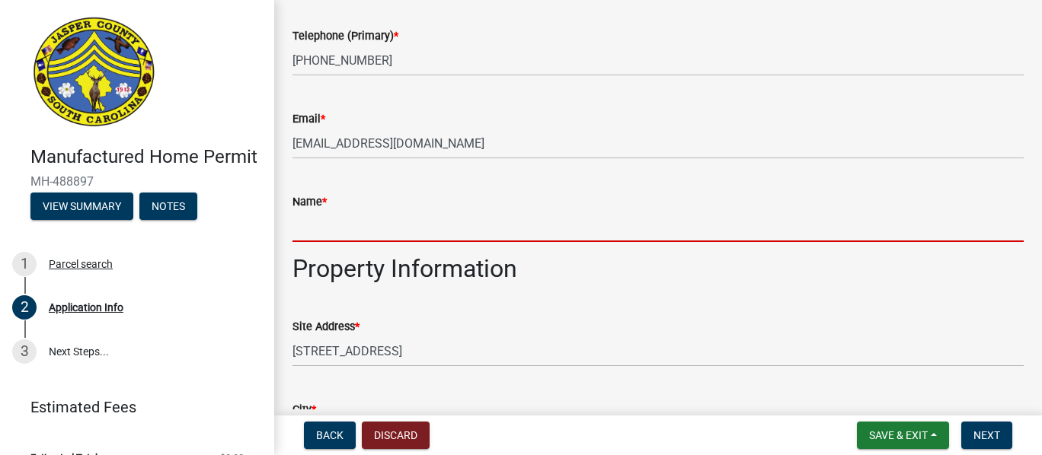
click at [338, 234] on input "Name *" at bounding box center [657, 226] width 731 height 31
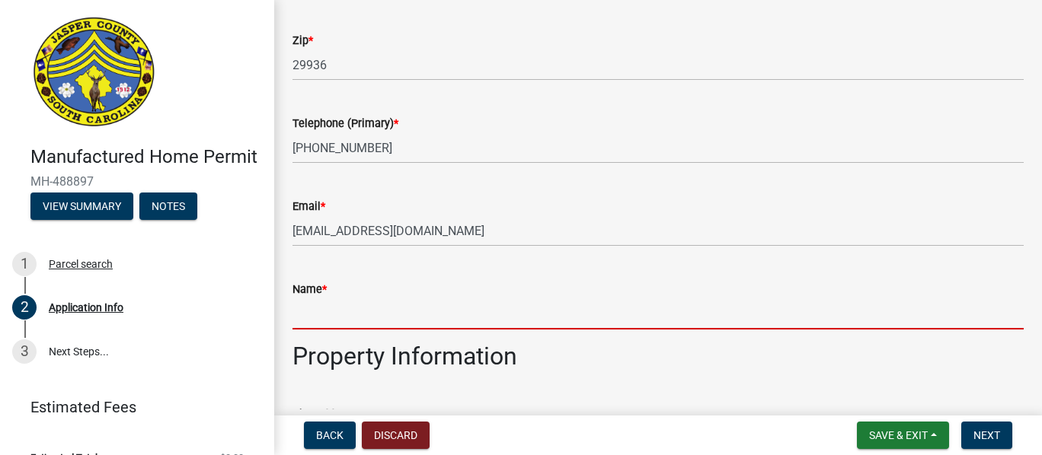
scroll to position [1135, 0]
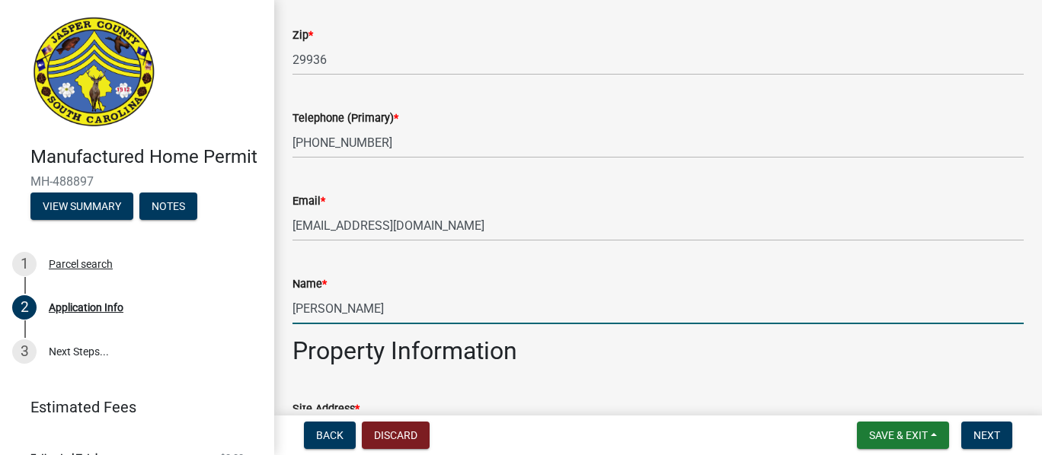
type input "Shirley Estell"
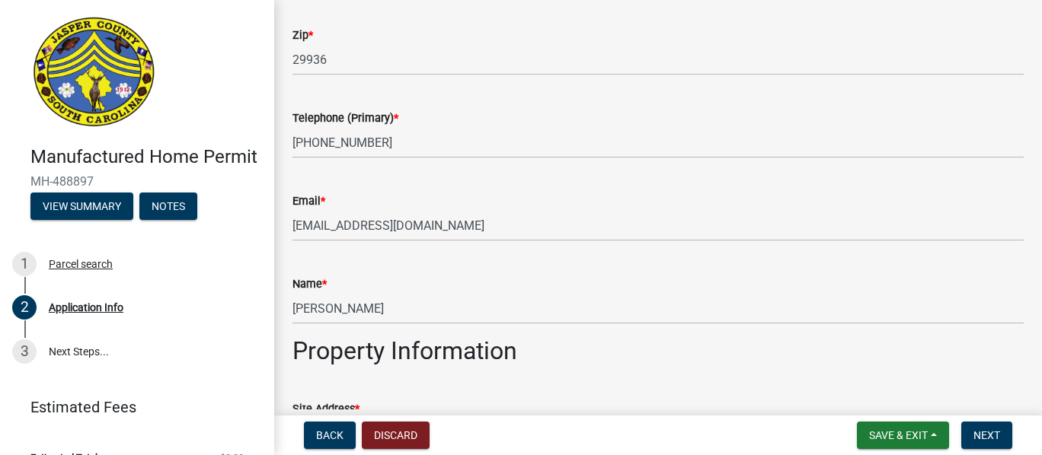
click at [930, 286] on div "Name *" at bounding box center [657, 284] width 731 height 18
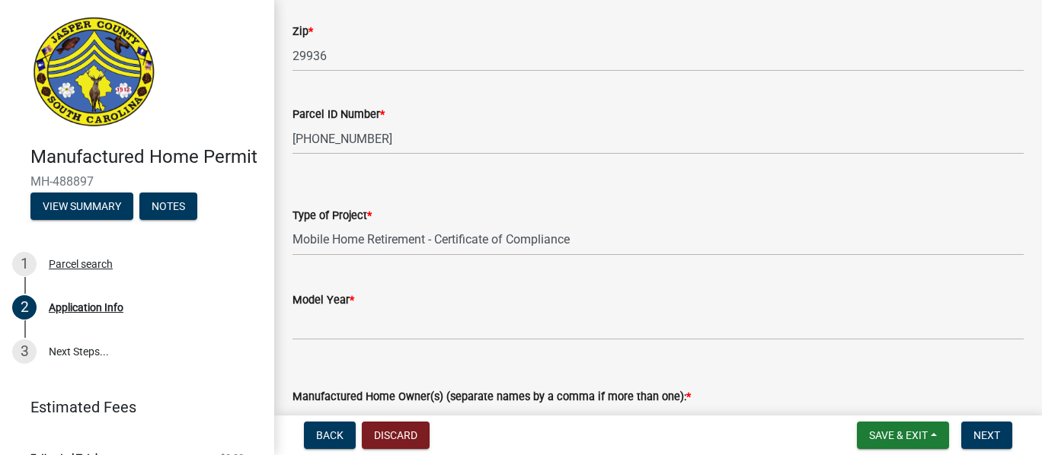
scroll to position [1699, 0]
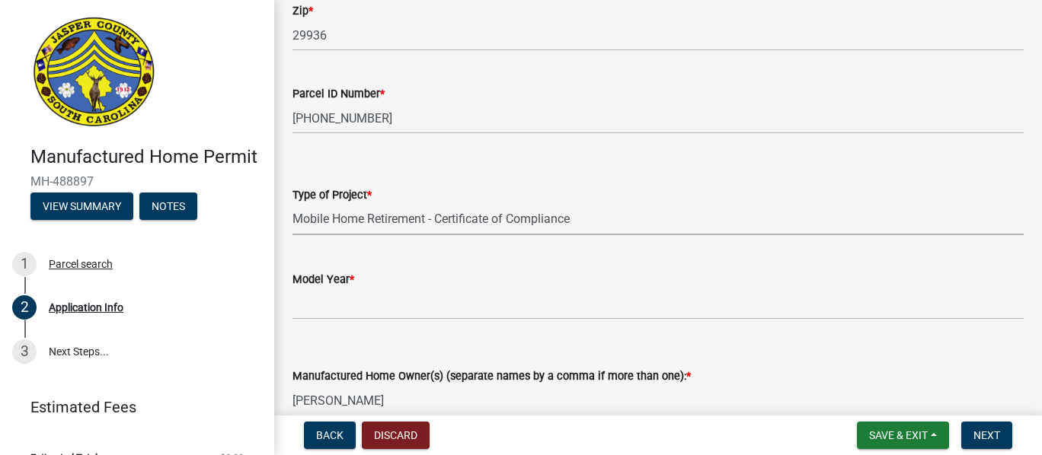
click at [560, 217] on select "Select Item... Manufactured Home Installation Mobile Home Retirement - Certific…" at bounding box center [657, 219] width 731 height 31
click at [191, 220] on button "Notes" at bounding box center [168, 206] width 58 height 27
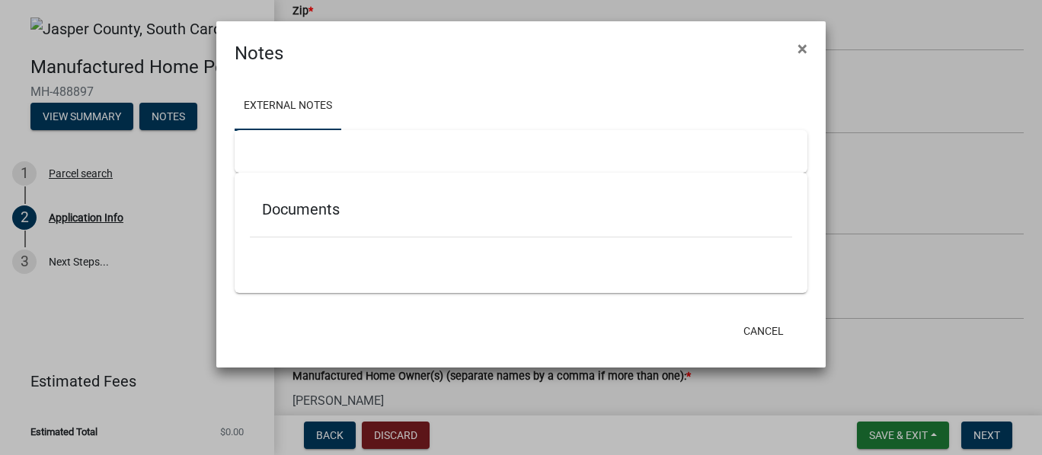
click at [394, 168] on div at bounding box center [521, 151] width 573 height 43
click at [245, 152] on div at bounding box center [521, 151] width 573 height 43
click at [268, 107] on link "External Notes" at bounding box center [288, 106] width 107 height 49
click at [350, 188] on div "Documents" at bounding box center [521, 212] width 542 height 49
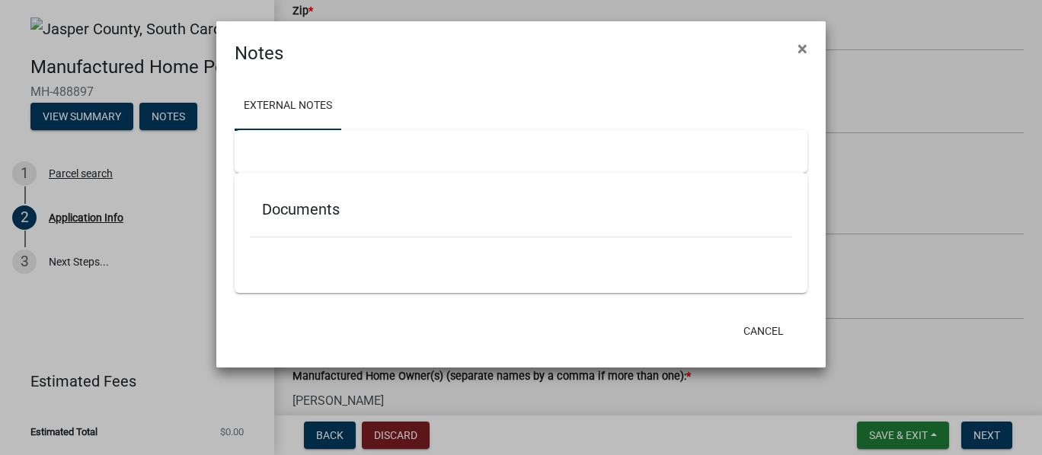
click at [281, 285] on div "Documents" at bounding box center [521, 233] width 573 height 120
click at [761, 327] on button "Cancel" at bounding box center [763, 330] width 65 height 27
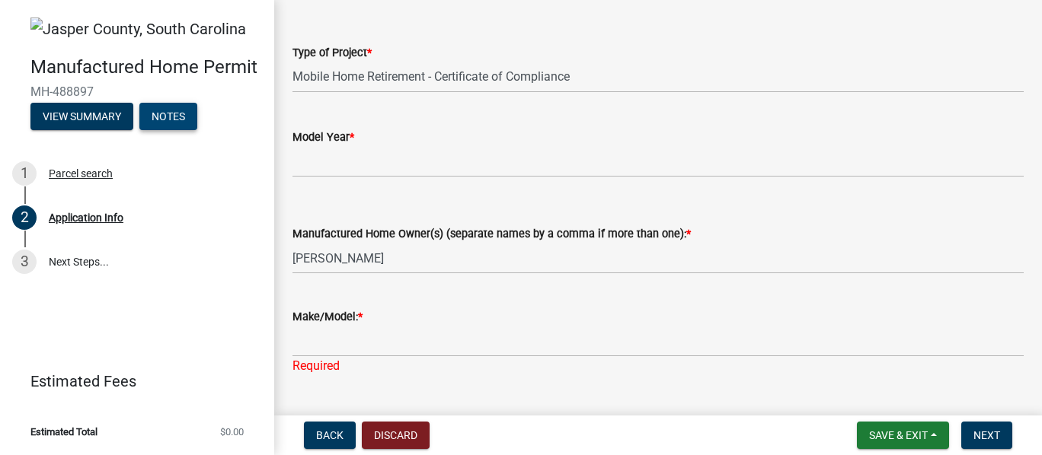
scroll to position [1724, 0]
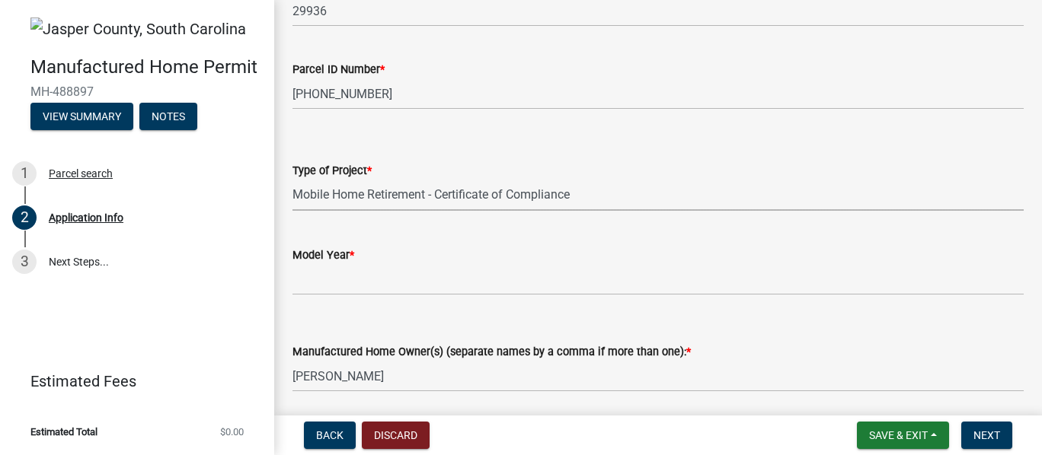
click at [602, 189] on select "Select Item... Manufactured Home Installation Mobile Home Retirement - Certific…" at bounding box center [657, 195] width 731 height 31
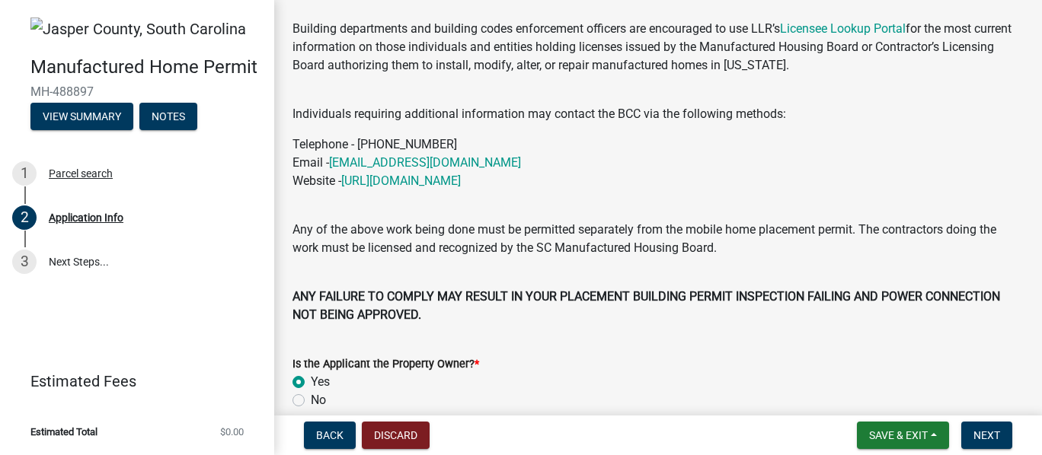
scroll to position [164, 0]
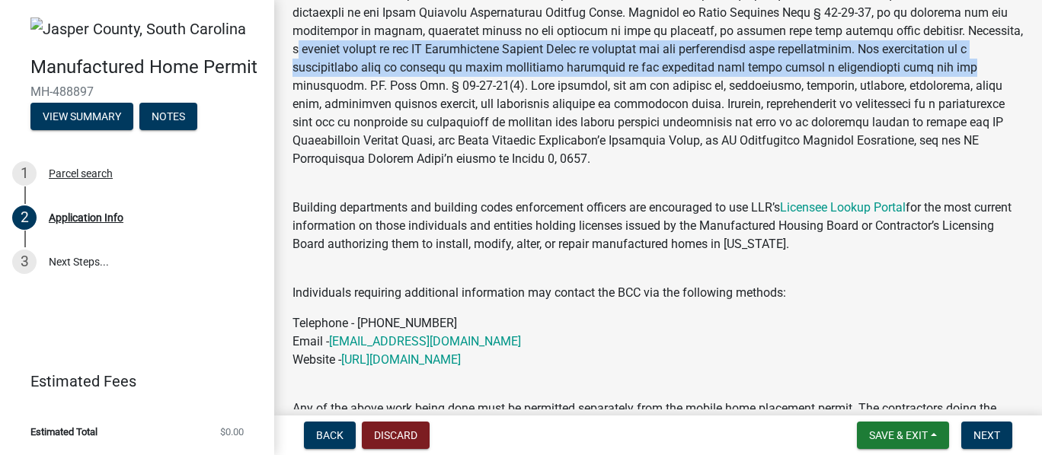
drag, startPoint x: 1015, startPoint y: 70, endPoint x: 1011, endPoint y: 27, distance: 43.6
click at [1011, 27] on div "Jasper County Manufactured Home Permit Building departments and building codes …" at bounding box center [658, 212] width 754 height 582
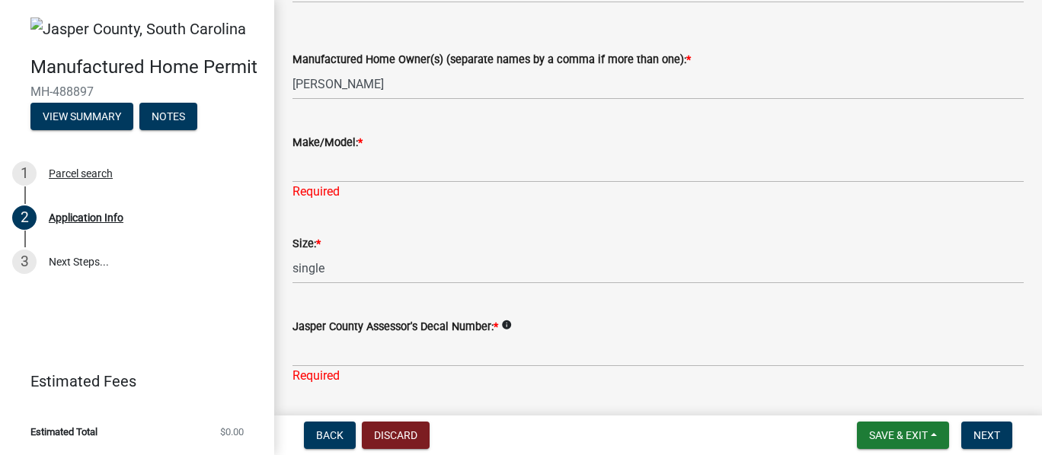
scroll to position [2021, 0]
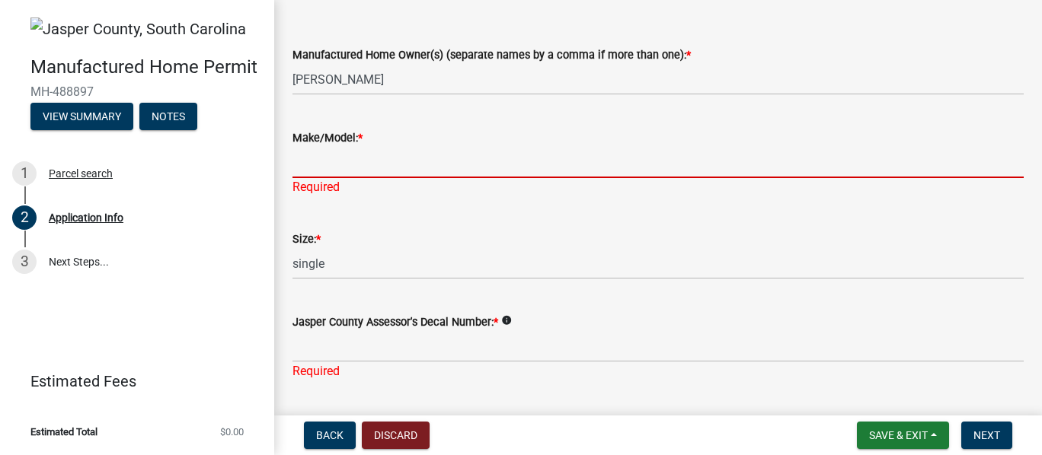
click at [359, 159] on input "Make/Model: *" at bounding box center [657, 162] width 731 height 31
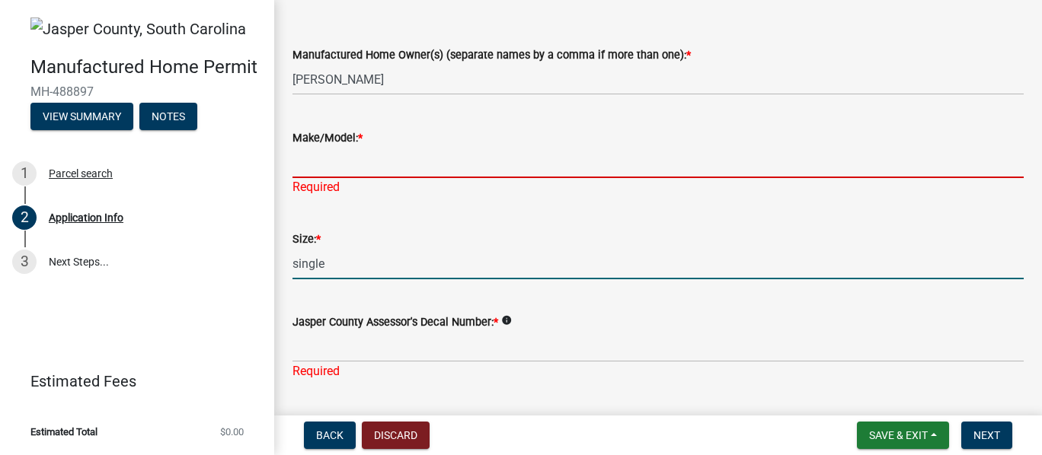
click at [341, 260] on input "single" at bounding box center [657, 263] width 731 height 31
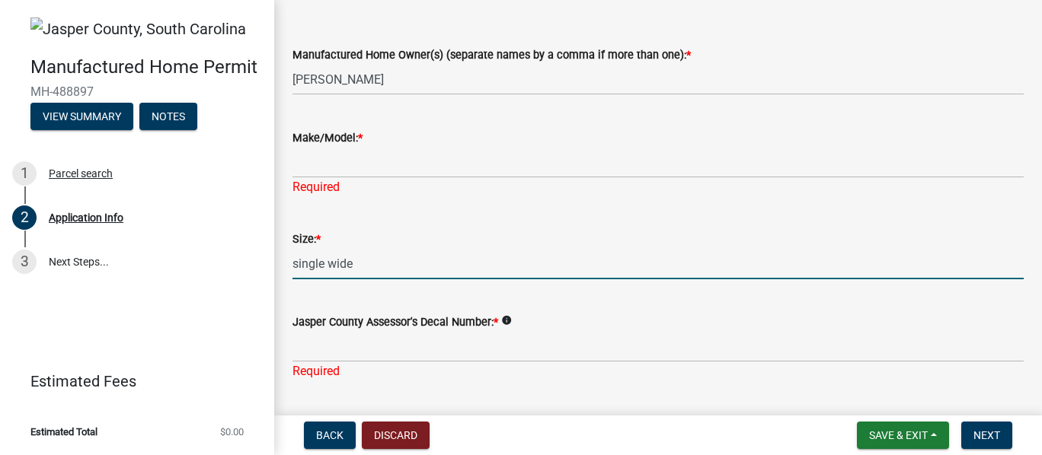
type input "single wide"
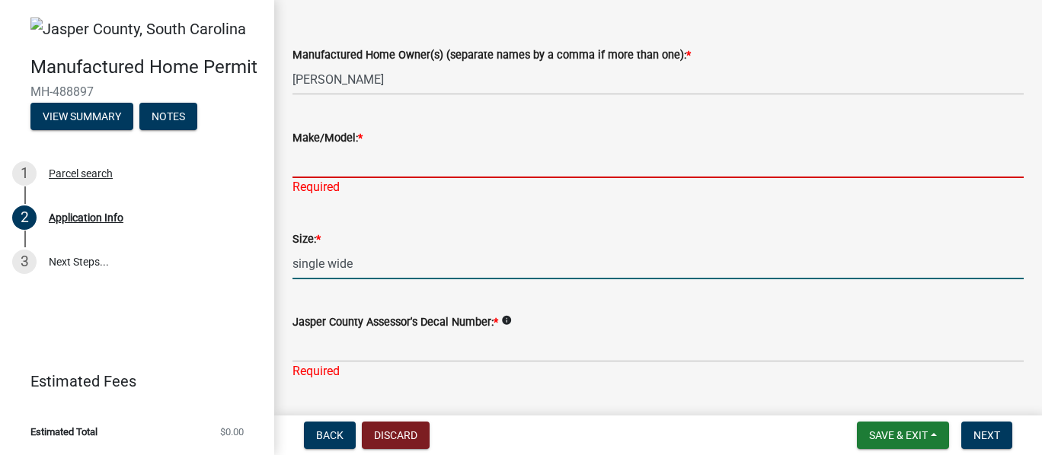
click at [323, 165] on input "Make/Model: *" at bounding box center [657, 162] width 731 height 31
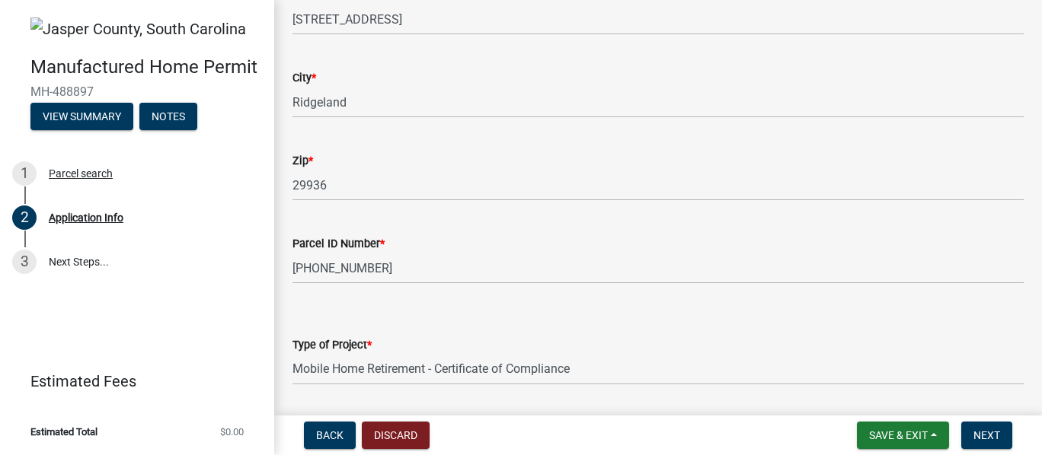
scroll to position [1570, 0]
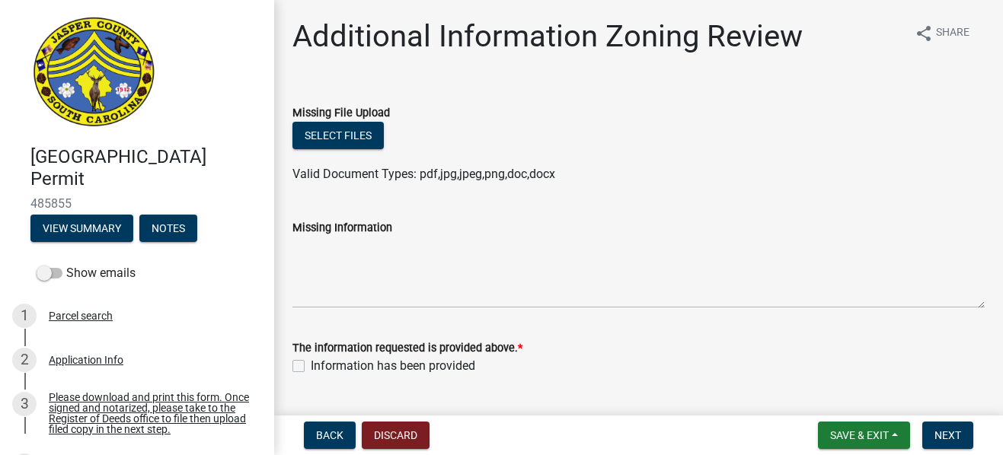
scroll to position [272, 0]
